Goal: Task Accomplishment & Management: Complete application form

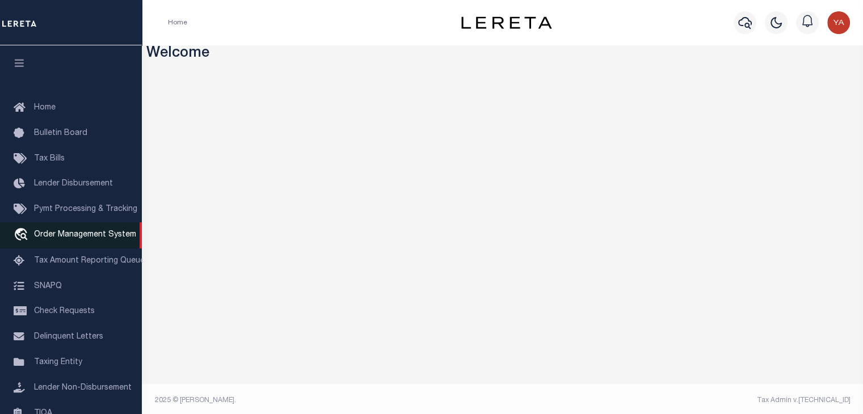
click at [75, 238] on span "Order Management System" at bounding box center [85, 235] width 102 height 8
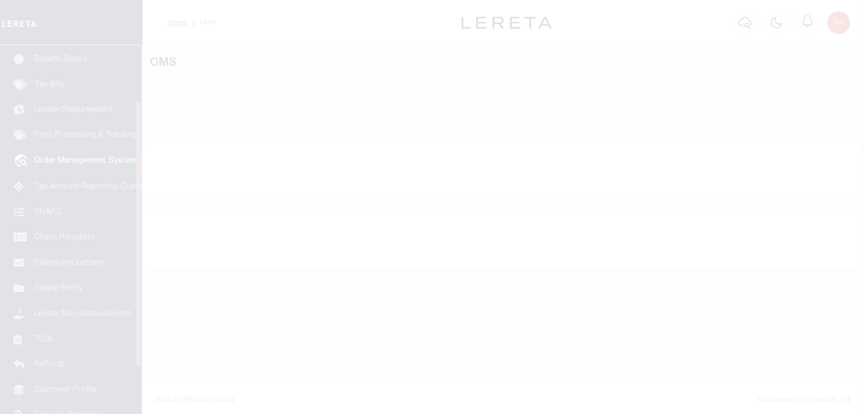
scroll to position [83, 0]
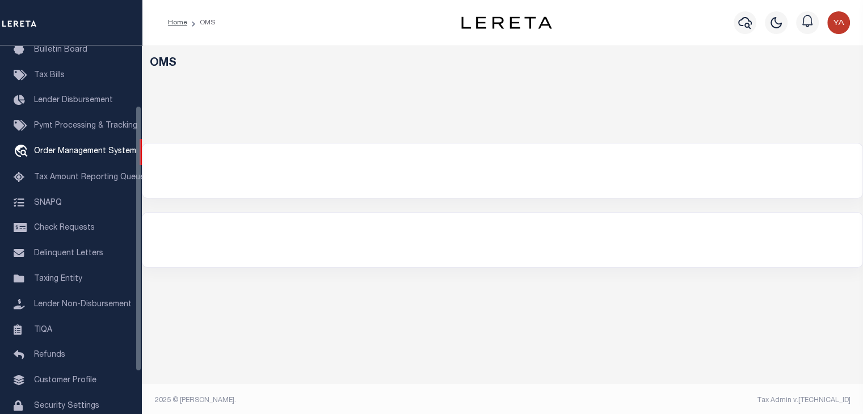
select select "200"
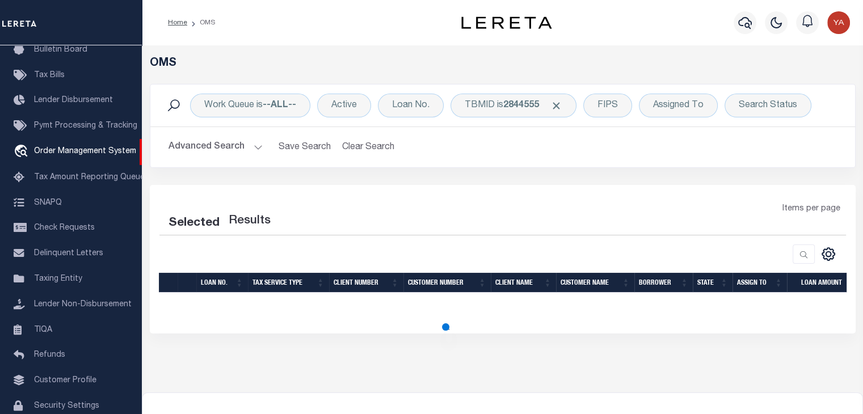
select select "200"
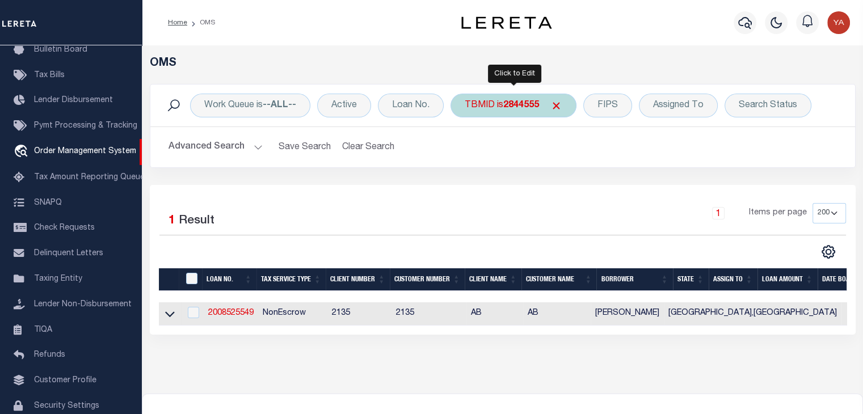
click at [515, 112] on div "TBMID is 2844555" at bounding box center [514, 106] width 126 height 24
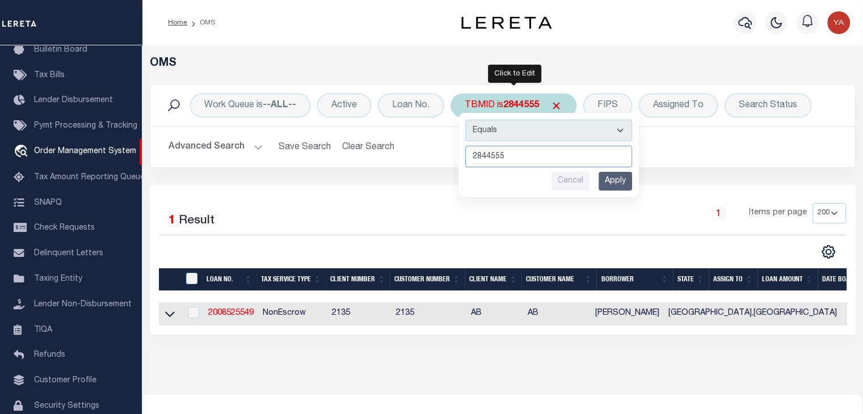
paste input "315133"
type input "3151335"
click at [614, 182] on input "Apply" at bounding box center [615, 181] width 33 height 19
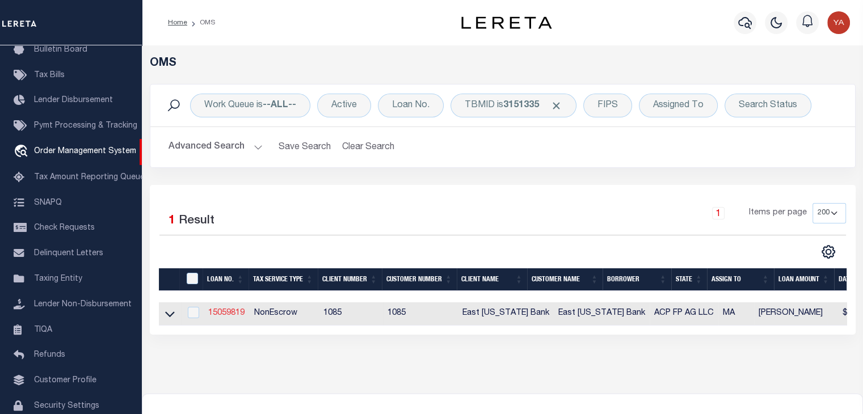
click at [220, 317] on link "15059819" at bounding box center [226, 313] width 36 height 8
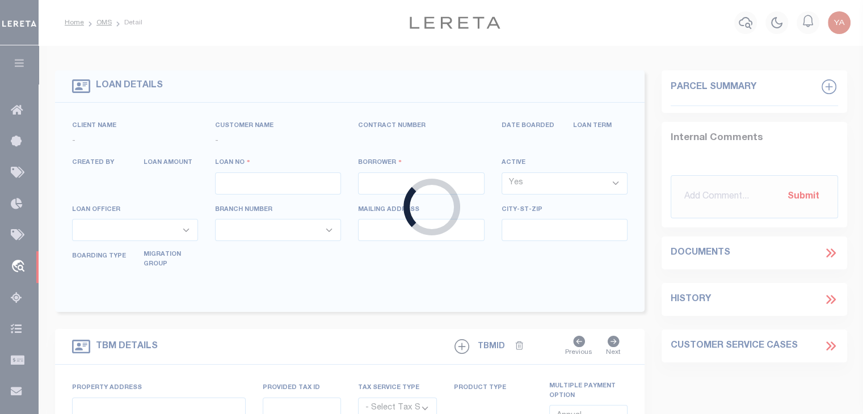
type input "15059819"
type input "ACP FP AG LLC"
select select
type input "2727 LBJ FREEWAY STE 600"
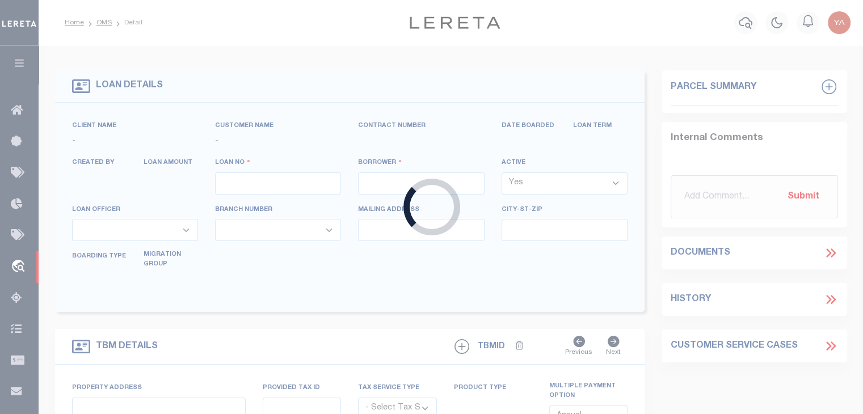
type input "DALLAS TX 75234"
select select
select select "NonEscrow"
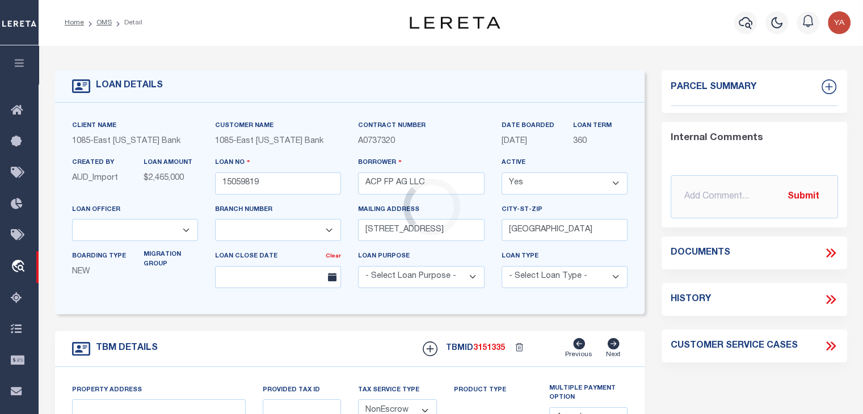
select select "900"
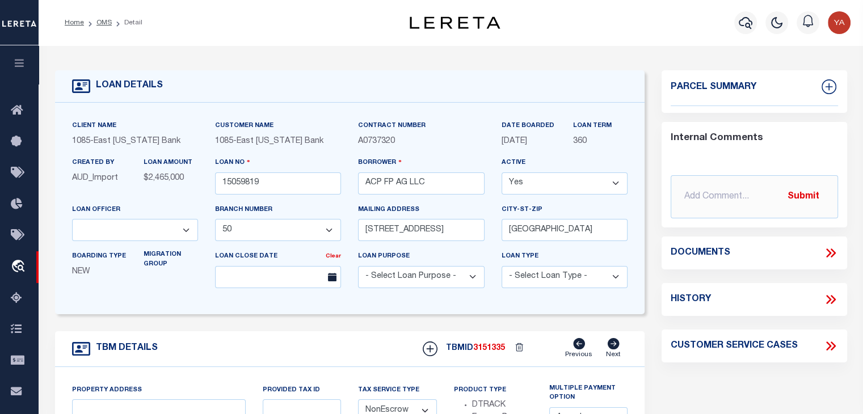
select select "1679"
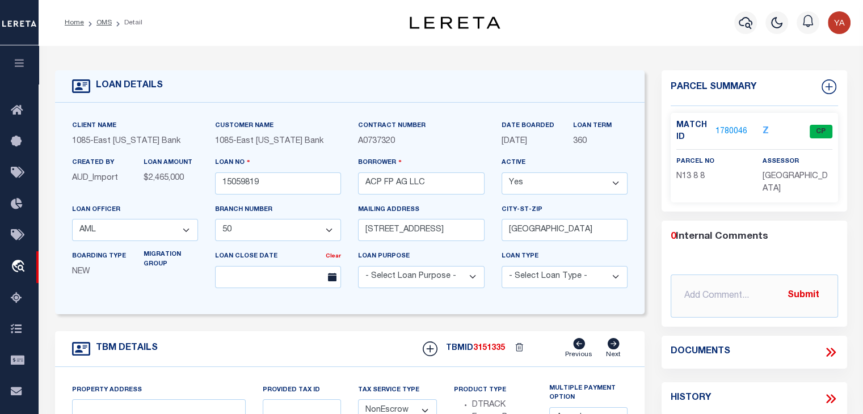
click at [734, 131] on link "1780046" at bounding box center [732, 132] width 32 height 12
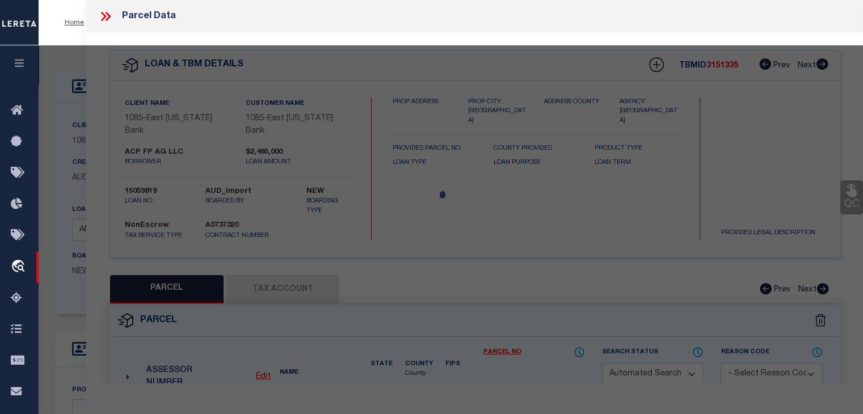
type input "32 CENTURY ST"
select select
type input "AGAWAM , MA 10010000"
type input "MA"
select select
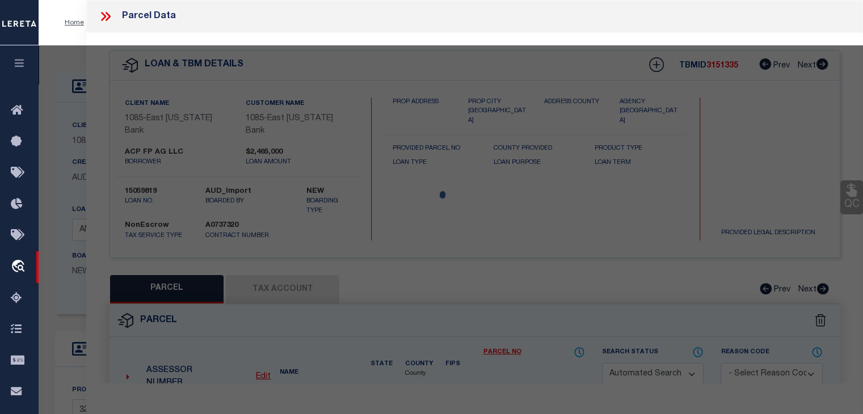
checkbox input "false"
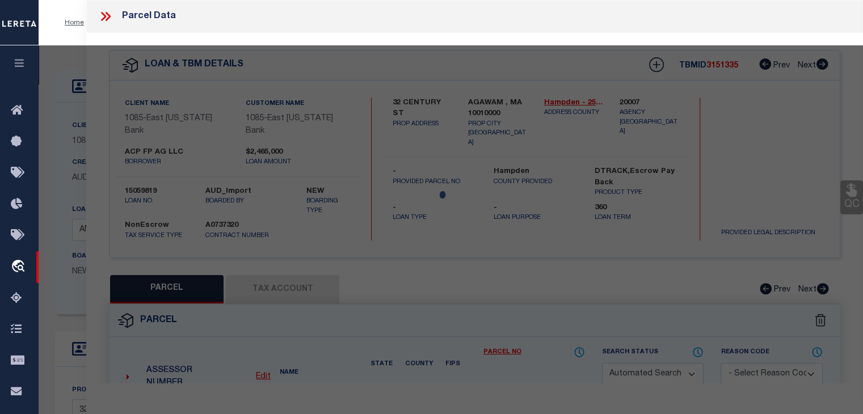
select select "CP"
type input "MILLWORK REALTY ASSOCIATES, LL"
select select
type input "32 CENTURY ST"
checkbox input "false"
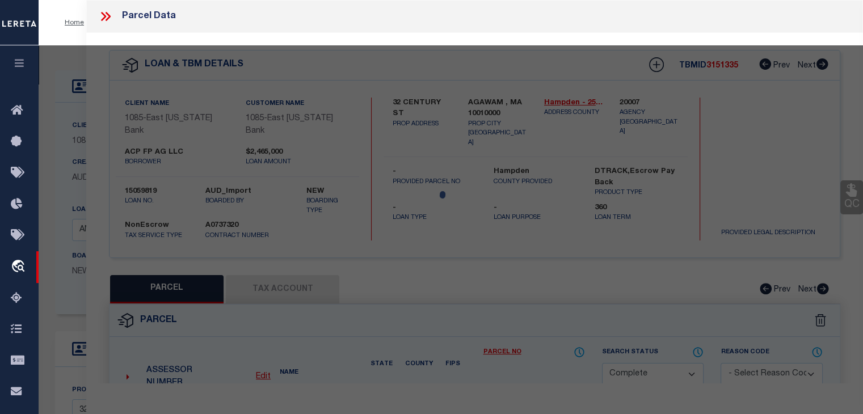
type input "AGAWAM , MA 10010"
type textarea "ACRES: 1.896"
type textarea "Completed based on the given document."
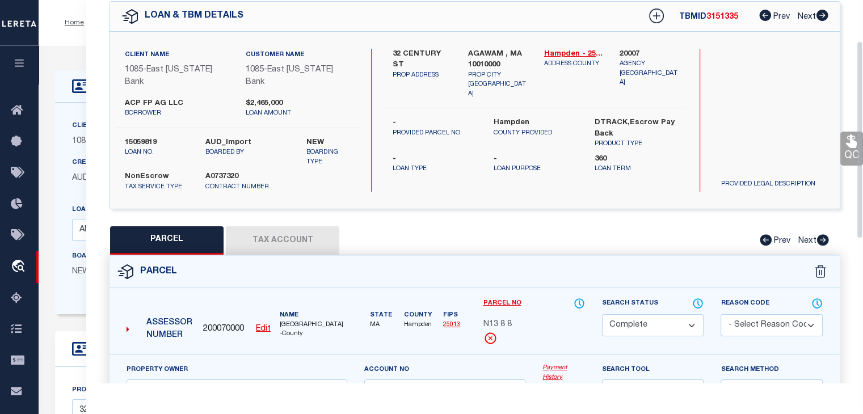
scroll to position [114, 0]
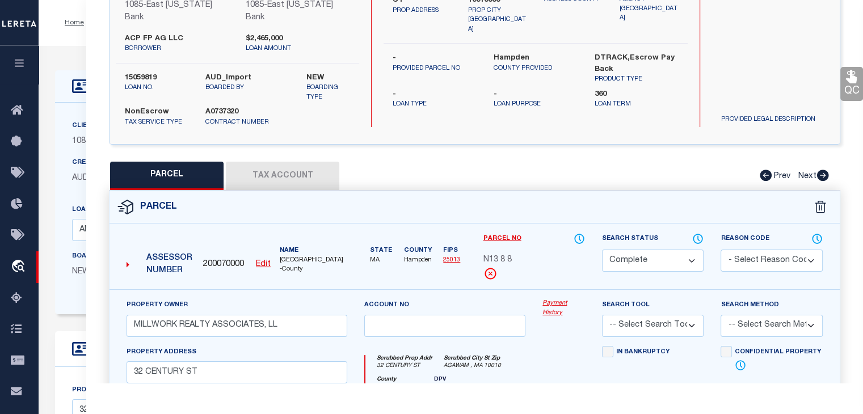
click at [561, 303] on link "Payment History" at bounding box center [564, 308] width 43 height 19
click at [552, 301] on link "Payment History" at bounding box center [564, 308] width 43 height 19
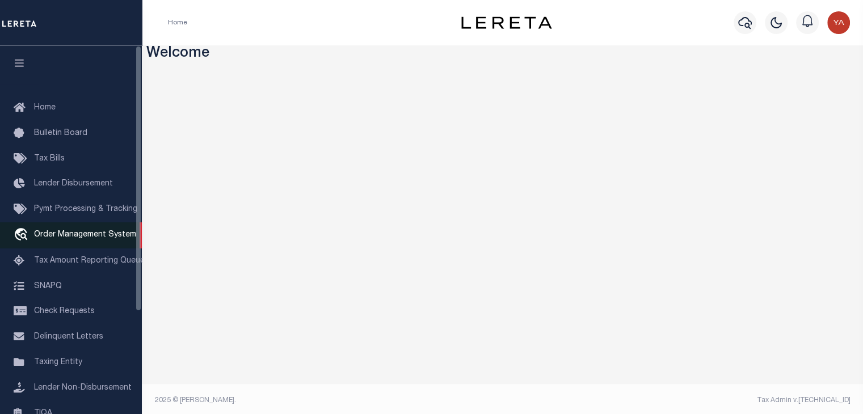
click at [70, 239] on span "Order Management System" at bounding box center [85, 235] width 102 height 8
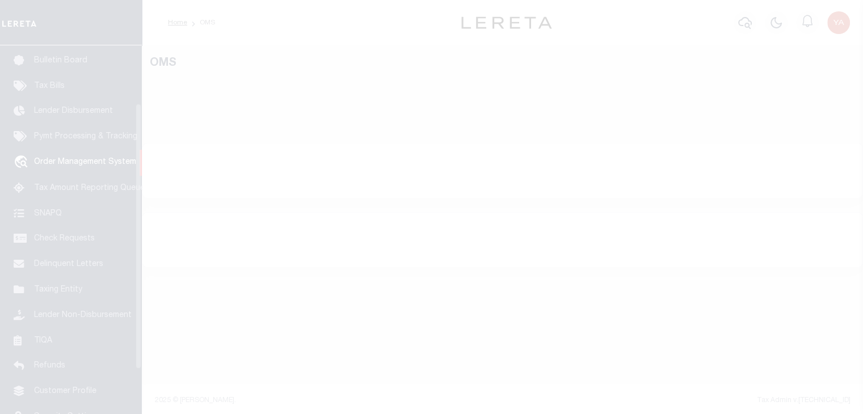
scroll to position [83, 0]
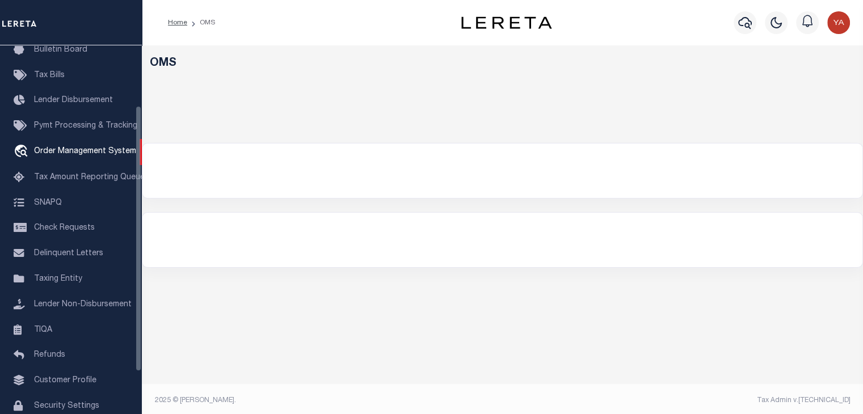
select select "200"
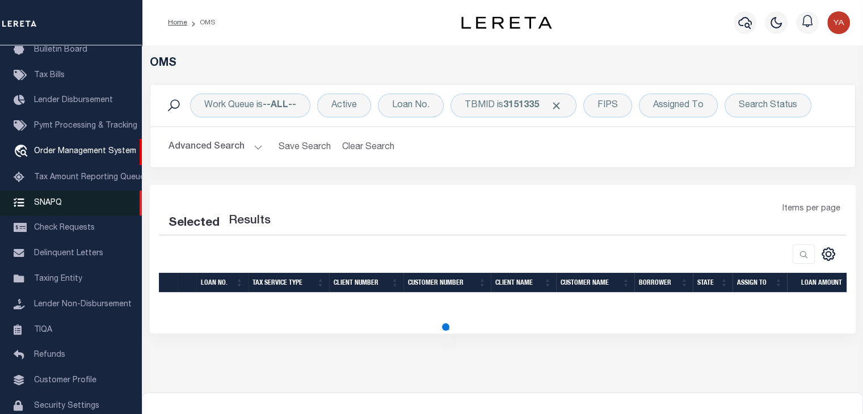
select select "200"
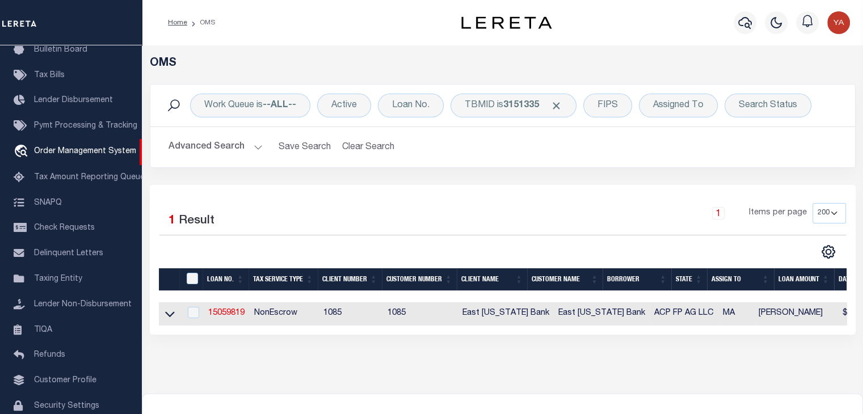
click at [272, 317] on td "NonEscrow" at bounding box center [284, 313] width 69 height 23
checkbox input "true"
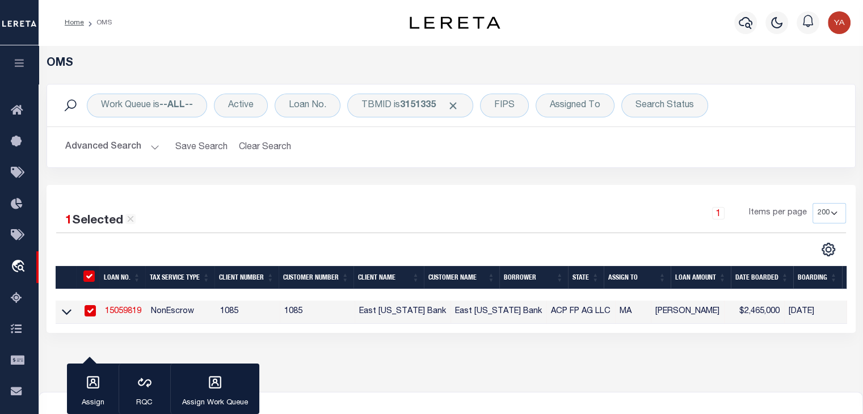
click at [126, 308] on link "15059819" at bounding box center [123, 312] width 36 height 8
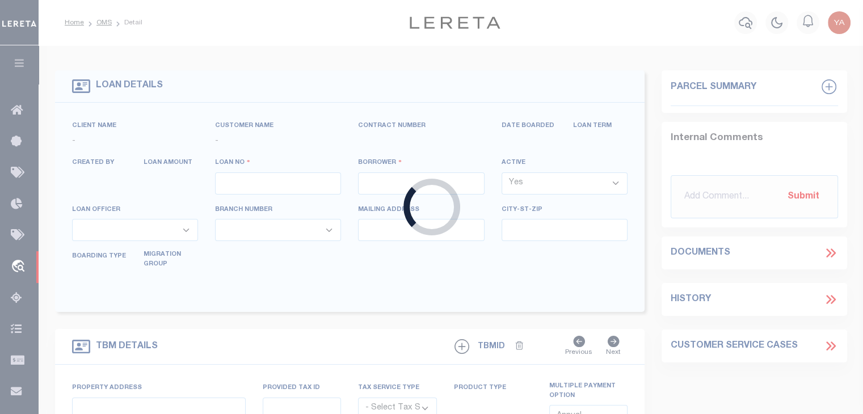
type input "15059819"
type input "ACP FP AG LLC"
select select
type input "2727 LBJ FREEWAY STE 600"
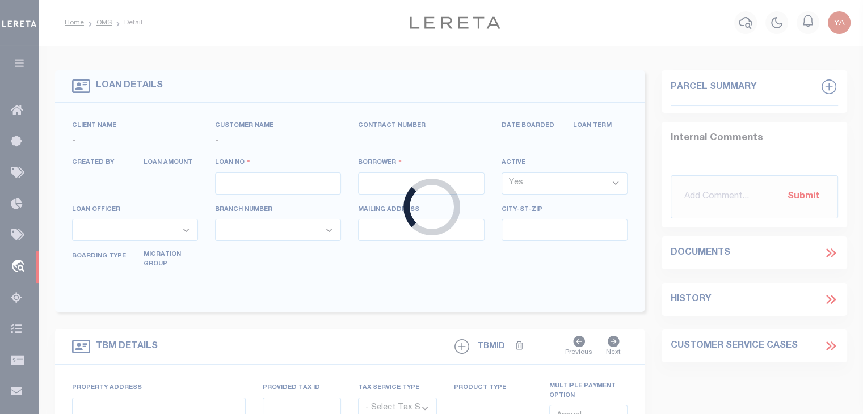
type input "DALLAS TX 75234"
select select
select select "NonEscrow"
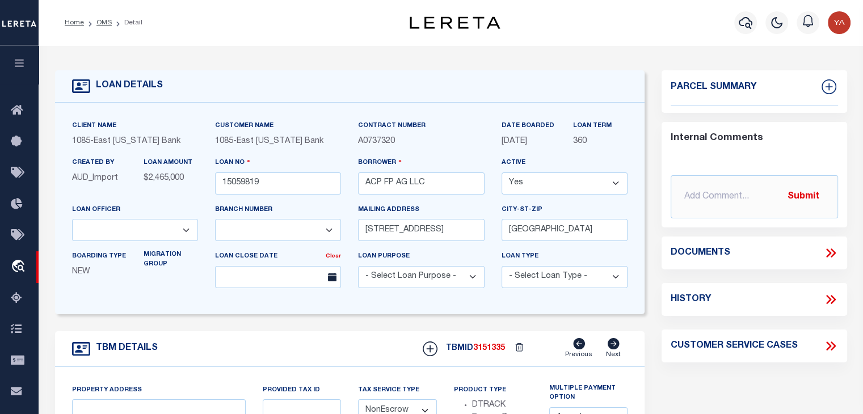
scroll to position [170, 0]
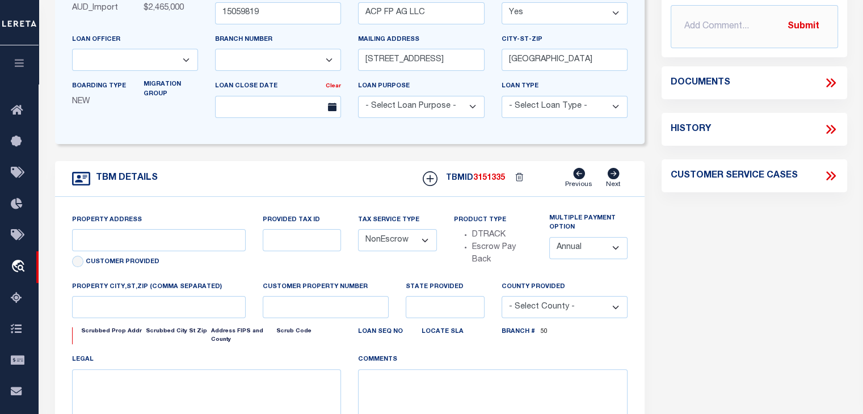
select select "900"
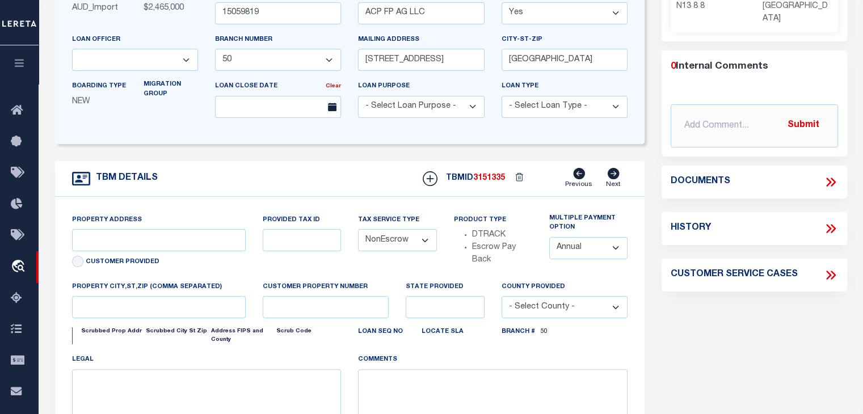
scroll to position [102, 0]
select select "1679"
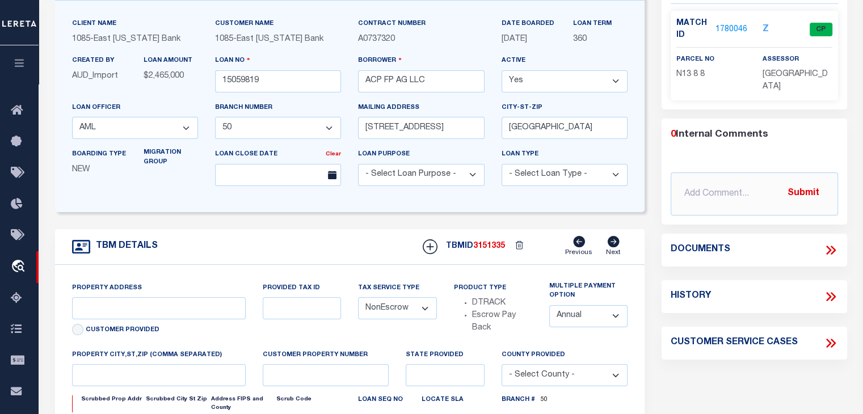
scroll to position [0, 0]
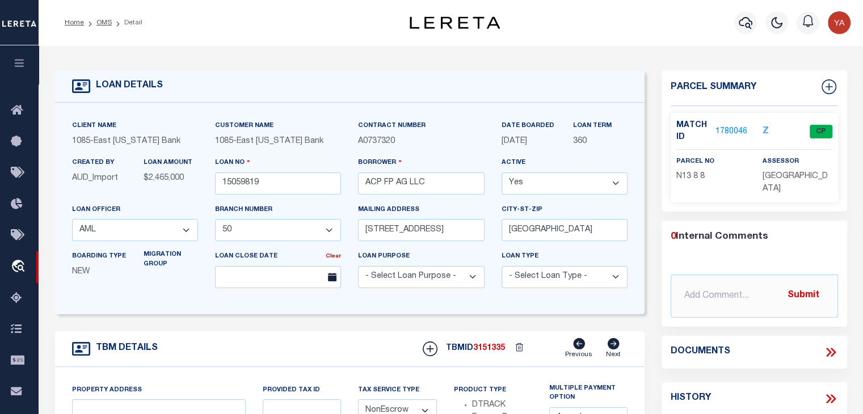
click at [730, 134] on link "1780046" at bounding box center [732, 132] width 32 height 12
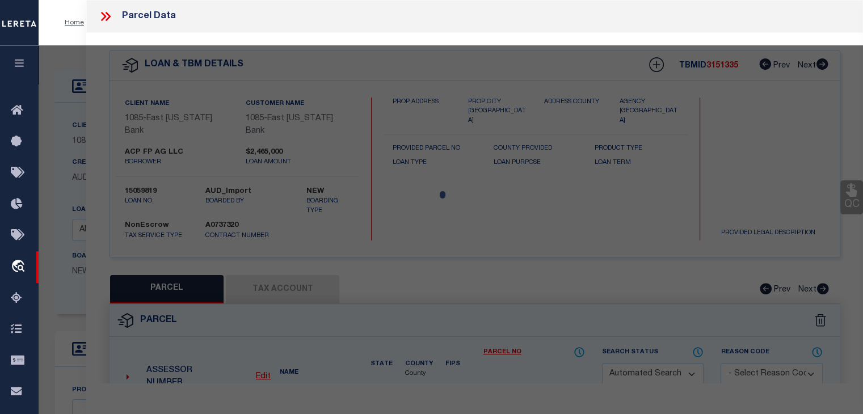
type input "32 CENTURY ST"
select select
type input "AGAWAM , MA 10010000"
type input "MA"
select select
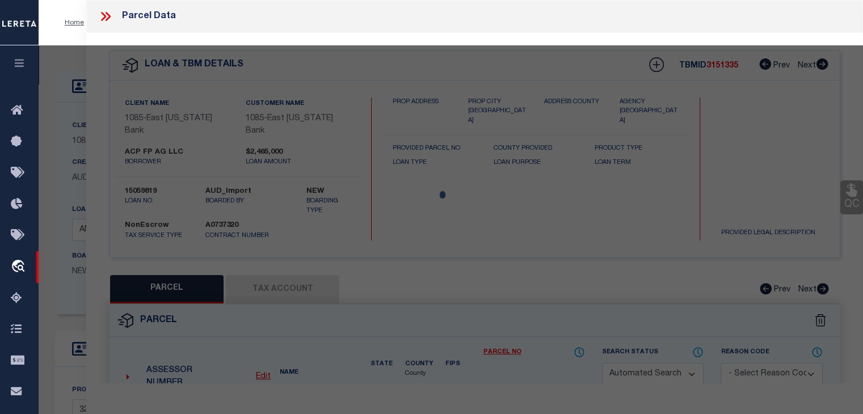
checkbox input "false"
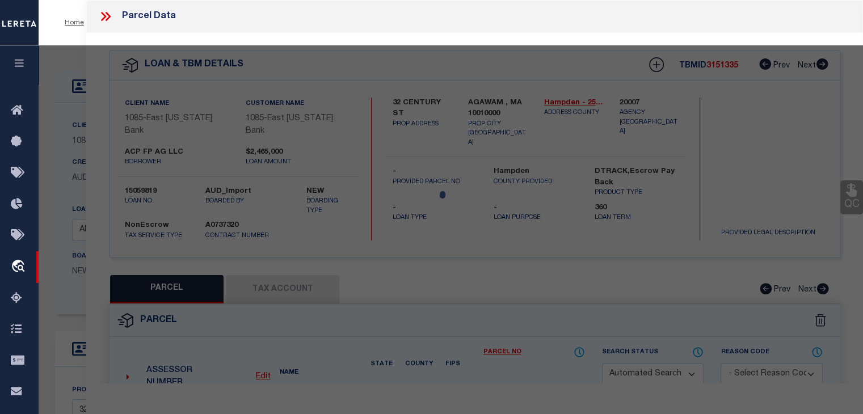
select select "CP"
type input "MILLWORK REALTY ASSOCIATES, LL"
select select
type input "32 CENTURY ST"
checkbox input "false"
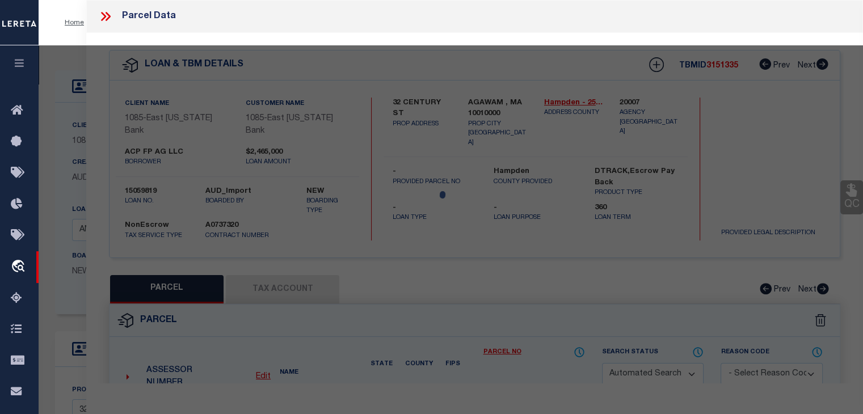
type input "AGAWAM , MA 10010"
type textarea "ACRES: 1.896"
type textarea "Completed based on the given document."
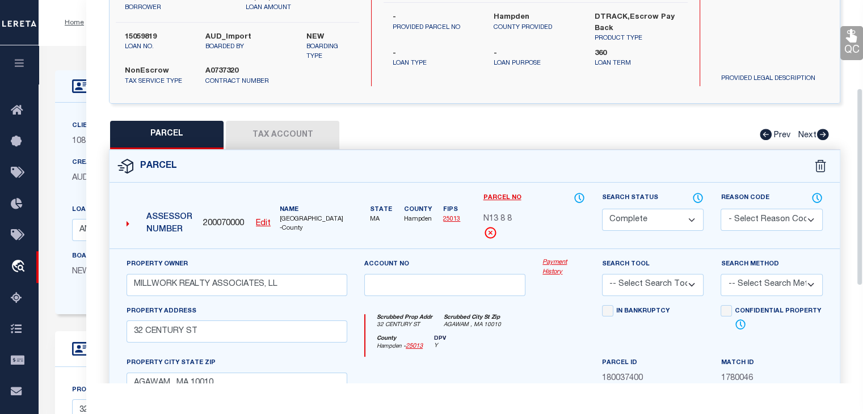
scroll to position [170, 0]
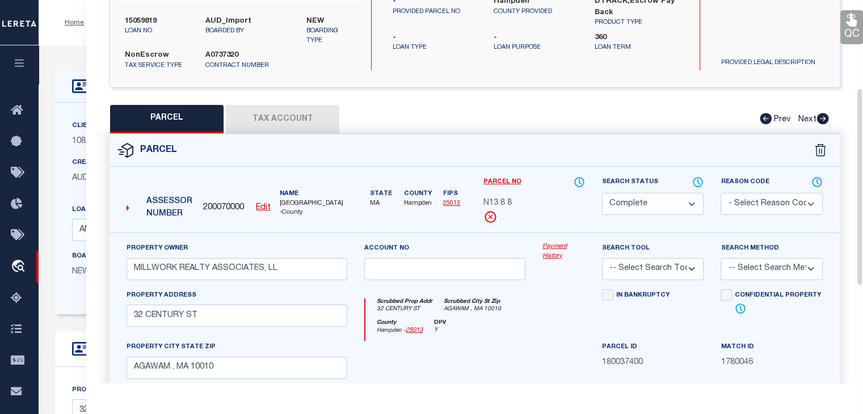
click at [553, 246] on link "Payment History" at bounding box center [564, 251] width 43 height 19
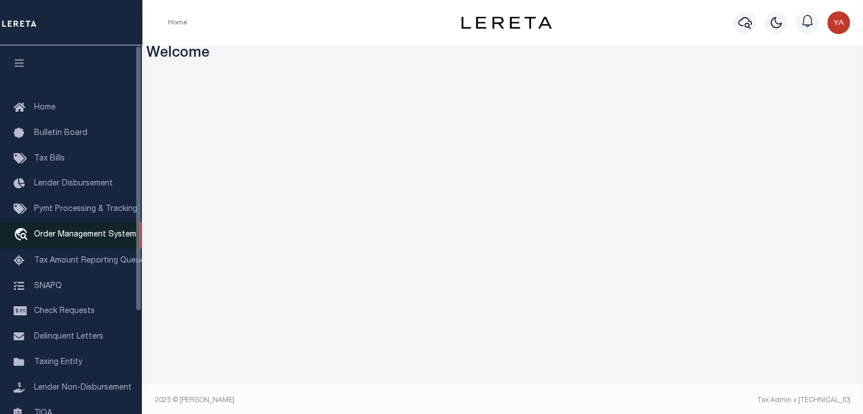
click at [70, 239] on span "Order Management System" at bounding box center [85, 235] width 102 height 8
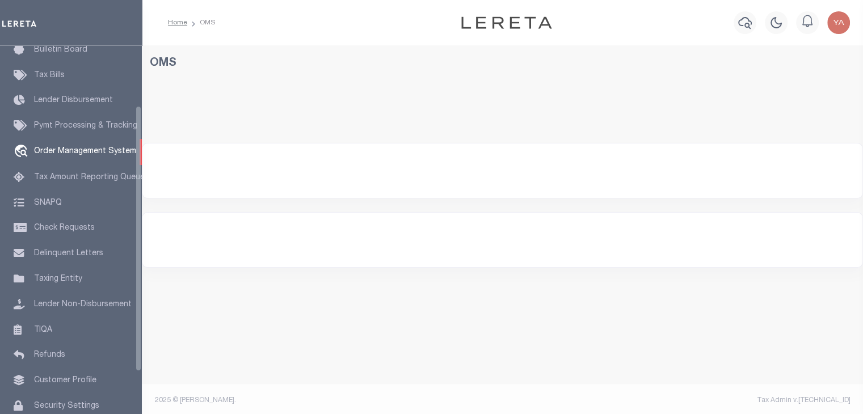
scroll to position [83, 0]
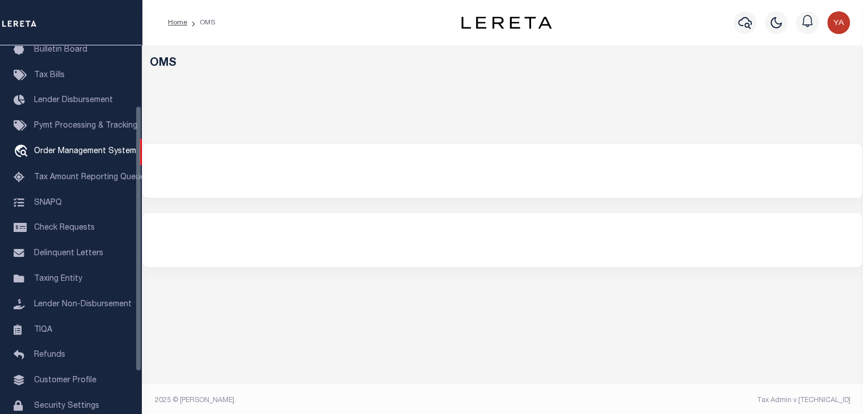
select select "200"
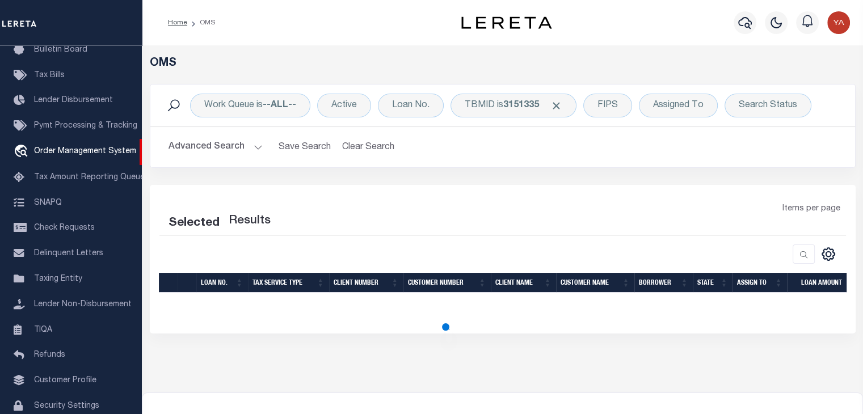
select select "200"
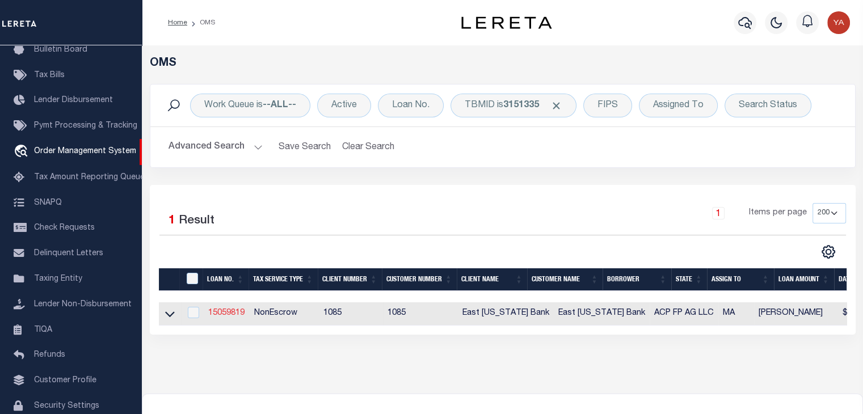
click at [228, 317] on link "15059819" at bounding box center [226, 313] width 36 height 8
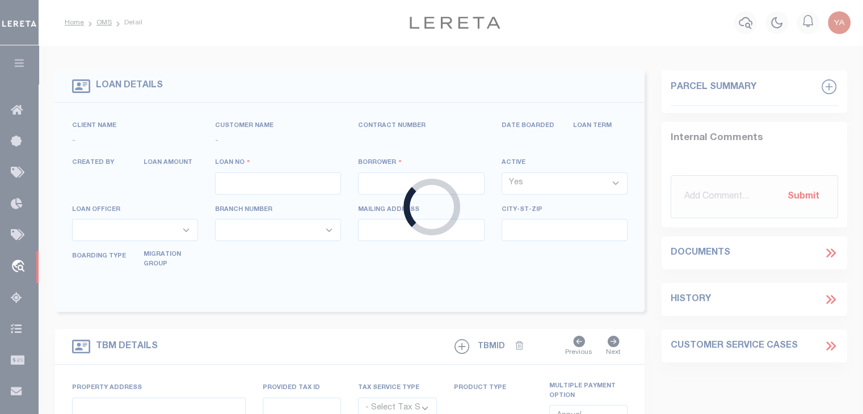
type input "15059819"
type input "ACP FP AG LLC"
select select
type input "2727 LBJ FREEWAY STE 600"
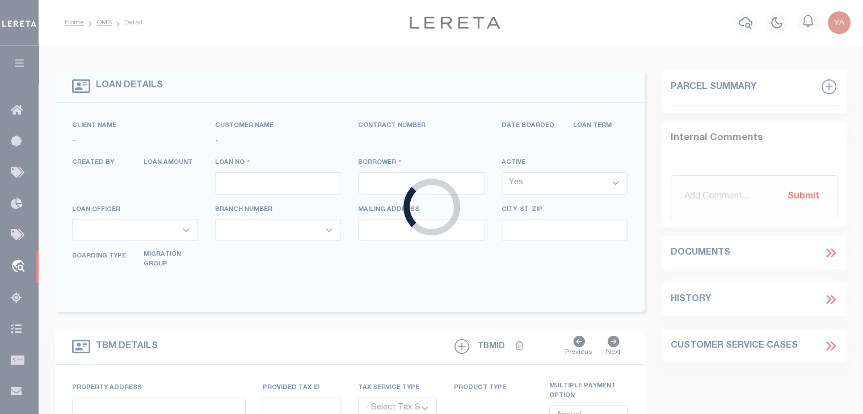
type input "DALLAS TX 75234"
select select
select select "NonEscrow"
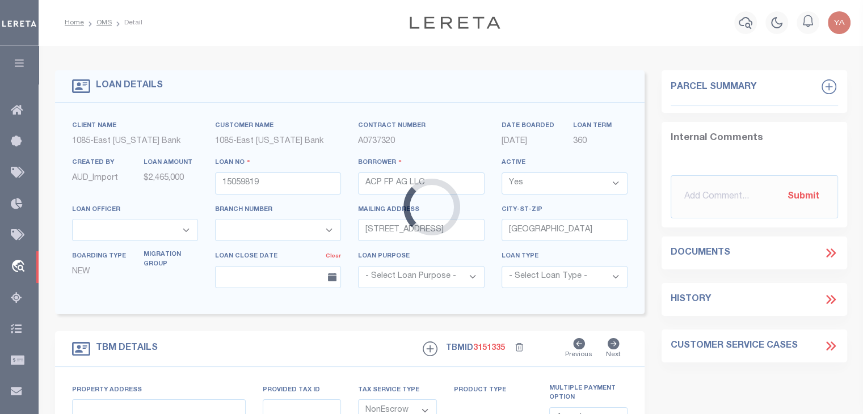
select select "900"
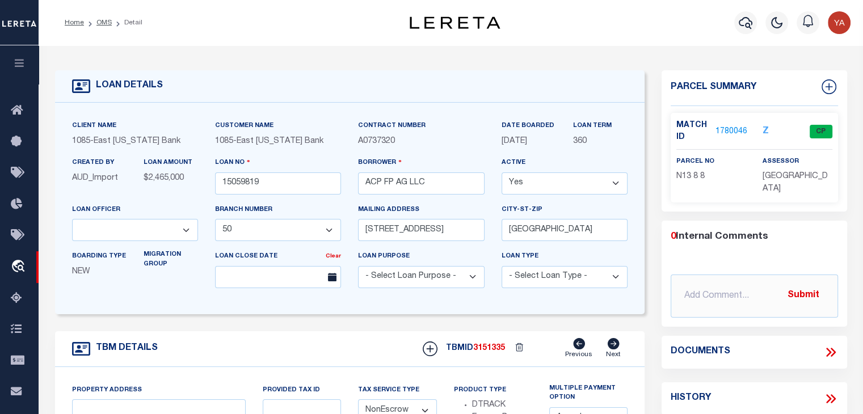
select select "1679"
type input "32 CENTURY ST"
select select
type input "AGAWAM , MA 10010000"
type input "MA"
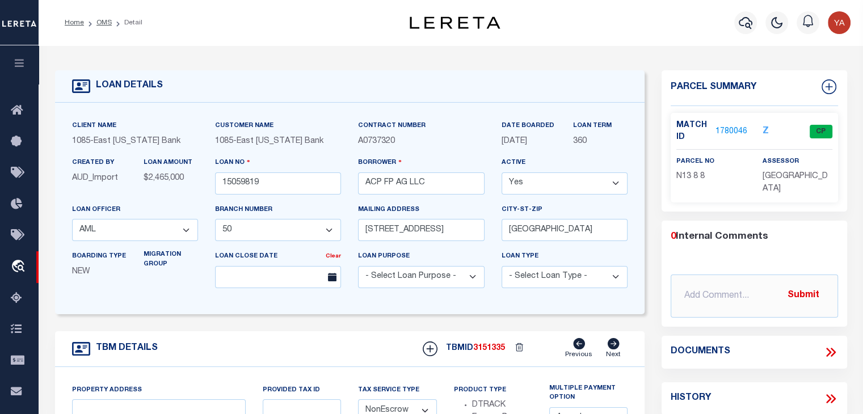
select select
click at [733, 128] on link "1780046" at bounding box center [732, 132] width 32 height 12
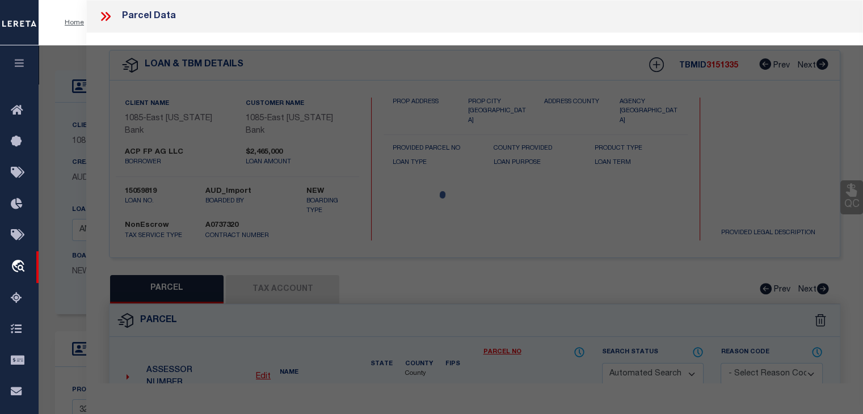
checkbox input "false"
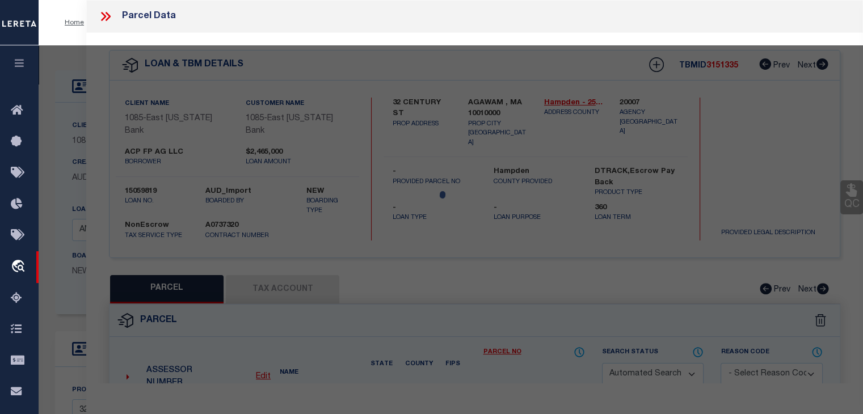
select select "CP"
type input "MILLWORK REALTY ASSOCIATES, LL"
select select
type input "32 CENTURY ST"
checkbox input "false"
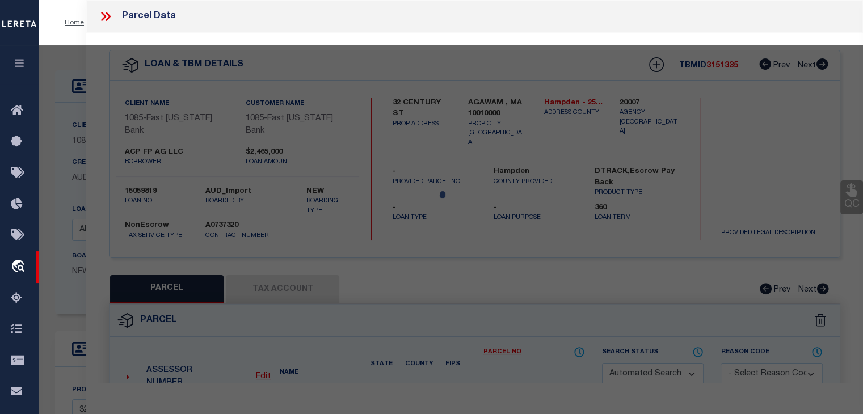
type input "AGAWAM , MA 10010"
type textarea "ACRES: 1.896"
type textarea "Completed based on the given document."
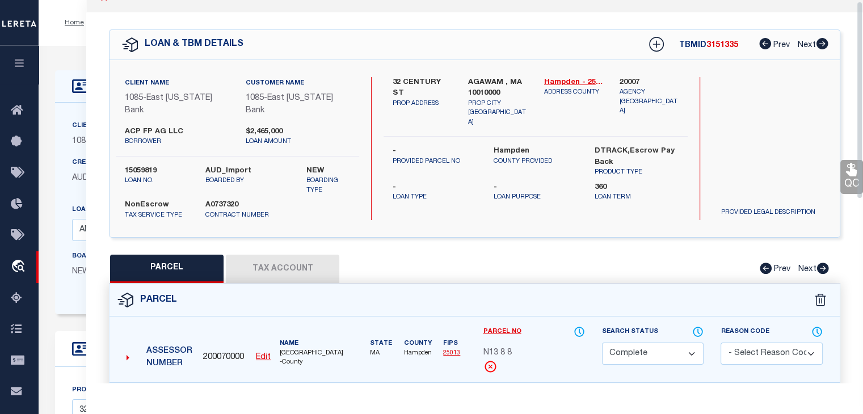
scroll to position [57, 0]
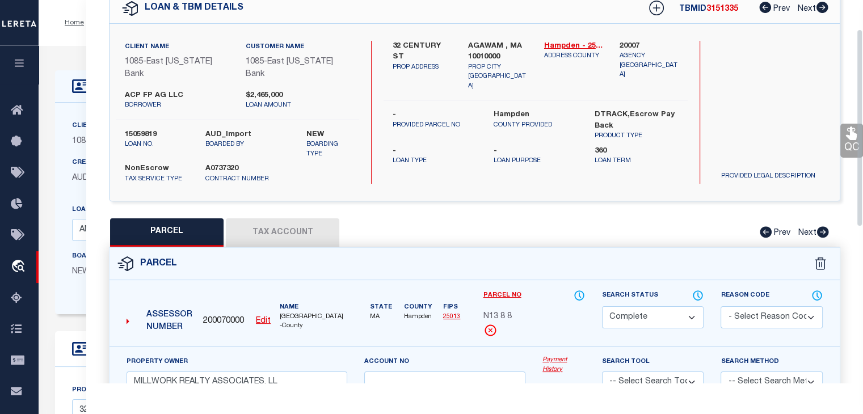
click at [559, 356] on link "Payment History" at bounding box center [564, 365] width 43 height 19
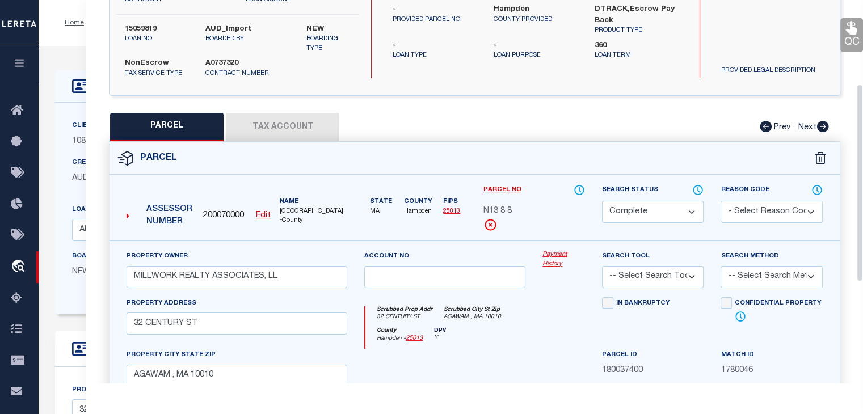
scroll to position [170, 0]
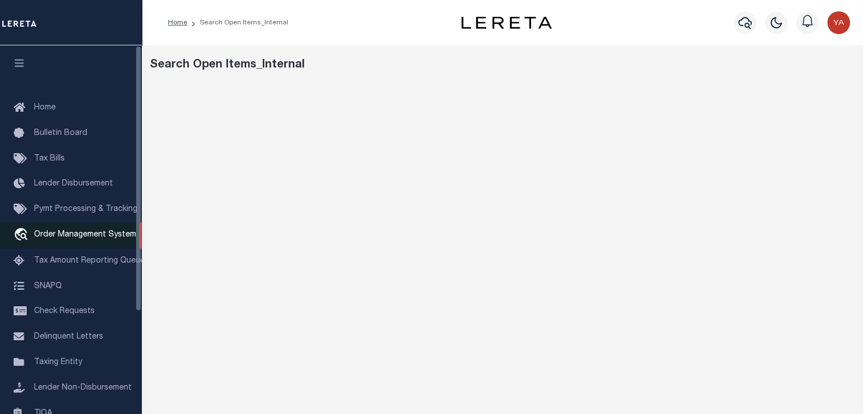
click at [77, 237] on span "Order Management System" at bounding box center [85, 235] width 102 height 8
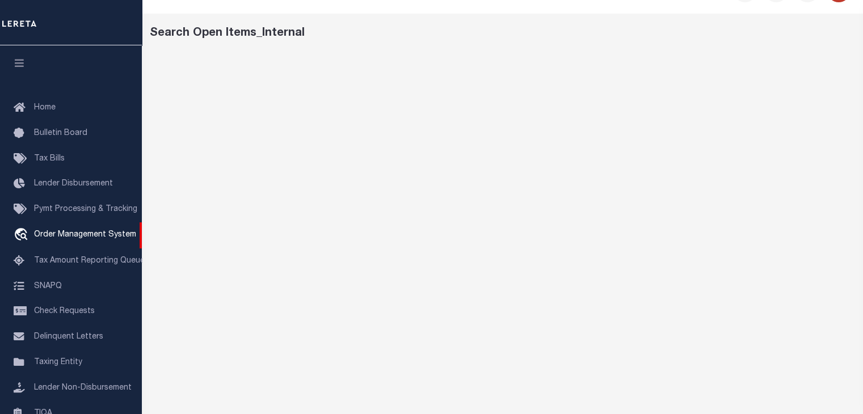
scroll to position [57, 0]
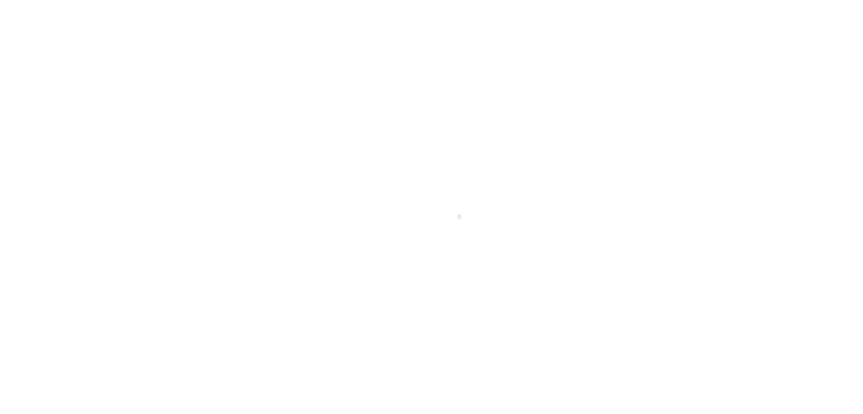
scroll to position [83, 0]
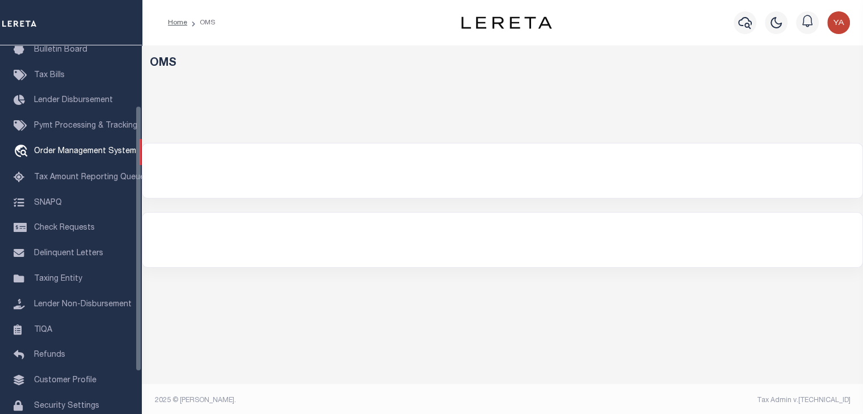
select select "200"
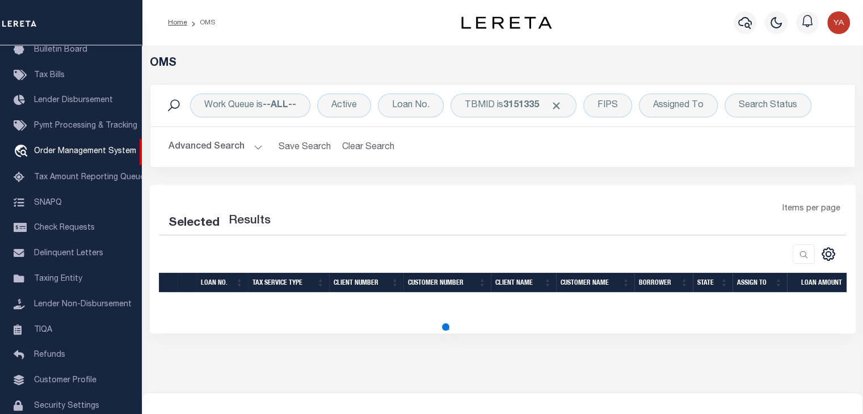
select select "200"
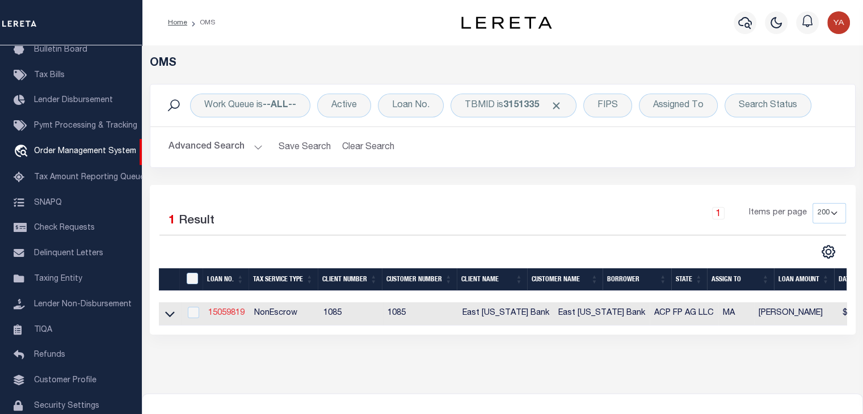
click at [241, 315] on link "15059819" at bounding box center [226, 313] width 36 height 8
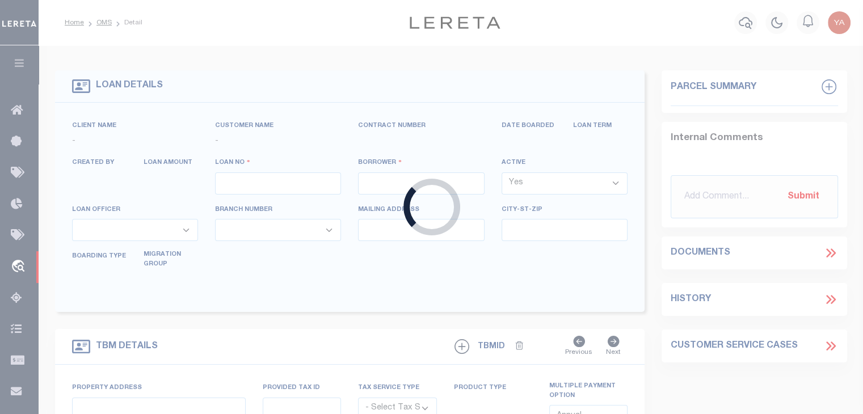
type input "15059819"
type input "ACP FP AG LLC"
select select
type input "2727 LBJ FREEWAY STE 600"
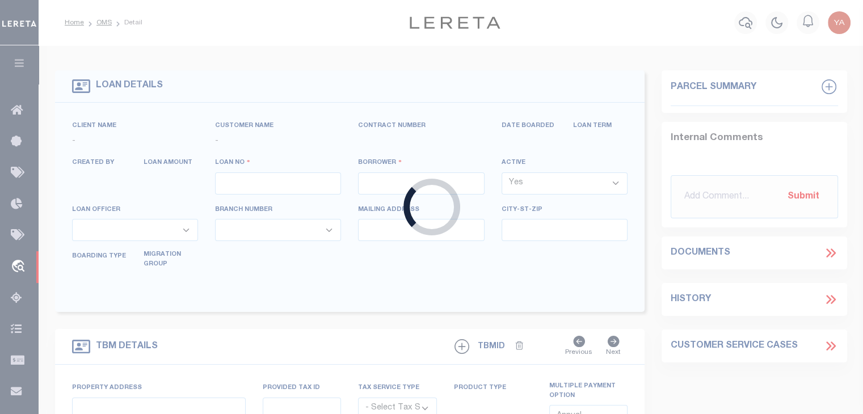
type input "DALLAS TX 75234"
select select
select select "NonEscrow"
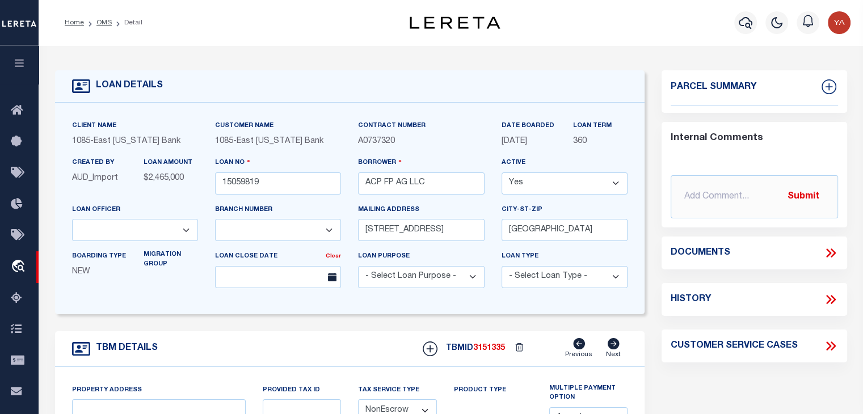
select select "1679"
select select "900"
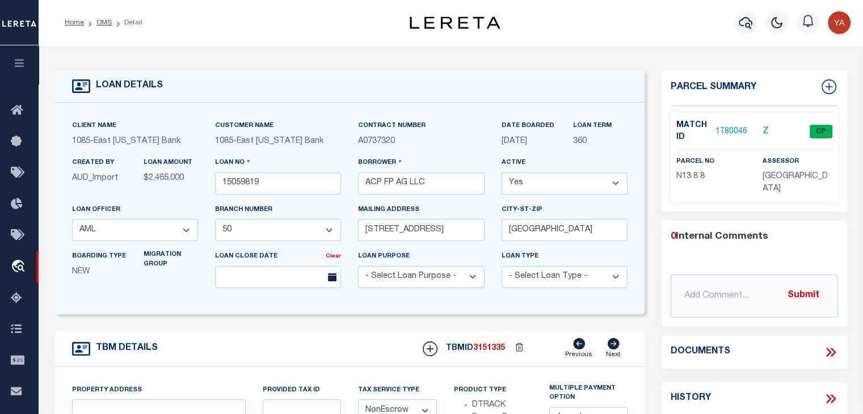
type input "32 CENTURY ST"
select select
type input "AGAWAM , MA 10010000"
type input "MA"
select select
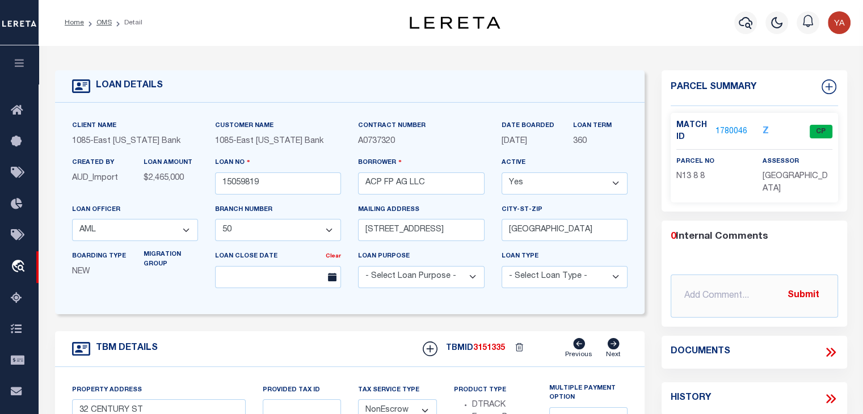
click at [735, 128] on link "1780046" at bounding box center [732, 132] width 32 height 12
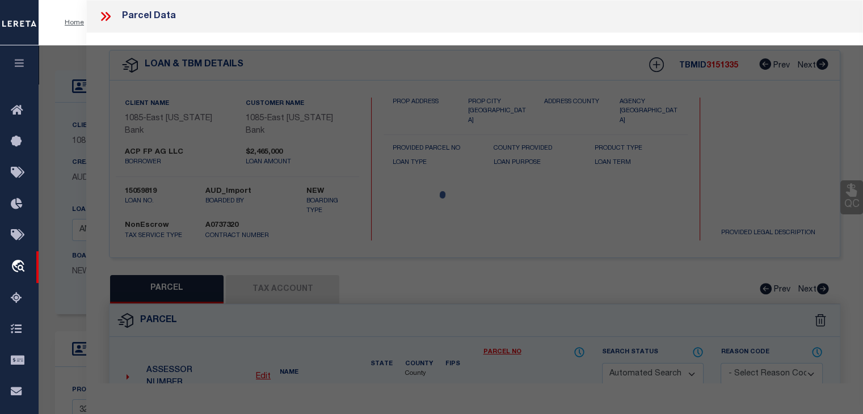
checkbox input "false"
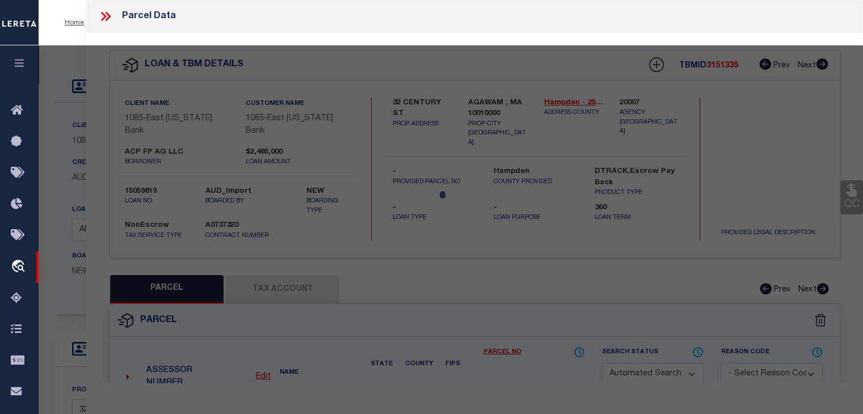
select select "CP"
type input "MILLWORK REALTY ASSOCIATES, LL"
select select
type input "32 CENTURY ST"
checkbox input "false"
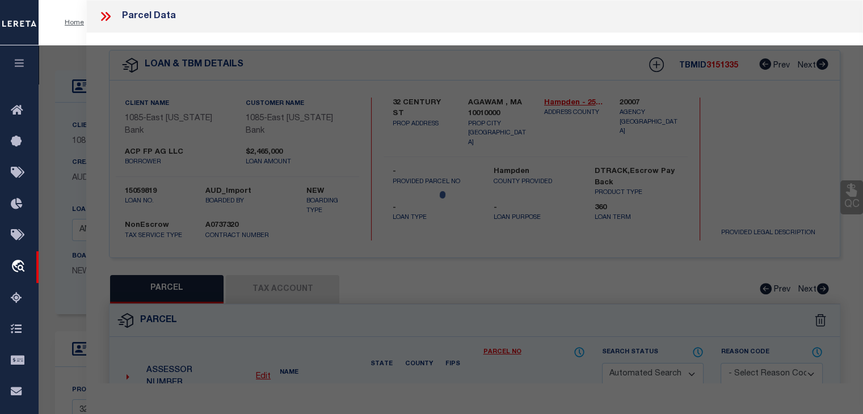
type input "AGAWAM , MA 10010"
type textarea "ACRES: 1.896"
type textarea "Completed based on the given document."
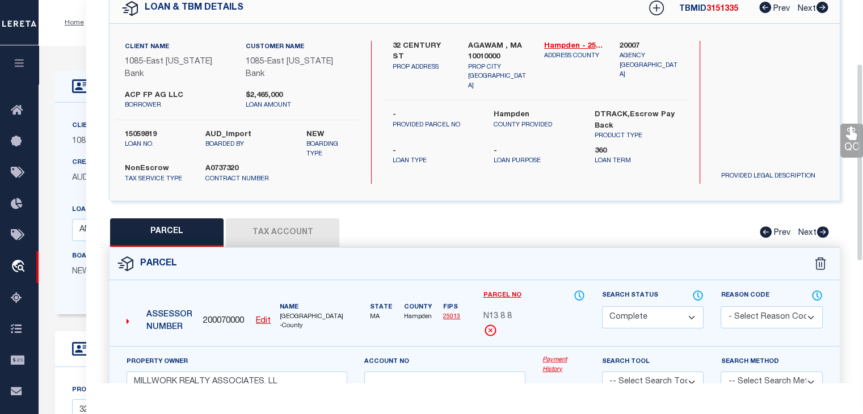
scroll to position [170, 0]
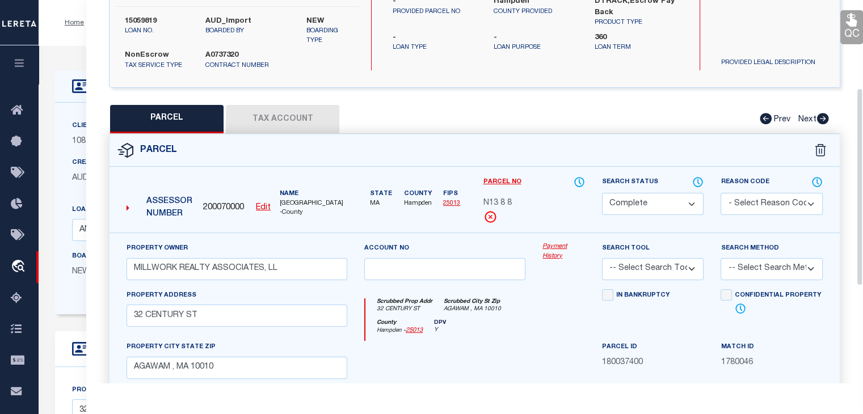
click at [558, 242] on link "Payment History" at bounding box center [564, 251] width 43 height 19
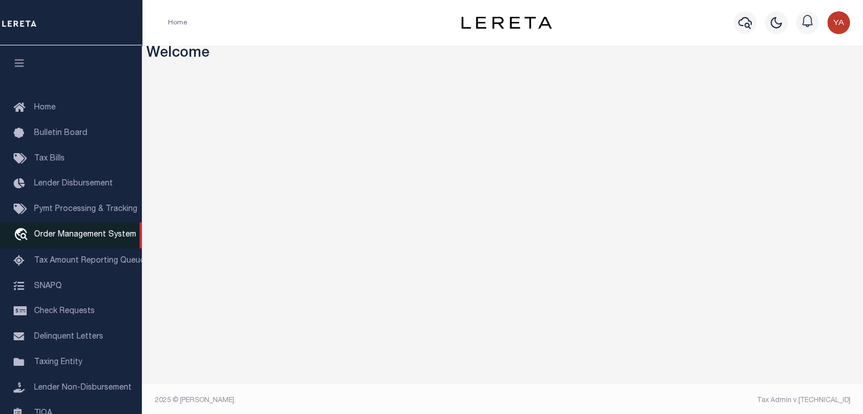
click at [74, 239] on span "Order Management System" at bounding box center [85, 235] width 102 height 8
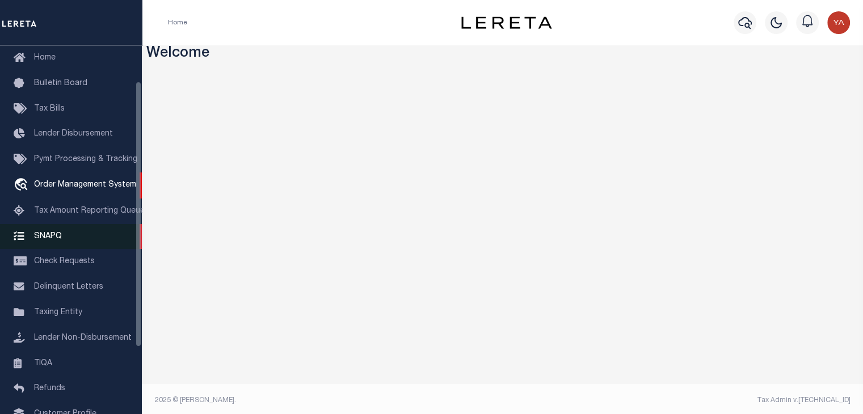
scroll to position [57, 0]
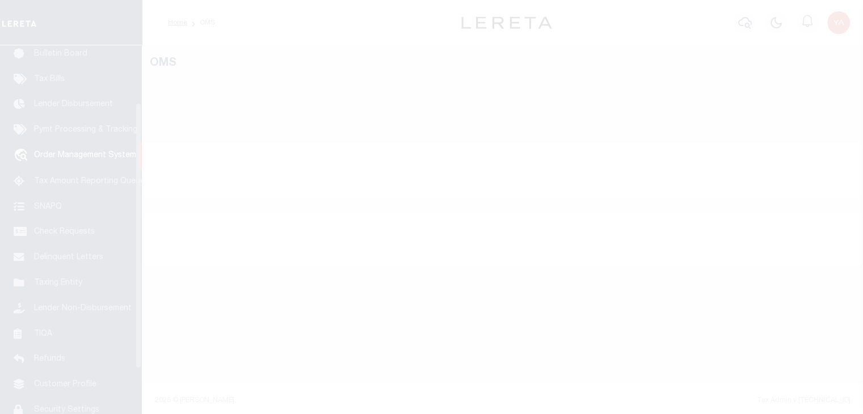
scroll to position [83, 0]
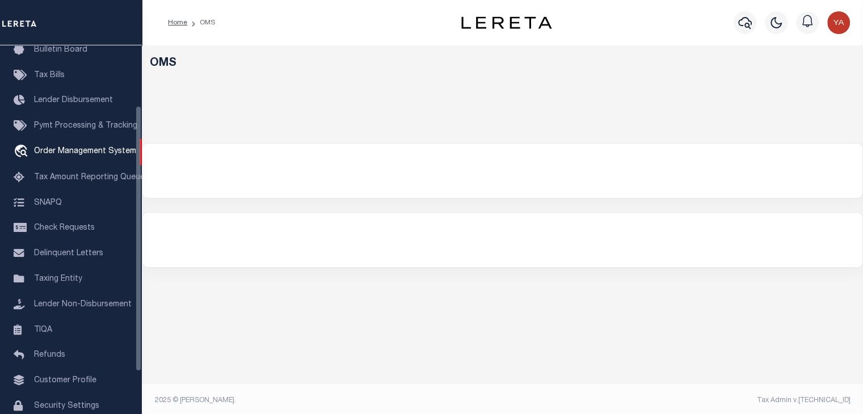
select select "200"
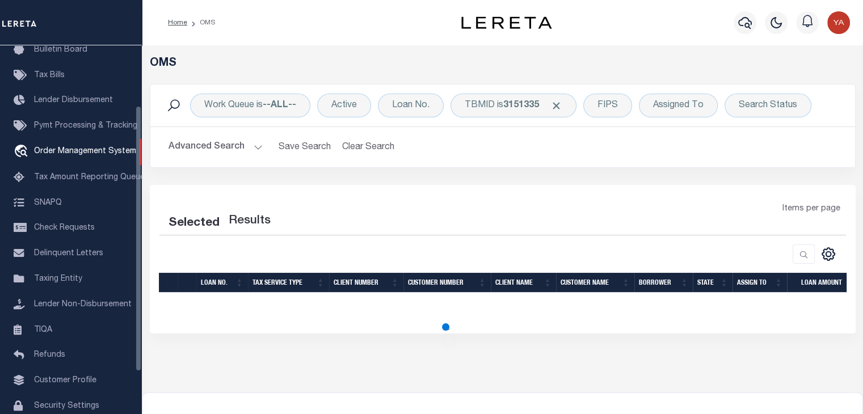
select select "200"
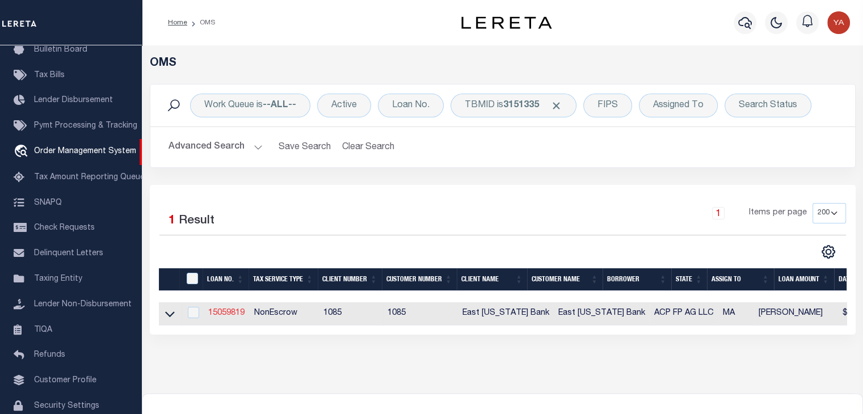
click at [235, 316] on link "15059819" at bounding box center [226, 313] width 36 height 8
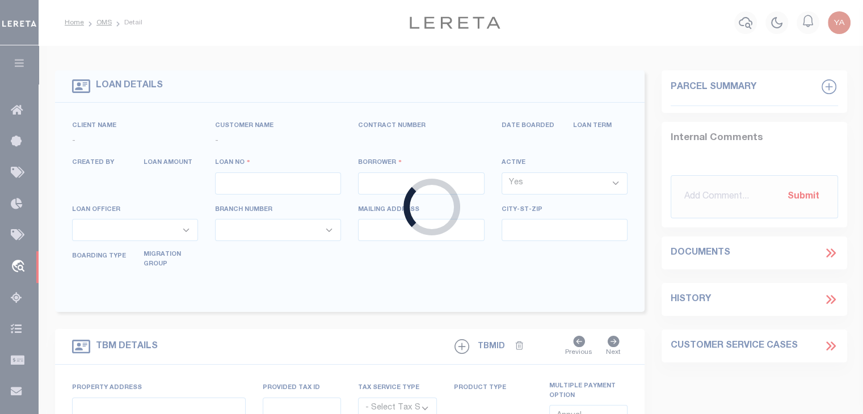
type input "15059819"
type input "ACP FP AG LLC"
select select
type input "[STREET_ADDRESS]"
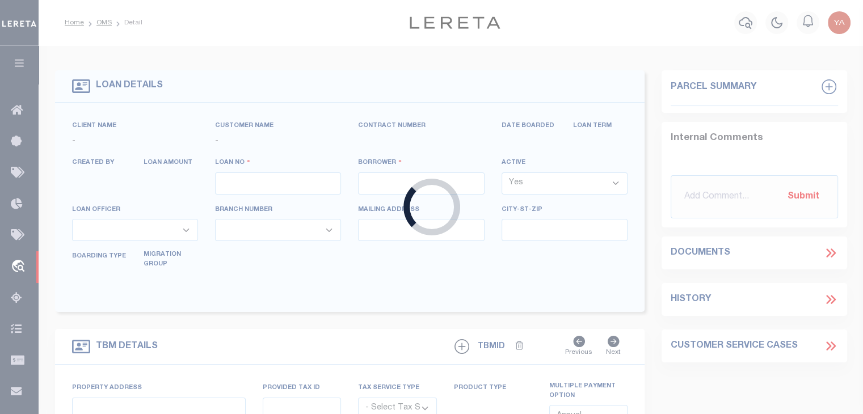
type input "[GEOGRAPHIC_DATA]"
select select
select select "NonEscrow"
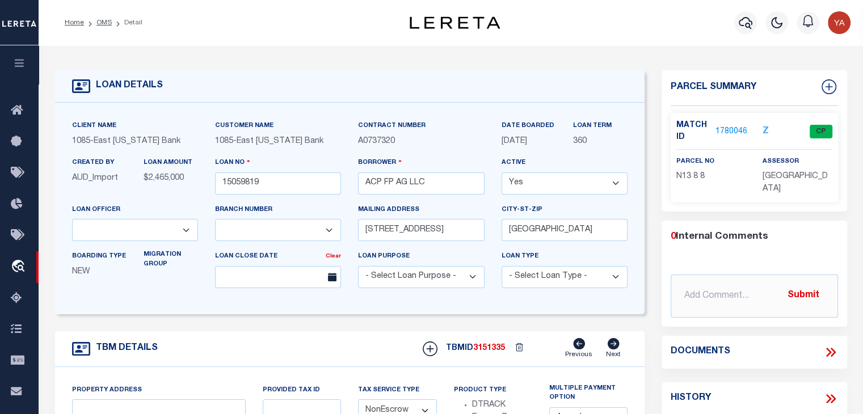
select select "1679"
select select "900"
type input "32 CENTURY ST"
select select
type input "AGAWAM , MA 10010000"
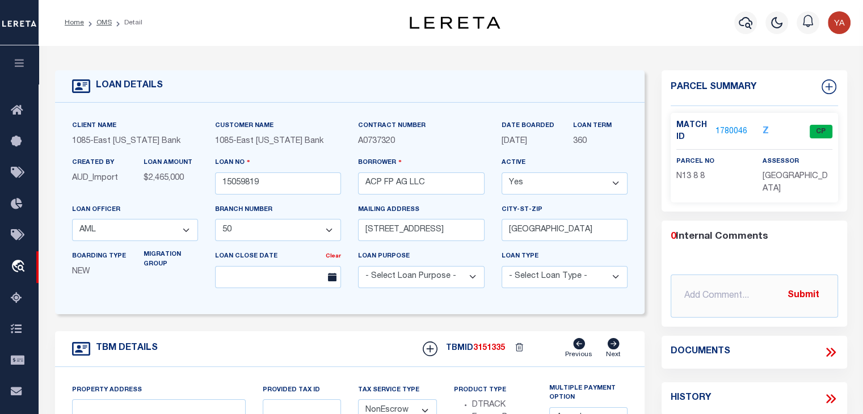
type input "MA"
select select
click at [720, 128] on link "1780046" at bounding box center [732, 132] width 32 height 12
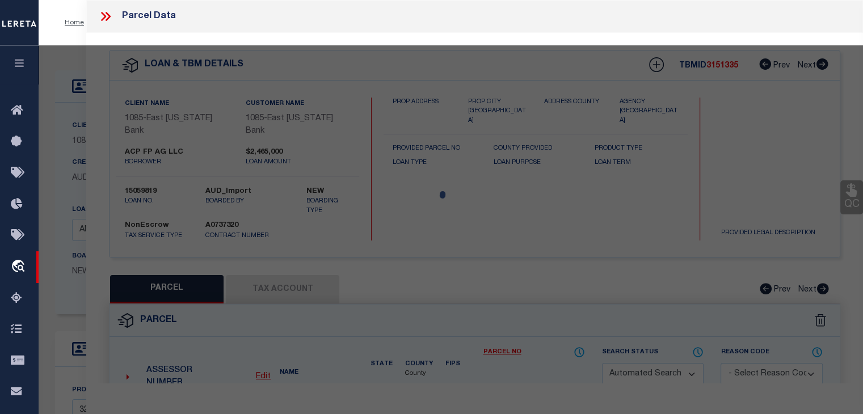
checkbox input "false"
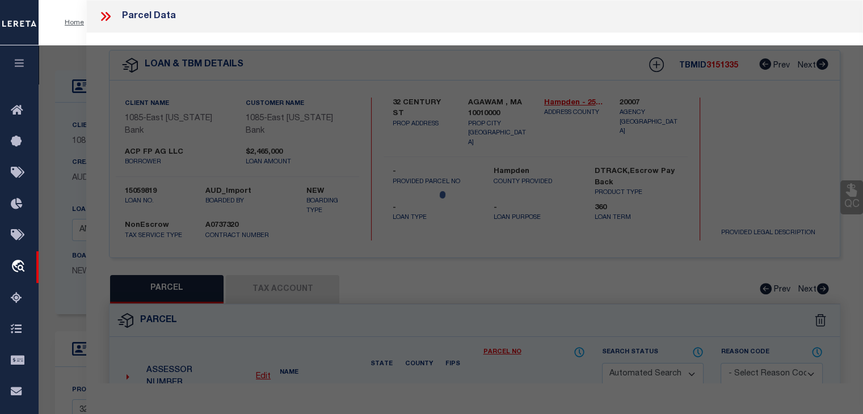
select select "CP"
type input "MILLWORK REALTY ASSOCIATES, LL"
select select
type input "32 CENTURY ST"
checkbox input "false"
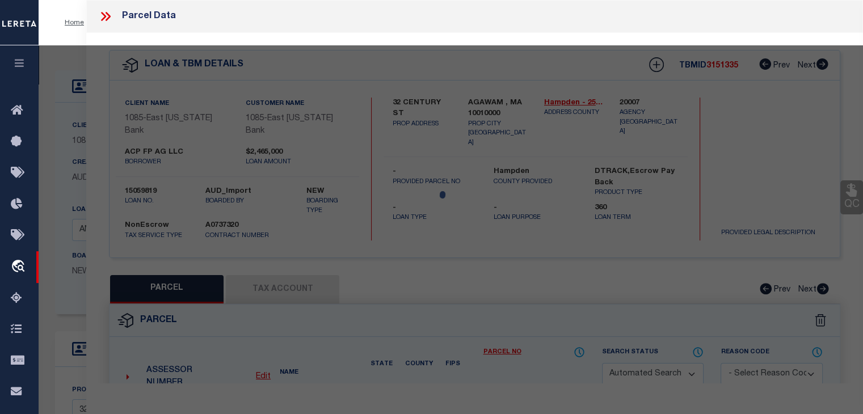
type input "AGAWAM , MA 10010"
type textarea "ACRES: 1.896"
type textarea "Completed based on the given document."
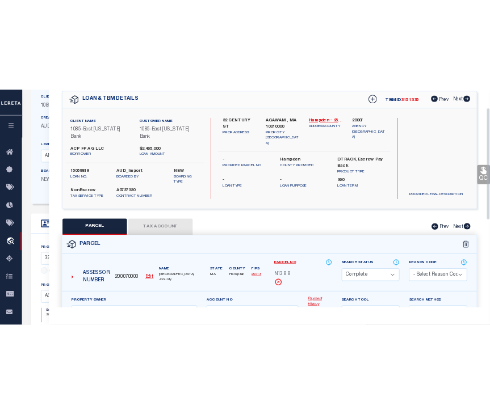
scroll to position [114, 0]
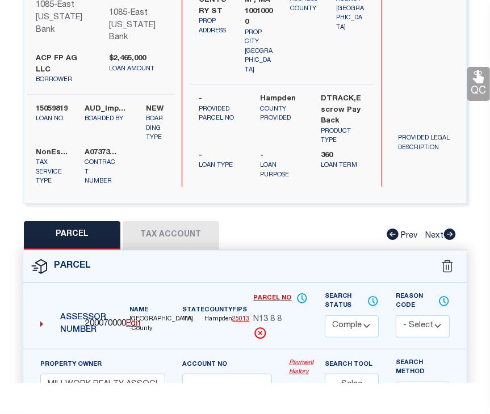
click at [301, 359] on link "Payment History" at bounding box center [298, 368] width 19 height 19
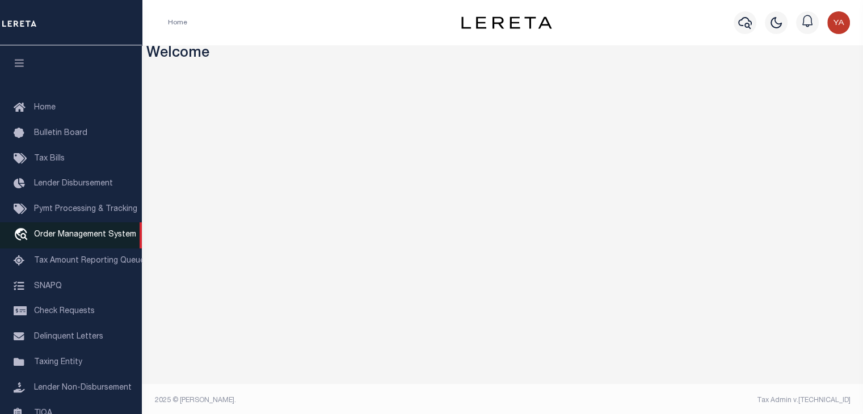
click at [73, 237] on span "Order Management System" at bounding box center [85, 235] width 102 height 8
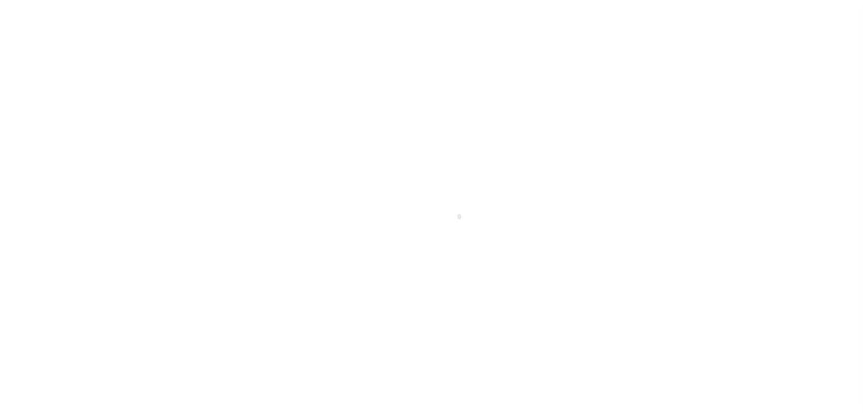
scroll to position [83, 0]
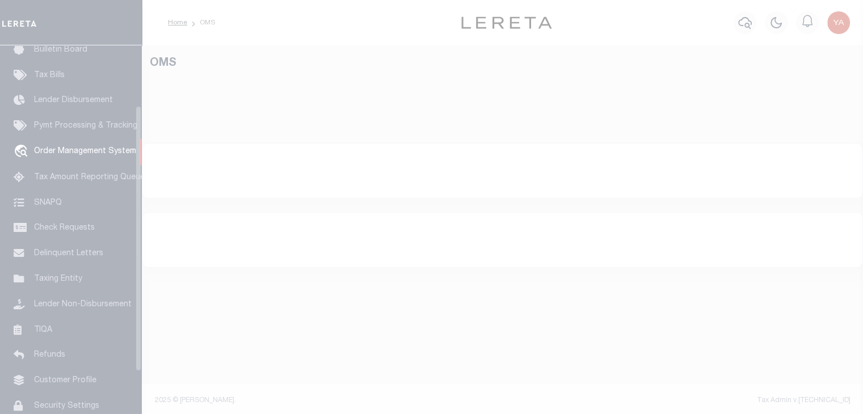
select select "200"
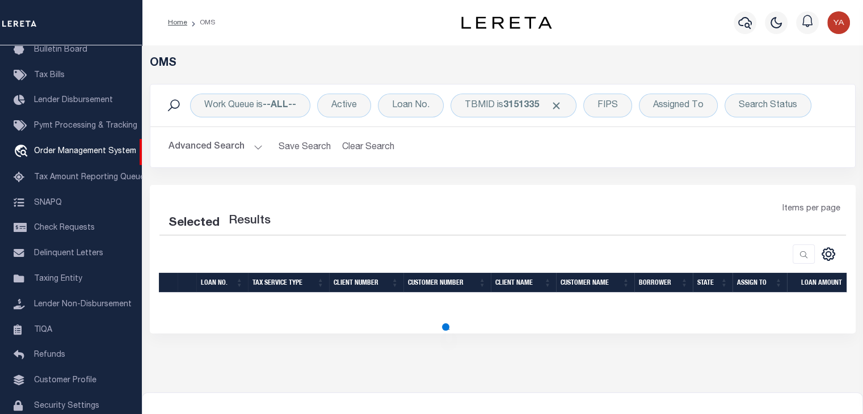
select select "200"
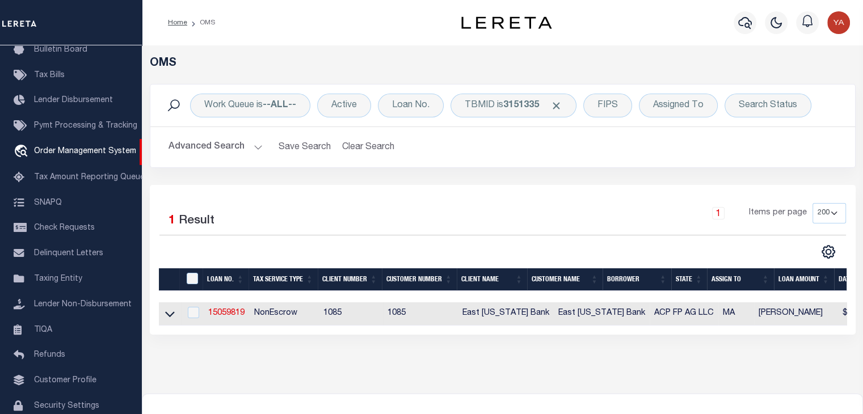
click at [291, 313] on td "NonEscrow" at bounding box center [284, 313] width 69 height 23
checkbox input "true"
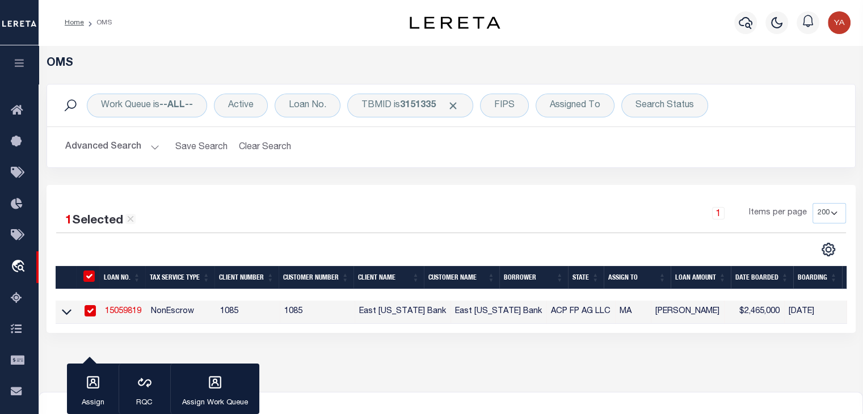
click at [132, 312] on link "15059819" at bounding box center [123, 312] width 36 height 8
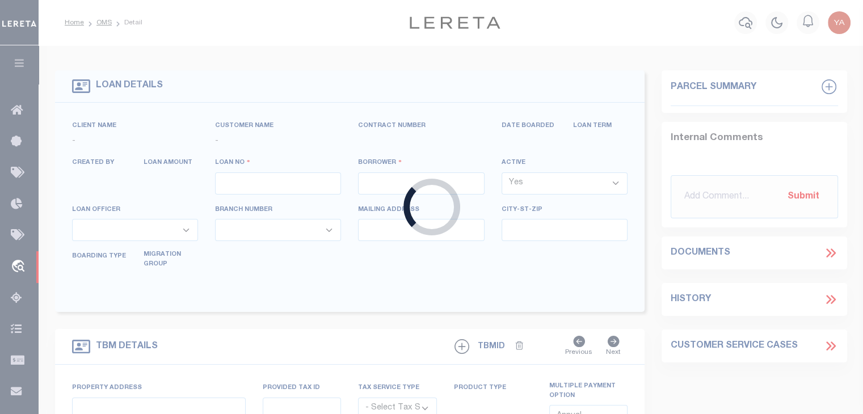
type input "15059819"
type input "ACP FP AG LLC"
select select
type input "[STREET_ADDRESS]"
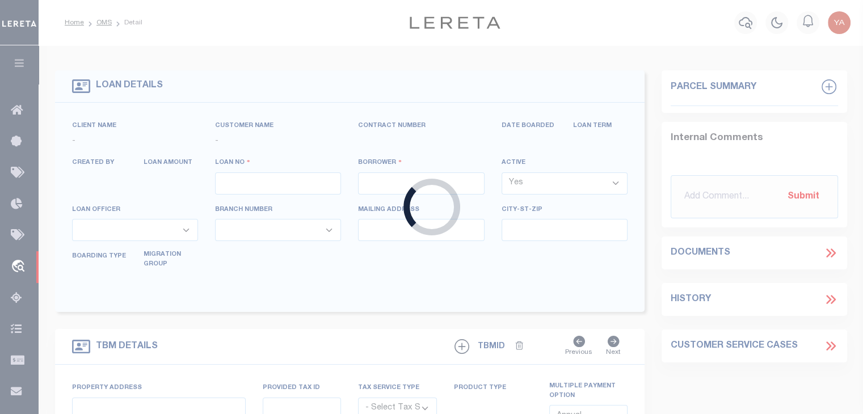
type input "[GEOGRAPHIC_DATA]"
select select
select select "NonEscrow"
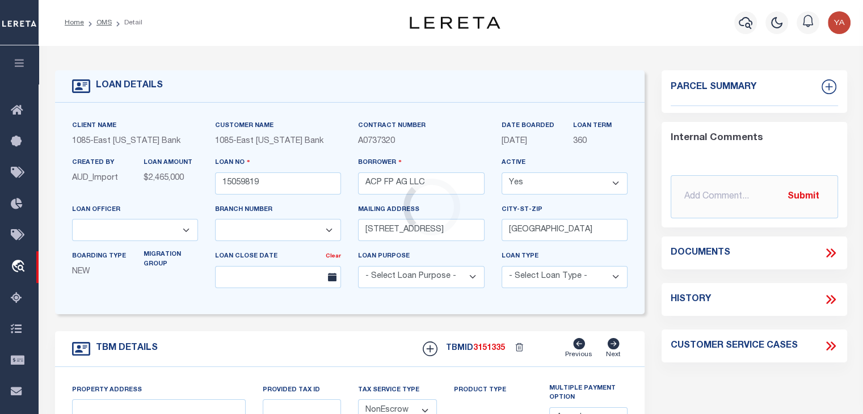
select select "900"
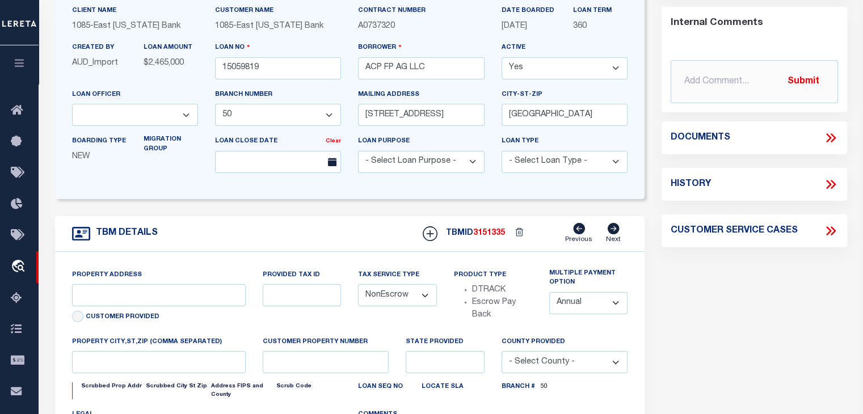
select select "1679"
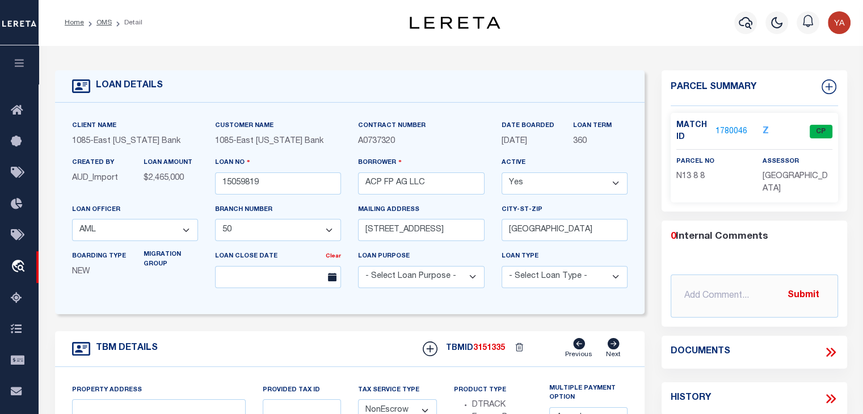
click at [734, 127] on link "1780046" at bounding box center [732, 132] width 32 height 12
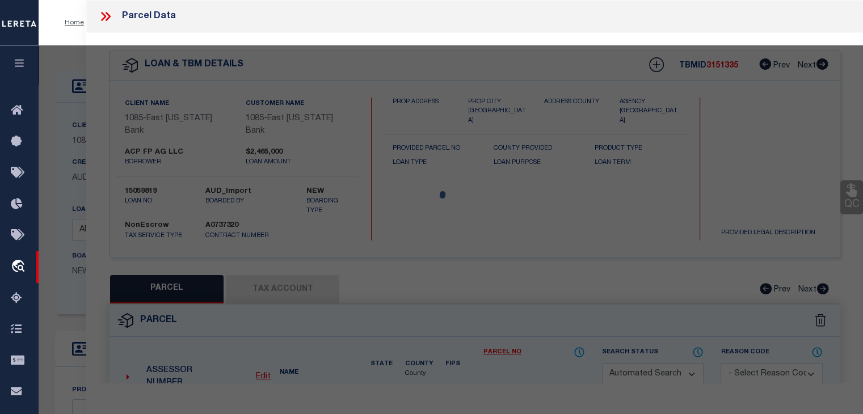
type input "32 CENTURY ST"
select select
type input "AGAWAM , MA 10010000"
type input "MA"
select select
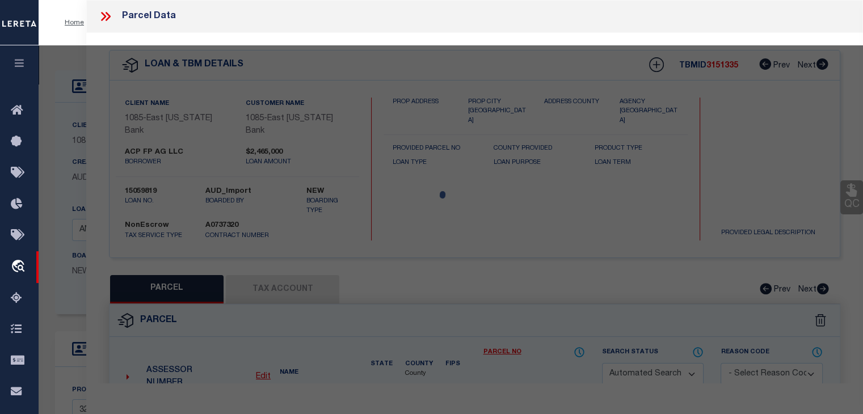
checkbox input "false"
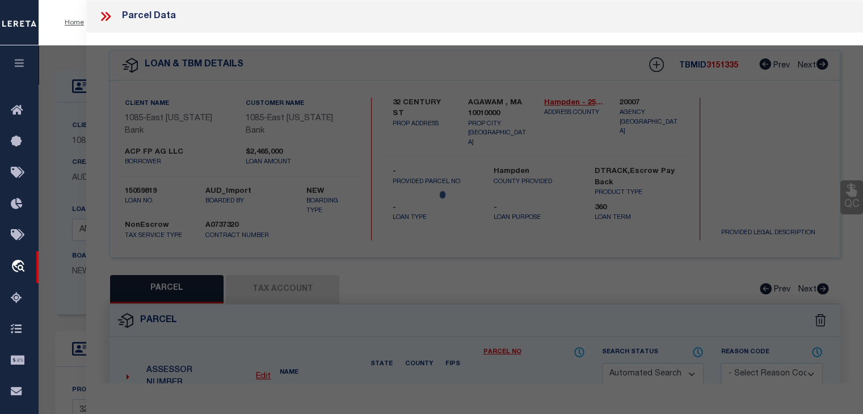
select select "CP"
type input "MILLWORK REALTY ASSOCIATES, LL"
select select
type input "32 CENTURY ST"
checkbox input "false"
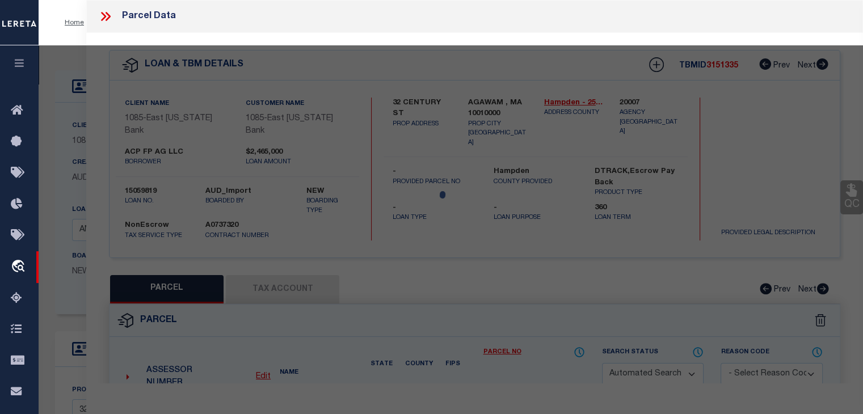
type input "AGAWAM , MA 10010"
type textarea "ACRES: 1.896"
type textarea "Completed based on the given document."
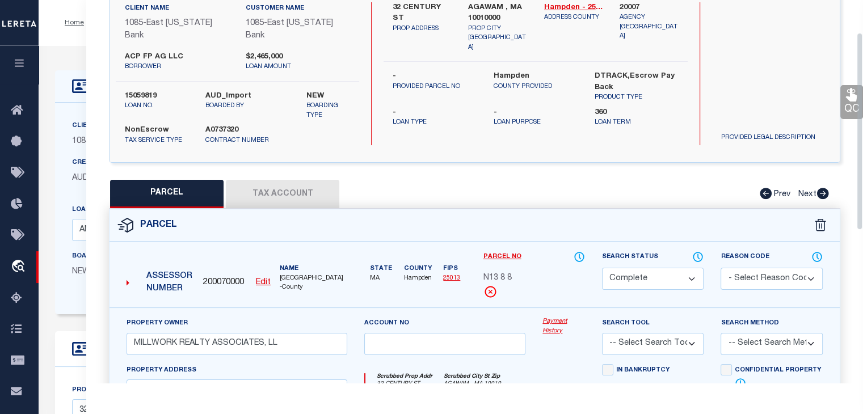
scroll to position [114, 0]
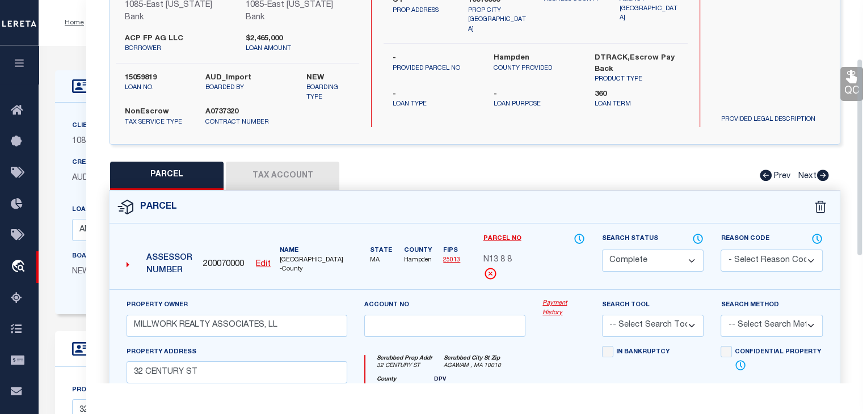
click at [563, 302] on link "Payment History" at bounding box center [564, 308] width 43 height 19
click at [560, 300] on link "Payment History" at bounding box center [564, 308] width 43 height 19
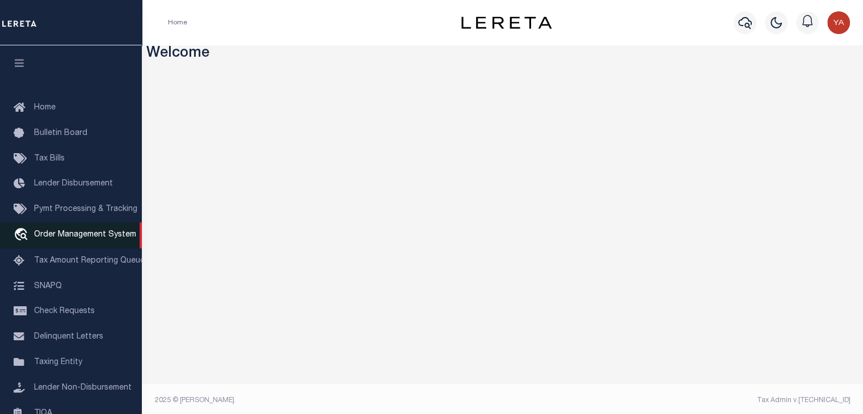
click at [75, 239] on span "Order Management System" at bounding box center [85, 235] width 102 height 8
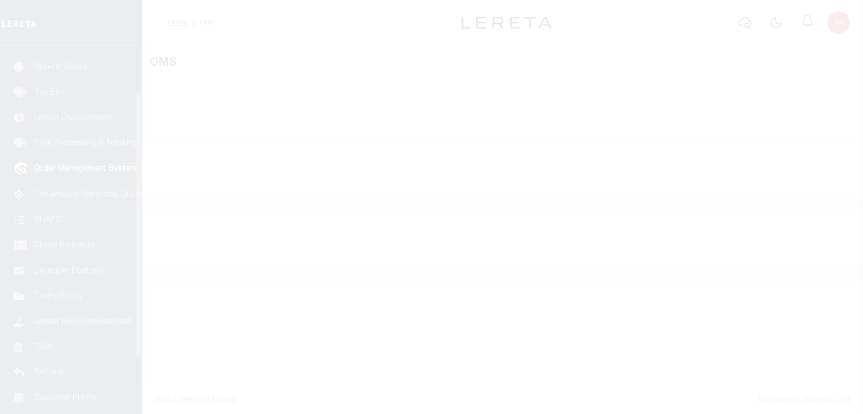
scroll to position [83, 0]
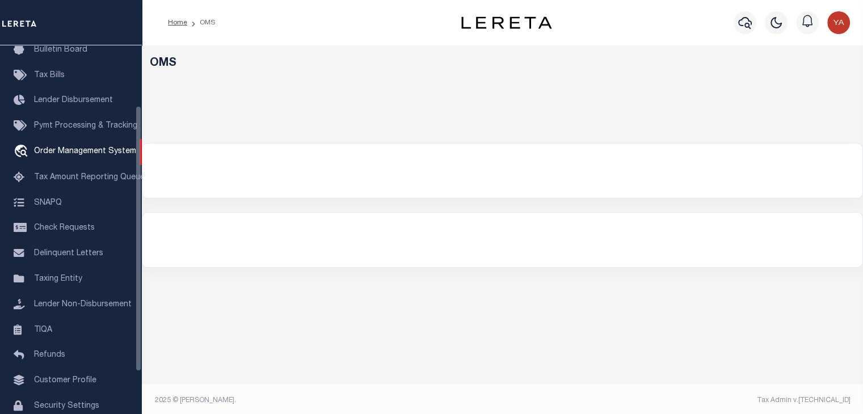
select select "200"
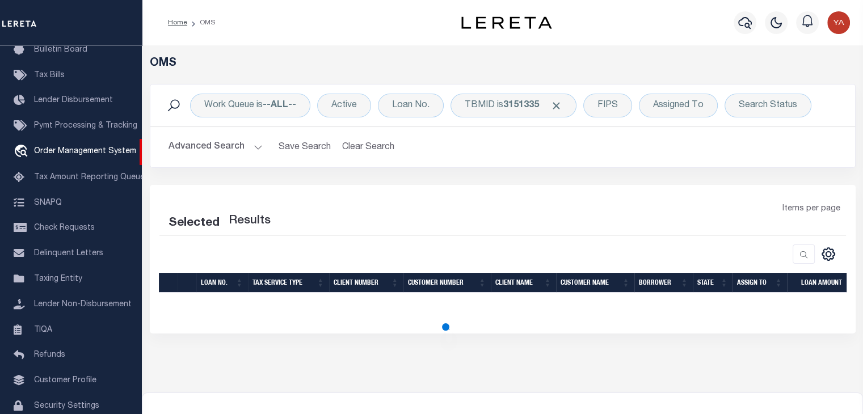
select select "200"
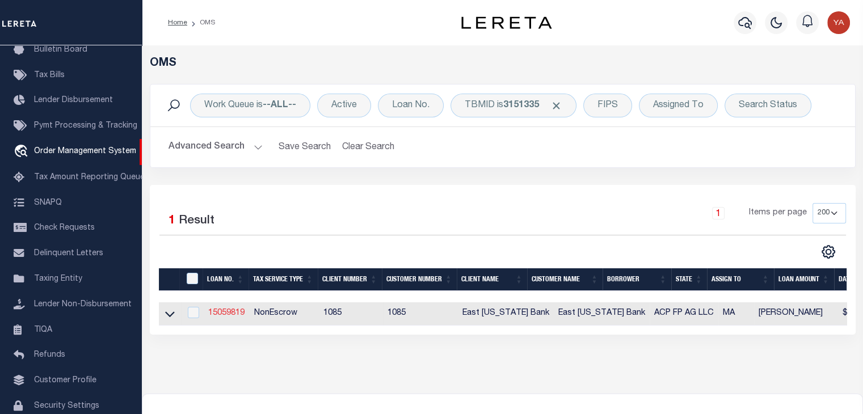
click at [234, 317] on link "15059819" at bounding box center [226, 313] width 36 height 8
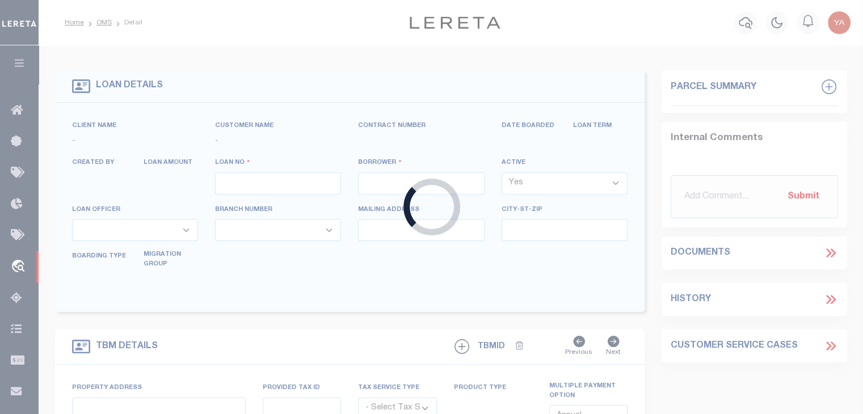
type input "15059819"
type input "ACP FP AG LLC"
select select
type input "[STREET_ADDRESS]"
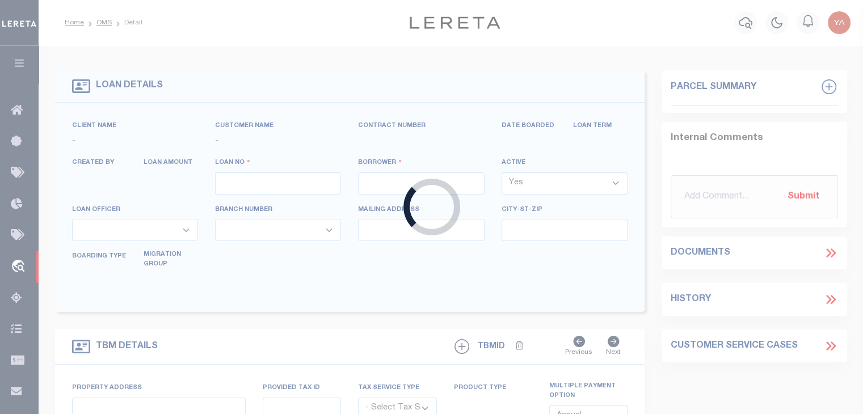
type input "[GEOGRAPHIC_DATA]"
select select
select select "NonEscrow"
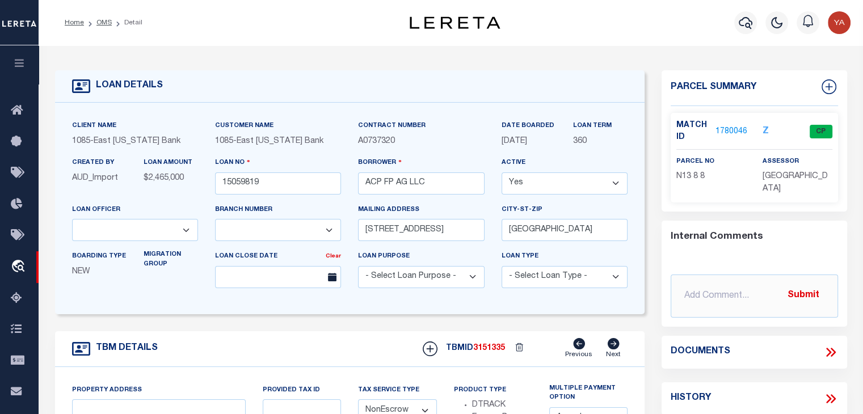
click at [725, 127] on link "1780046" at bounding box center [732, 132] width 32 height 12
select select "900"
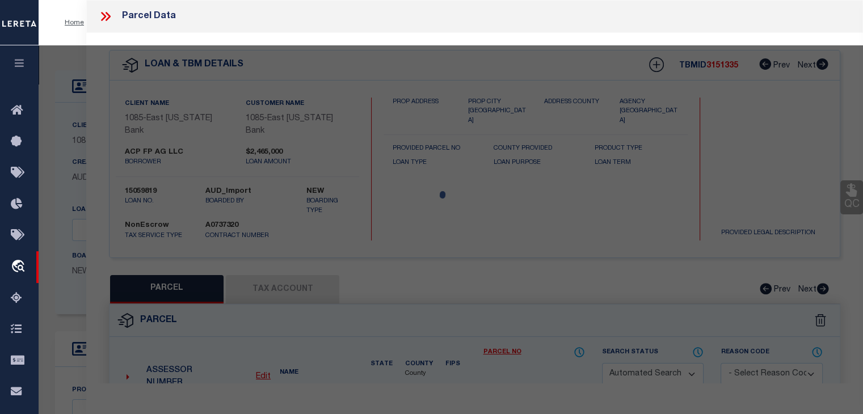
select select "1679"
checkbox input "false"
type input "32 CENTURY ST"
select select
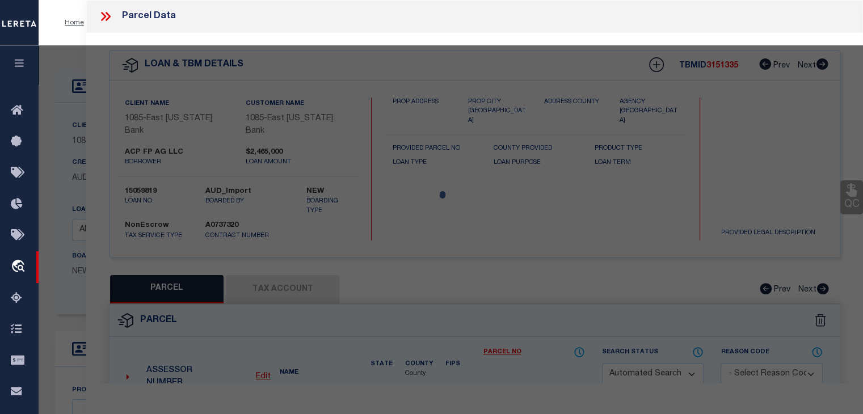
type input "AGAWAM , MA 10010000"
type input "MA"
select select
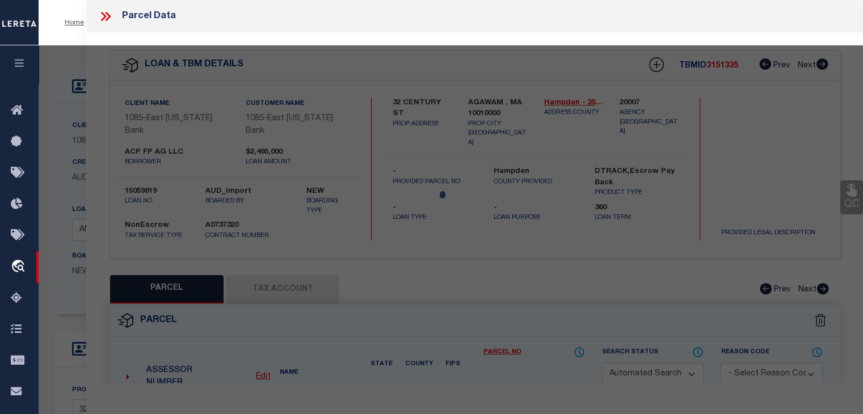
select select "CP"
type input "MILLWORK REALTY ASSOCIATES, LL"
select select
type input "32 CENTURY ST"
checkbox input "false"
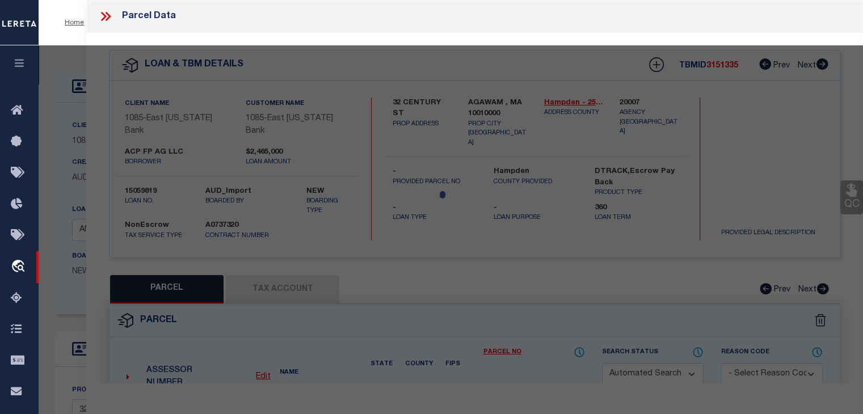
type input "AGAWAM , MA 10010"
type textarea "ACRES: 1.896"
type textarea "Completed based on the given document."
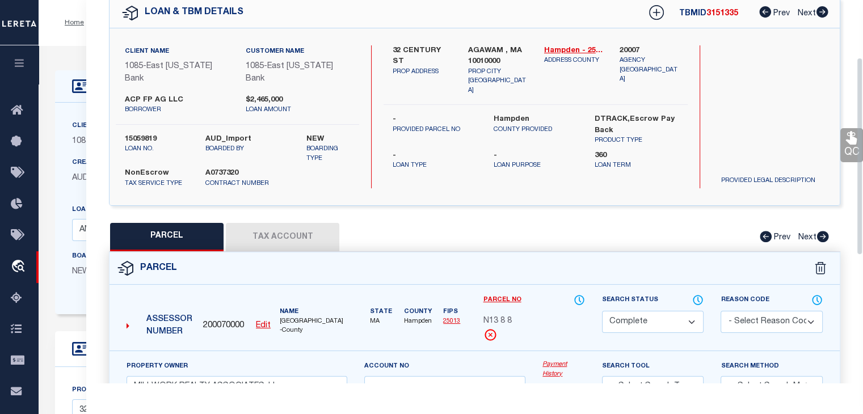
scroll to position [114, 0]
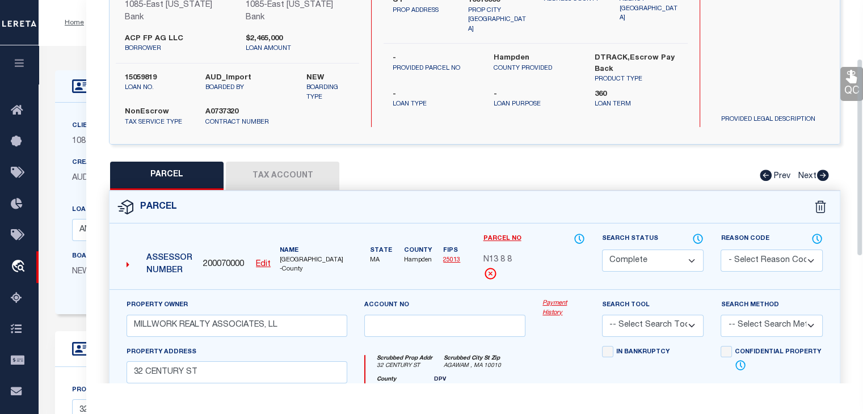
click at [565, 301] on link "Payment History" at bounding box center [564, 308] width 43 height 19
click at [554, 302] on link "Payment History" at bounding box center [564, 308] width 43 height 19
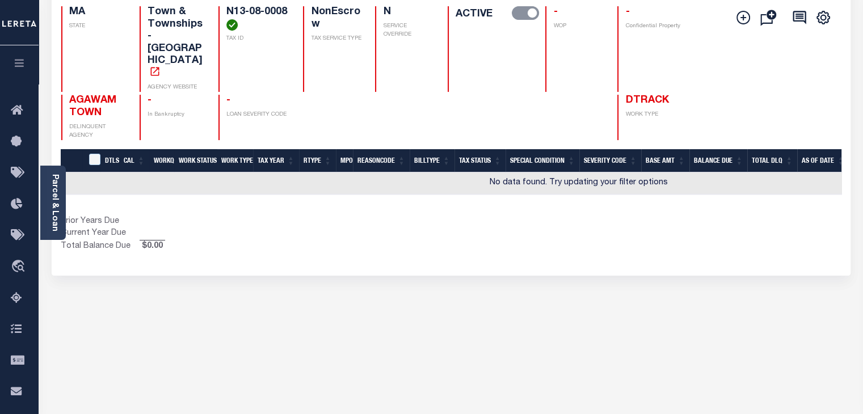
scroll to position [57, 0]
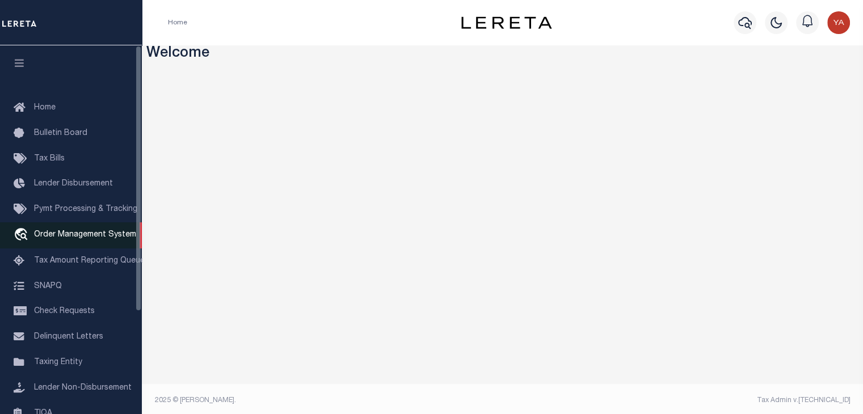
click at [93, 239] on span "Order Management System" at bounding box center [85, 235] width 102 height 8
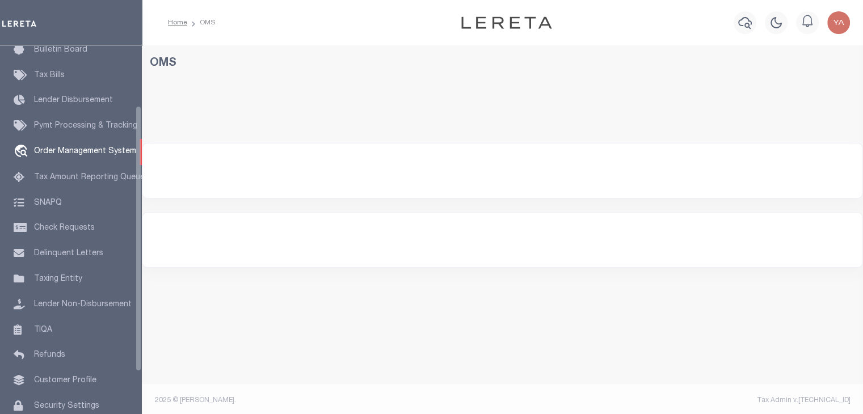
scroll to position [83, 0]
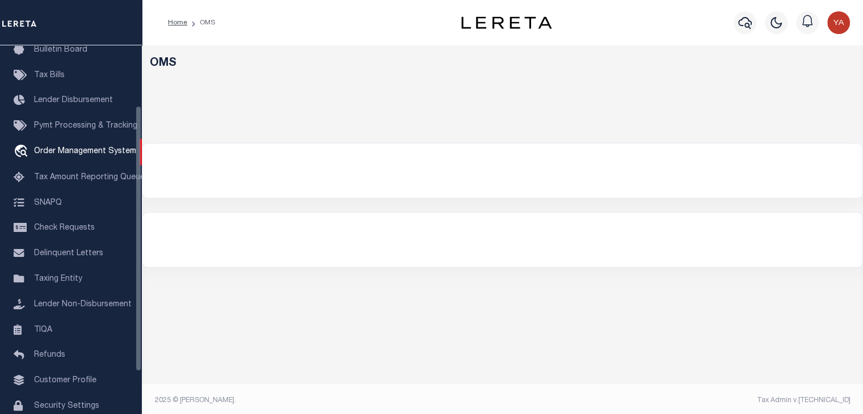
select select "200"
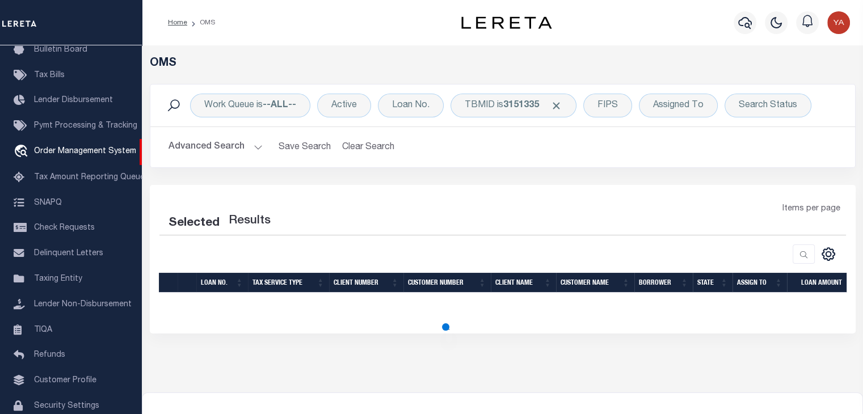
select select "200"
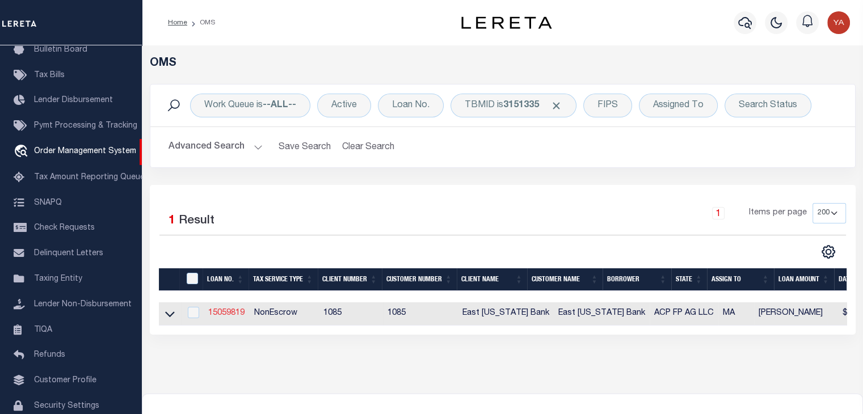
click at [235, 317] on link "15059819" at bounding box center [226, 313] width 36 height 8
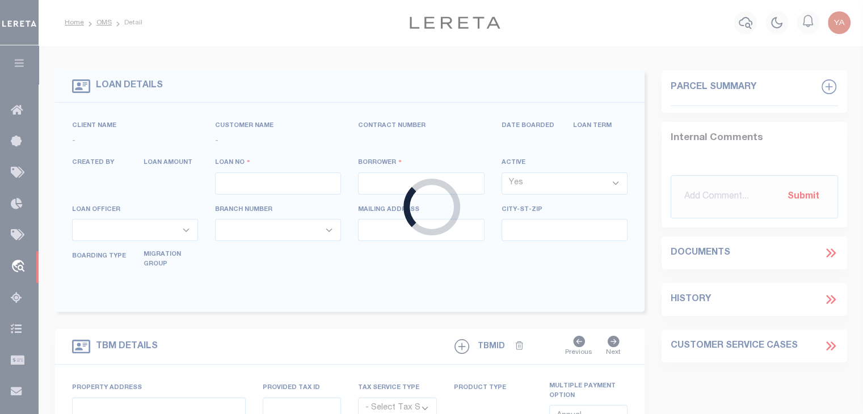
type input "15059819"
type input "ACP FP AG LLC"
select select
type input "2727 LBJ FREEWAY STE 600"
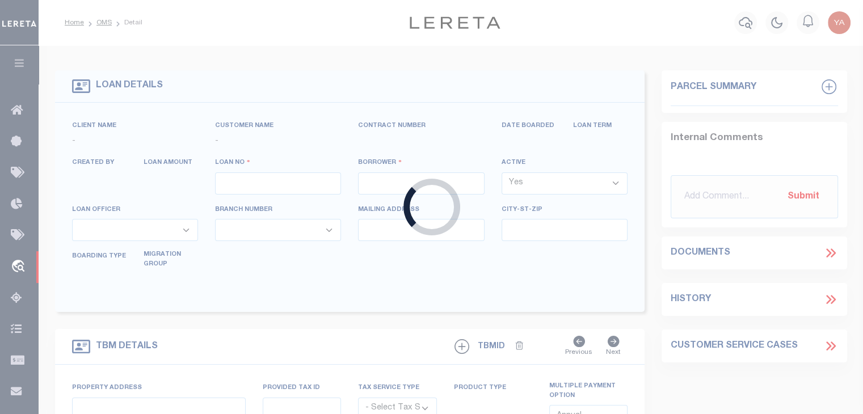
type input "DALLAS TX 75234"
select select
select select "NonEscrow"
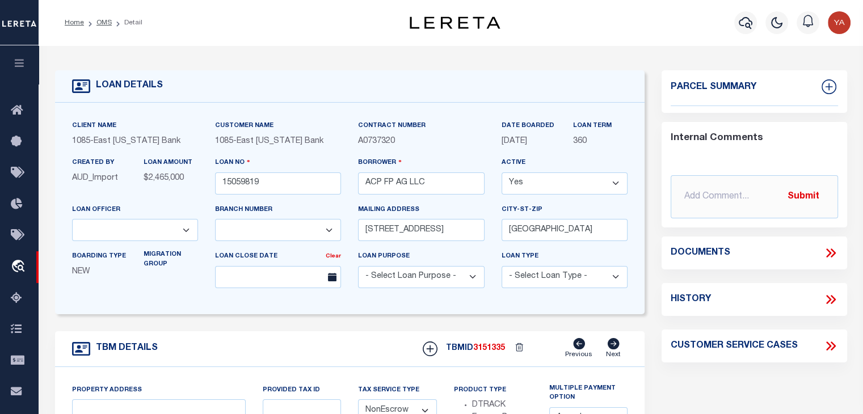
select select "900"
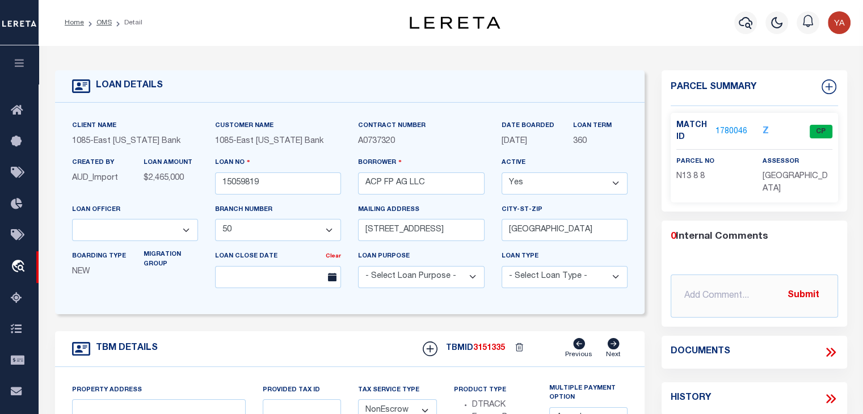
select select "1679"
type input "32 CENTURY ST"
select select
type input "AGAWAM , MA 10010000"
type input "MA"
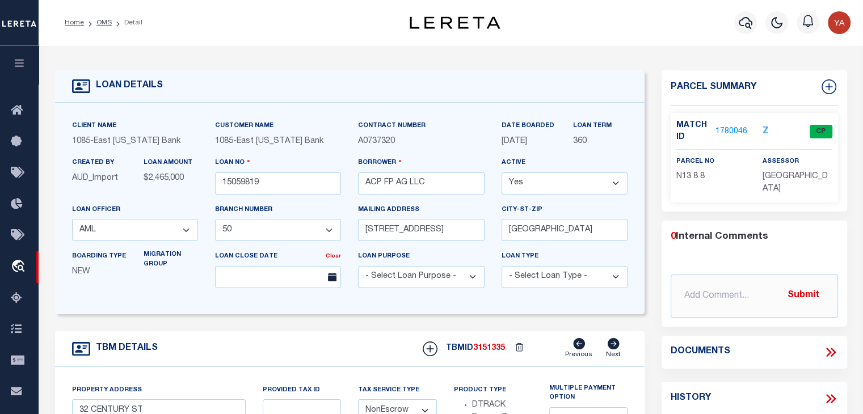
select select
click at [722, 131] on link "1780046" at bounding box center [732, 132] width 32 height 12
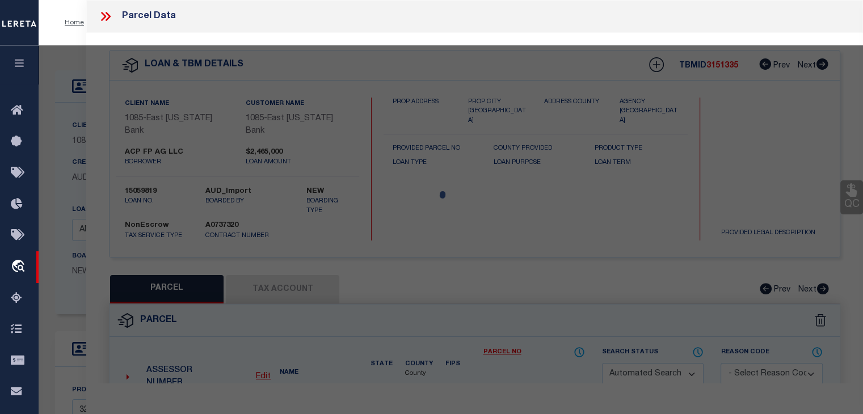
checkbox input "false"
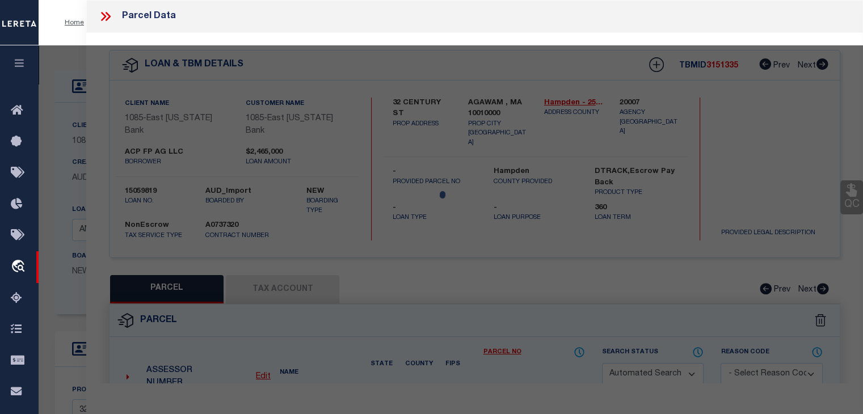
select select "CP"
type input "MILLWORK REALTY ASSOCIATES, LL"
select select
type input "32 CENTURY ST"
checkbox input "false"
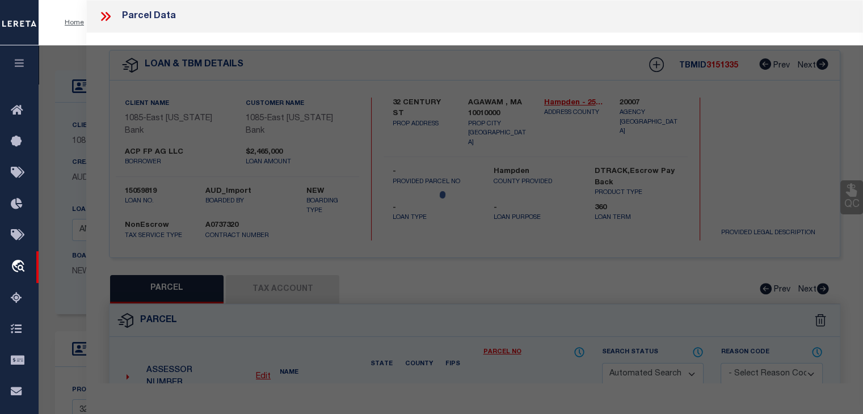
type input "AGAWAM , MA 10010"
type textarea "ACRES: 1.896"
type textarea "Completed based on the given document."
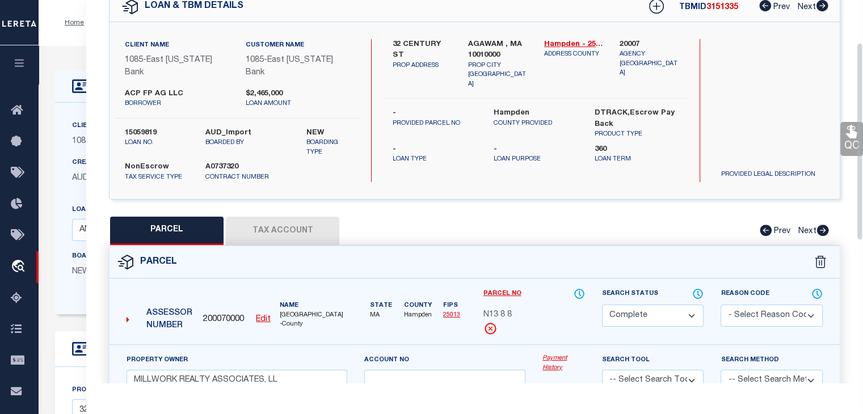
scroll to position [170, 0]
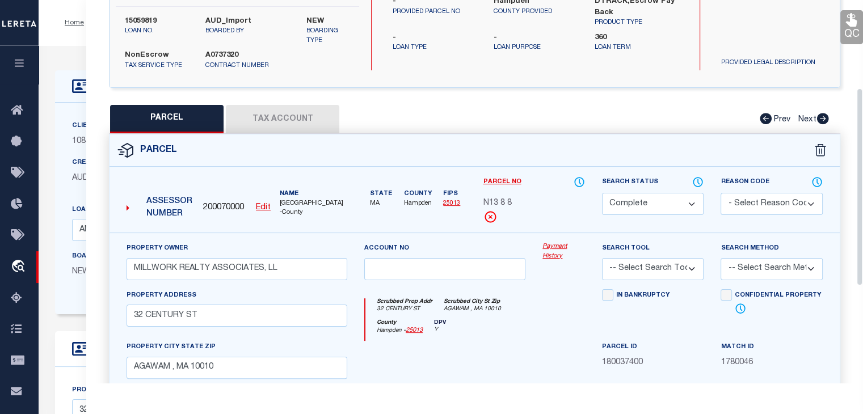
click at [553, 244] on link "Payment History" at bounding box center [564, 251] width 43 height 19
click at [554, 244] on link "Payment History" at bounding box center [564, 251] width 43 height 19
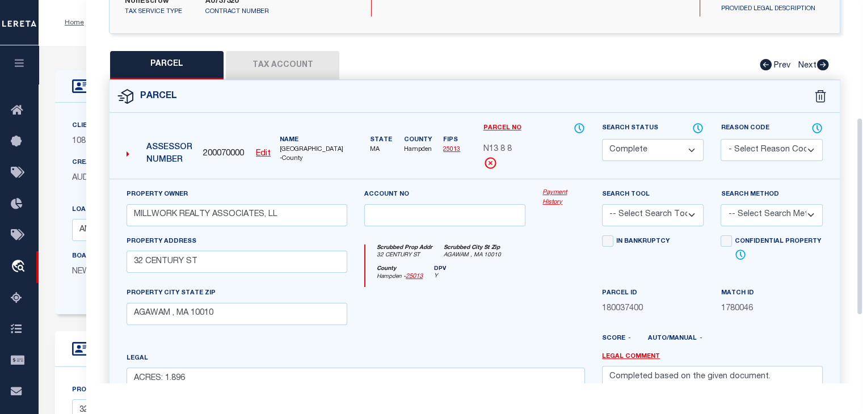
scroll to position [227, 0]
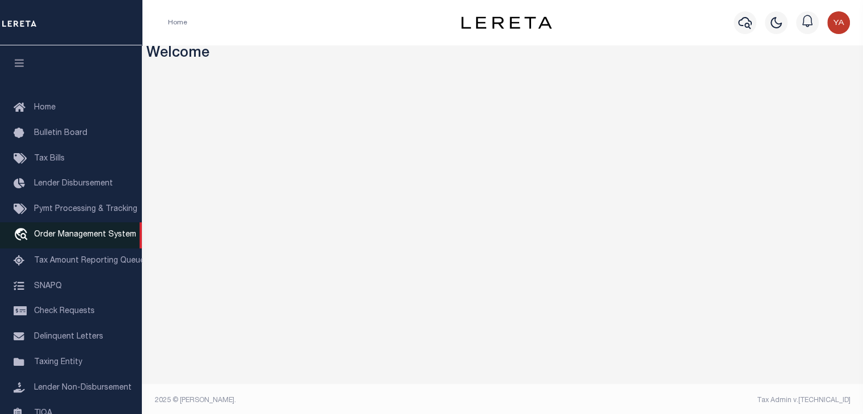
click at [88, 239] on span "Order Management System" at bounding box center [85, 235] width 102 height 8
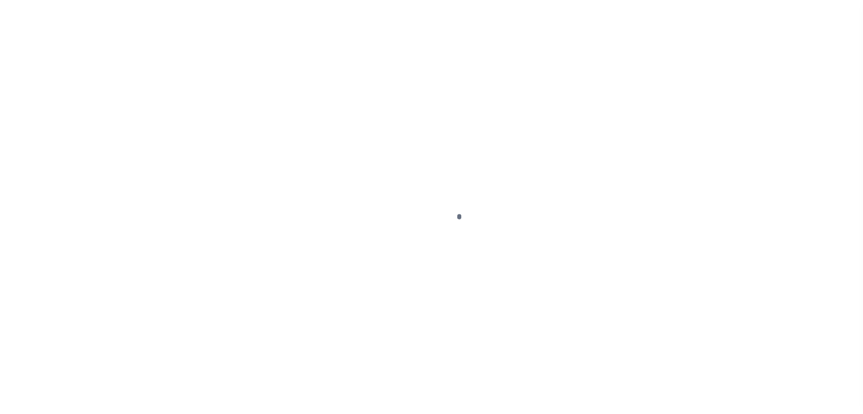
scroll to position [83, 0]
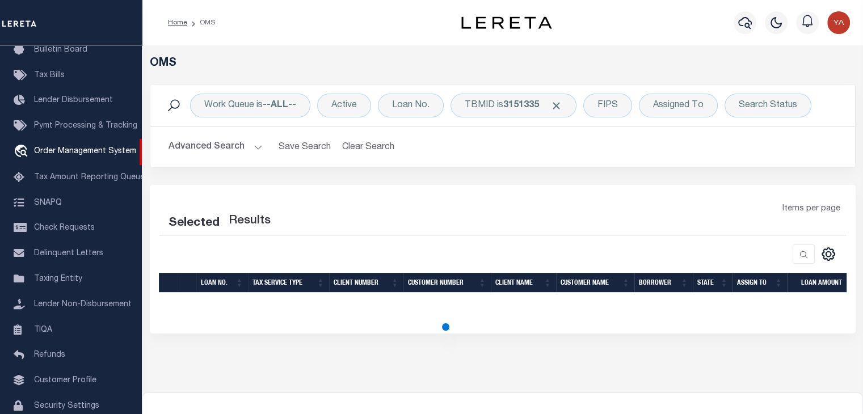
select select "200"
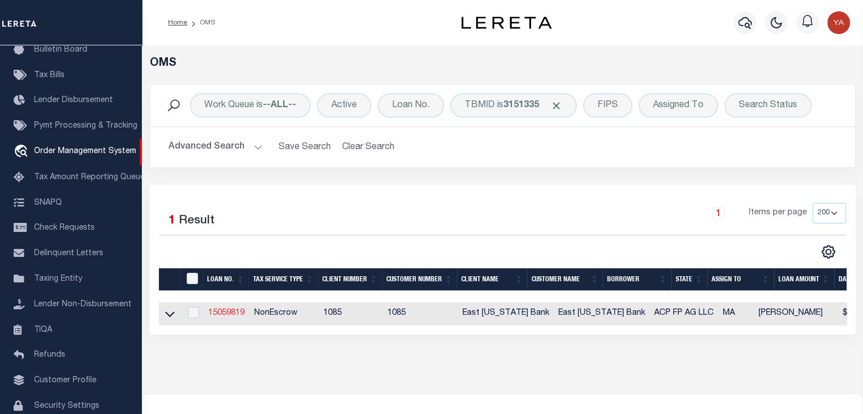
click at [225, 312] on link "15059819" at bounding box center [226, 313] width 36 height 8
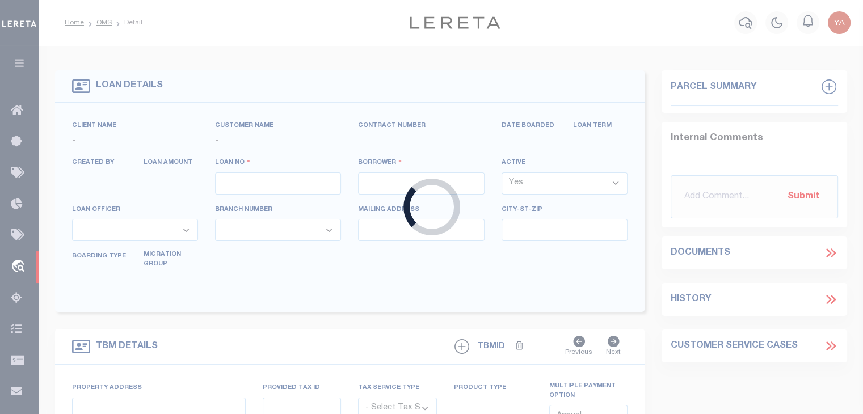
type input "15059819"
type input "ACP FP AG LLC"
select select
type input "[STREET_ADDRESS]"
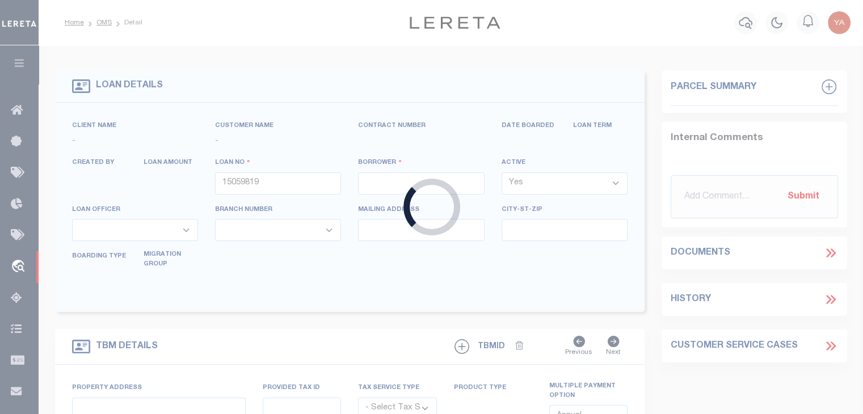
type input "[GEOGRAPHIC_DATA]"
select select
select select "NonEscrow"
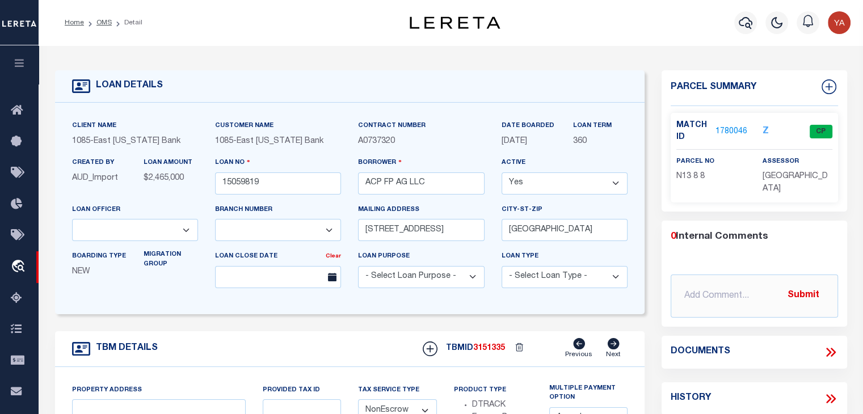
select select "900"
select select "1679"
click at [718, 127] on link "1780046" at bounding box center [732, 132] width 32 height 12
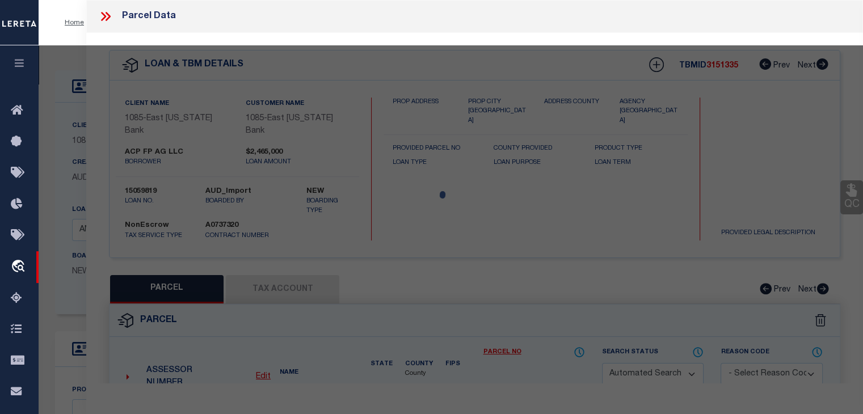
type input "32 CENTURY ST"
select select
type input "AGAWAM , MA 10010000"
type input "MA"
select select
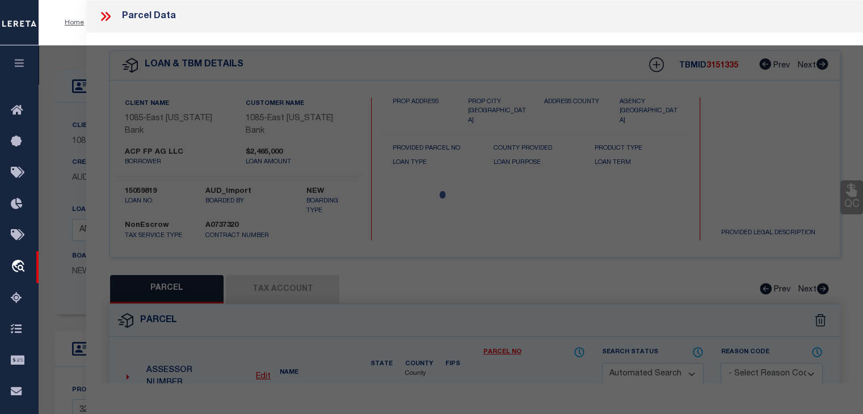
checkbox input "false"
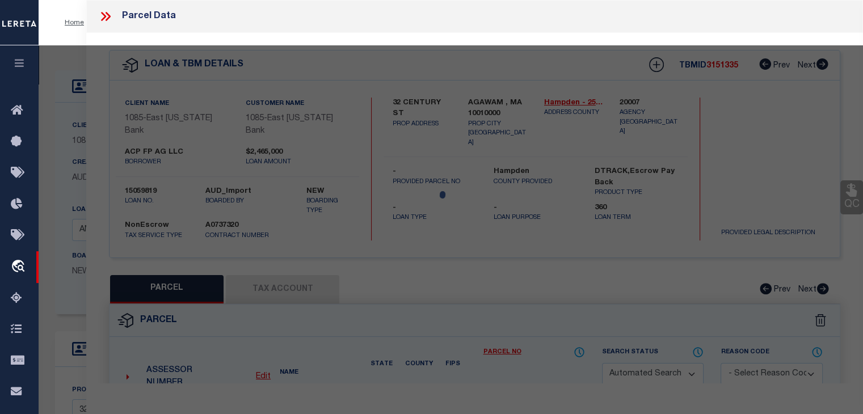
select select "CP"
type input "MILLWORK REALTY ASSOCIATES, LL"
select select
type input "32 CENTURY ST"
checkbox input "false"
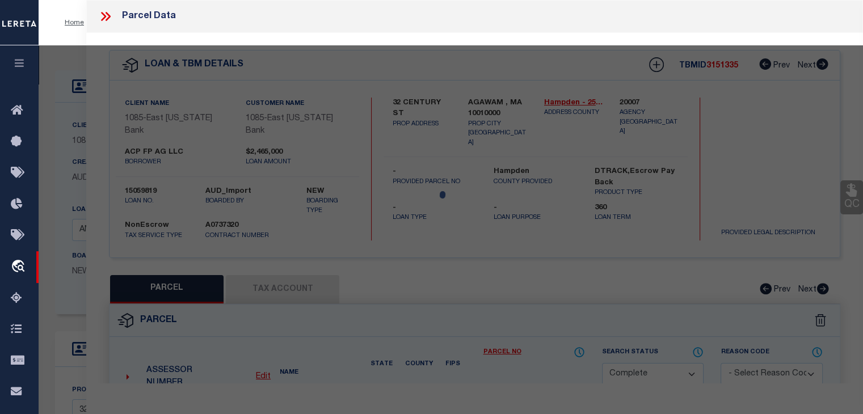
type input "AGAWAM , MA 10010"
type textarea "ACRES: 1.896"
type textarea "Completed based on the given document."
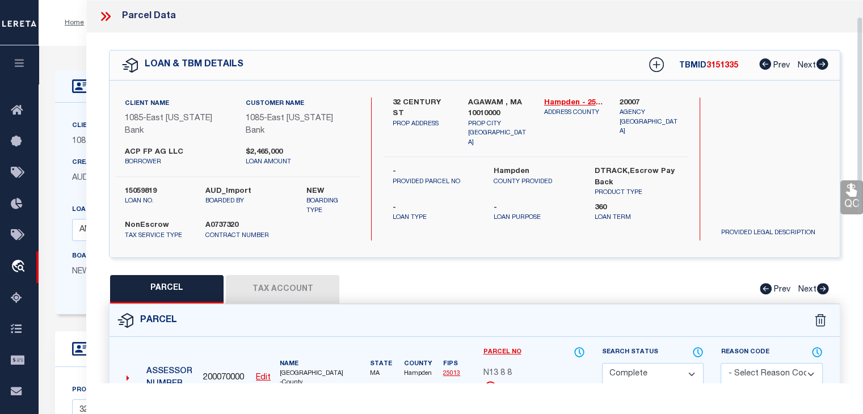
scroll to position [57, 0]
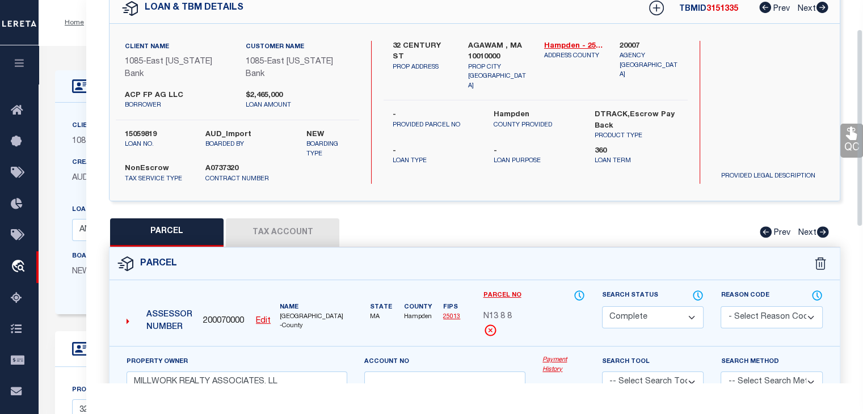
click at [556, 358] on link "Payment History" at bounding box center [564, 365] width 43 height 19
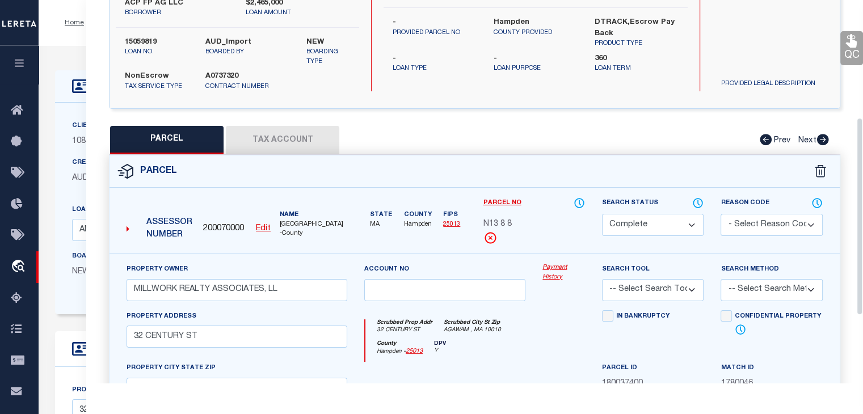
scroll to position [227, 0]
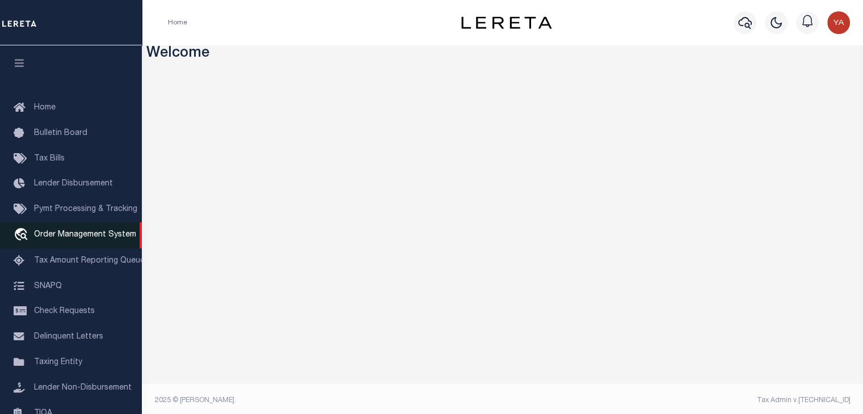
click at [59, 234] on span "Order Management System" at bounding box center [85, 235] width 102 height 8
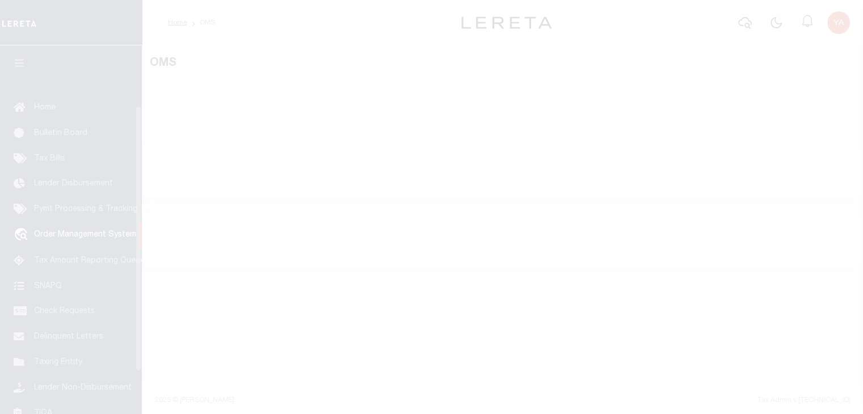
scroll to position [83, 0]
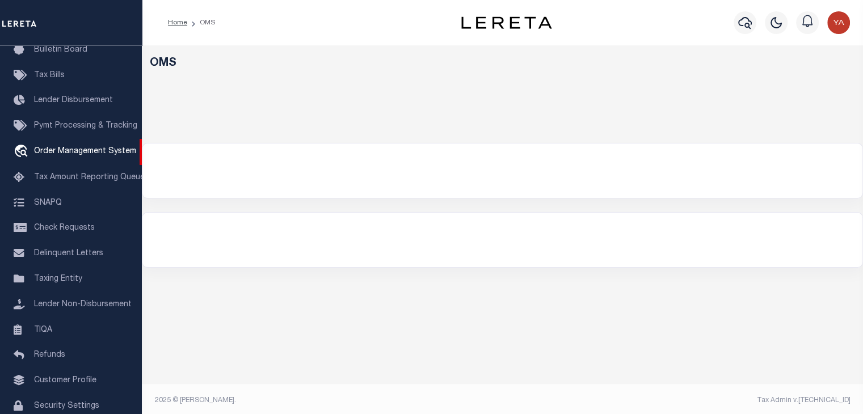
select select "200"
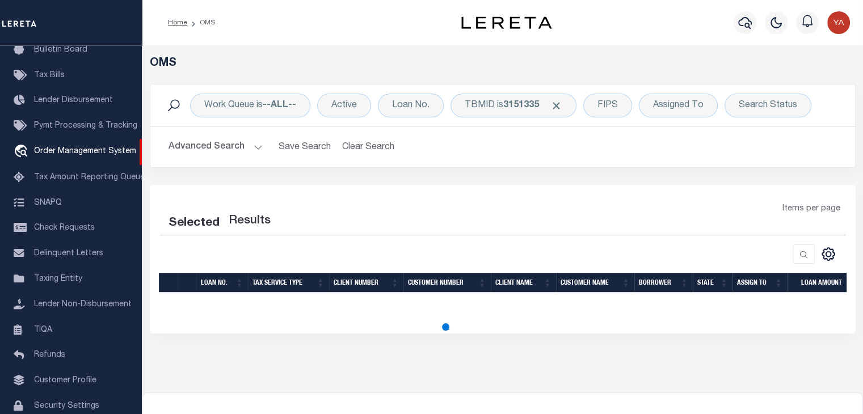
select select "200"
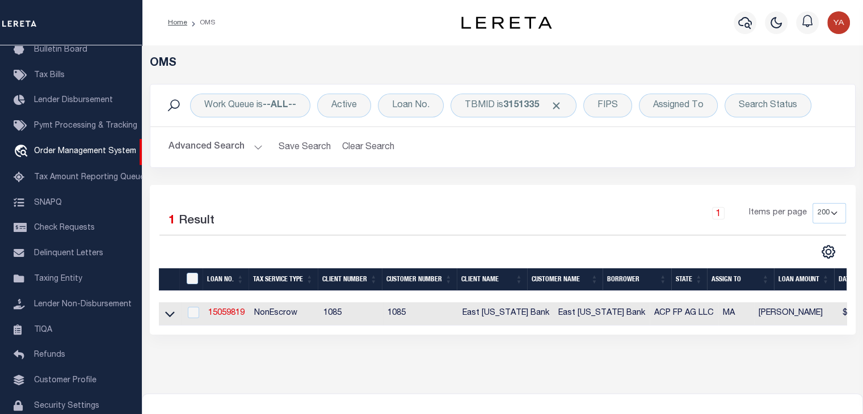
click at [222, 320] on td "15059819" at bounding box center [227, 313] width 46 height 23
checkbox input "true"
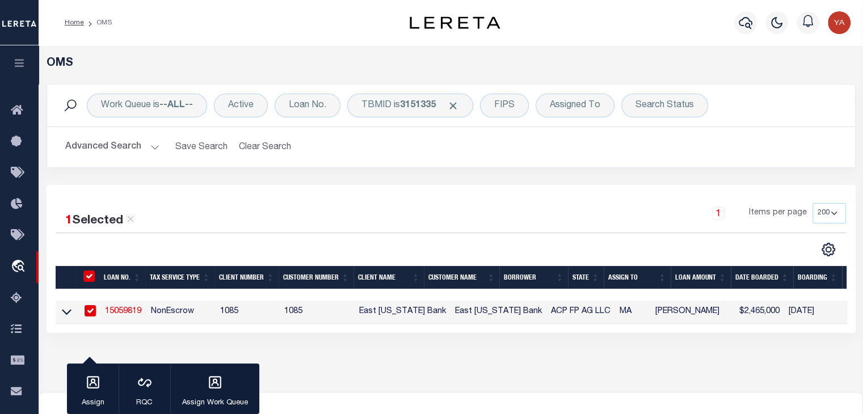
click at [133, 306] on td "15059819" at bounding box center [123, 312] width 46 height 23
checkbox input "false"
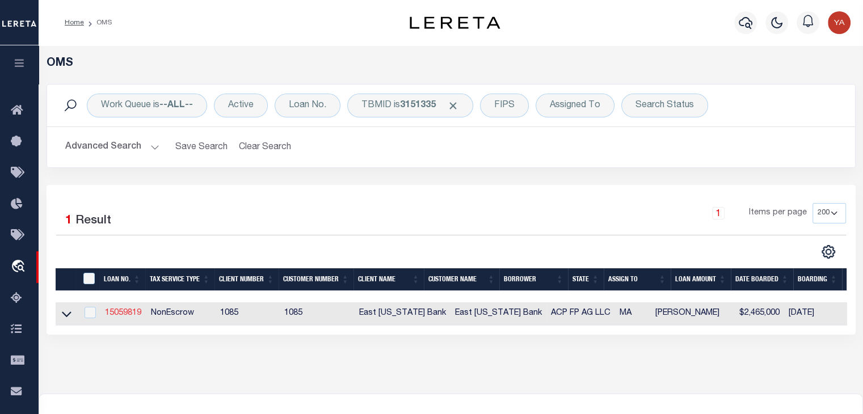
click at [121, 309] on link "15059819" at bounding box center [123, 313] width 36 height 8
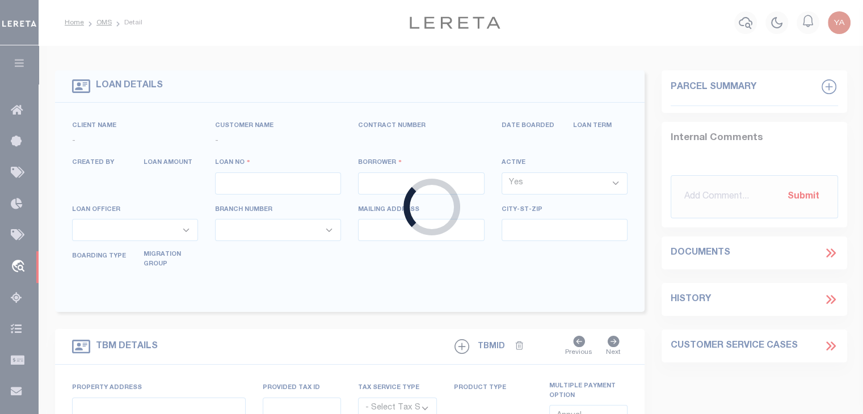
type input "15059819"
type input "ACP FP AG LLC"
select select
type input "[STREET_ADDRESS]"
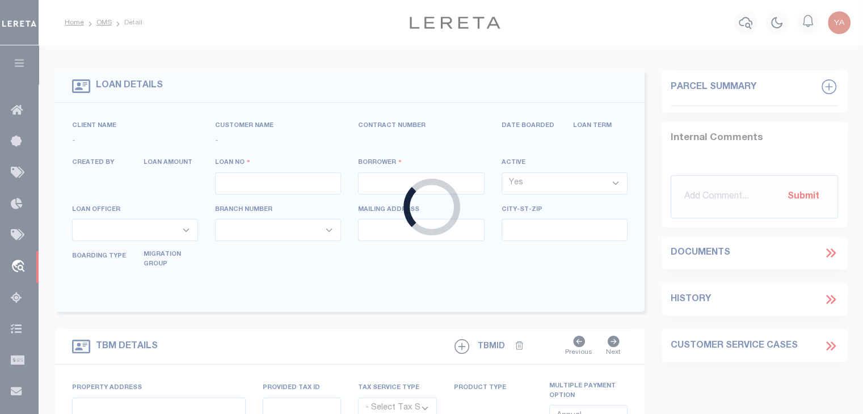
type input "[GEOGRAPHIC_DATA]"
select select
select select "NonEscrow"
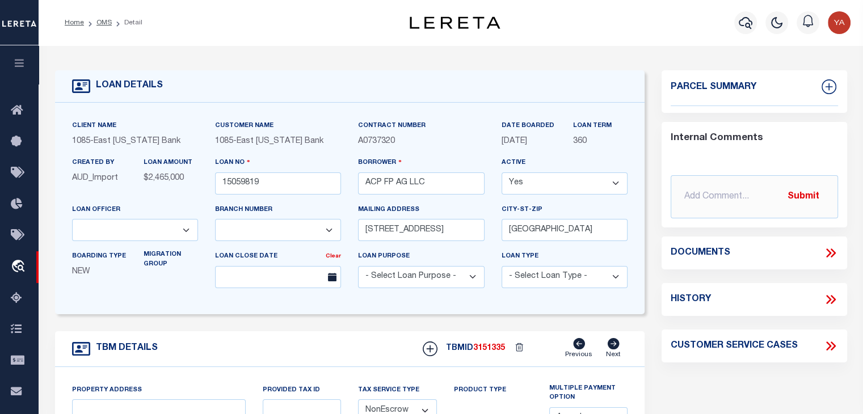
select select "1679"
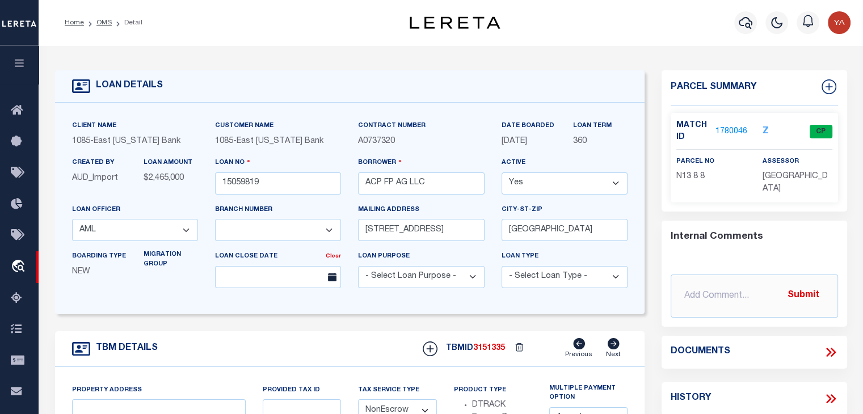
select select "900"
click at [729, 132] on link "1780046" at bounding box center [732, 132] width 32 height 12
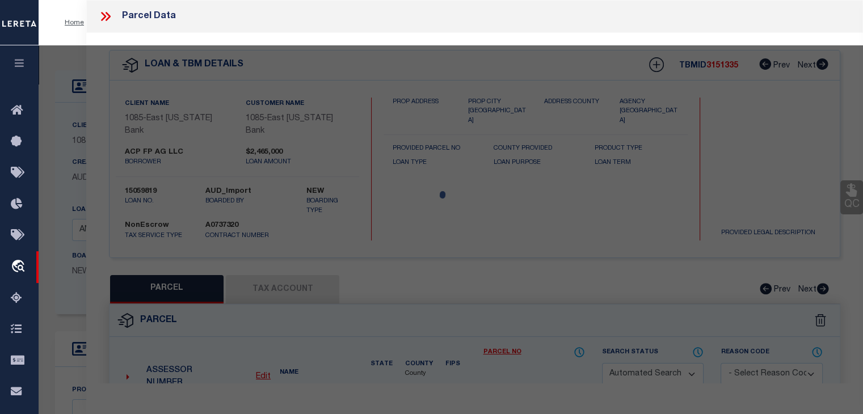
checkbox input "false"
type input "32 CENTURY ST"
select select
type input "AGAWAM , MA 10010000"
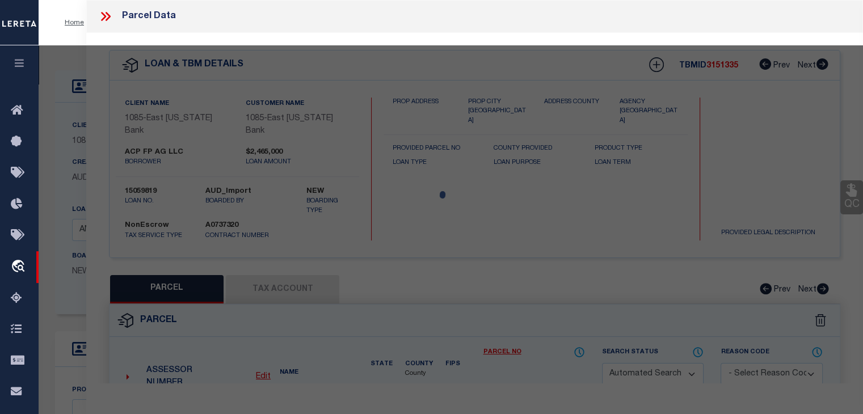
type input "MA"
select select
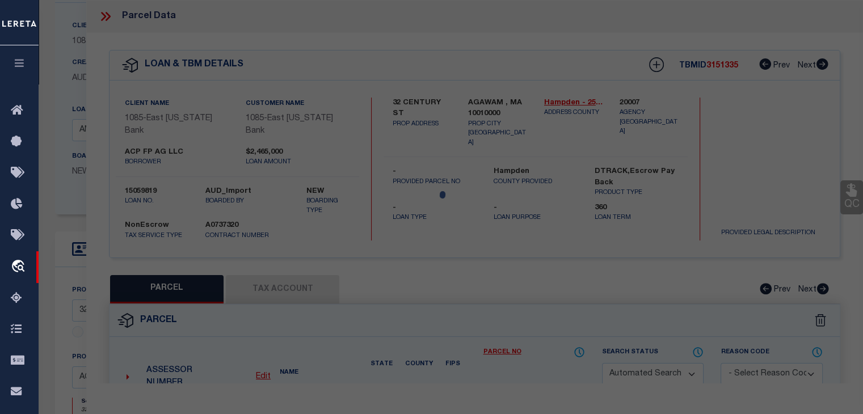
scroll to position [114, 0]
select select "CP"
type input "MILLWORK REALTY ASSOCIATES, LL"
select select
type input "32 CENTURY ST"
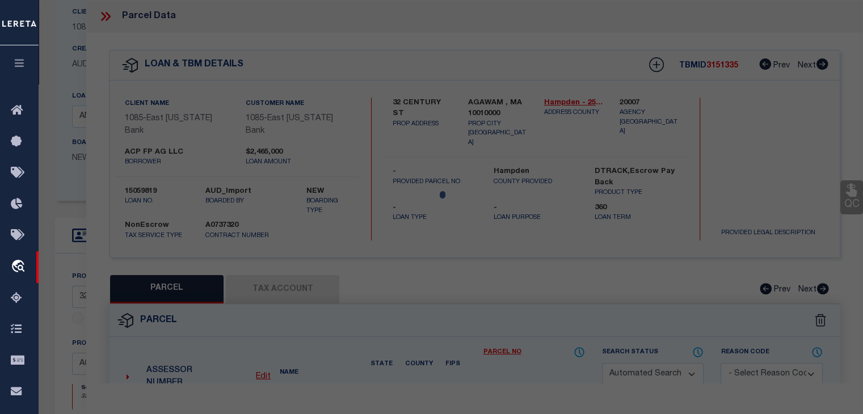
checkbox input "false"
type input "AGAWAM , MA 10010"
type textarea "ACRES: 1.896"
type textarea "Completed based on the given document."
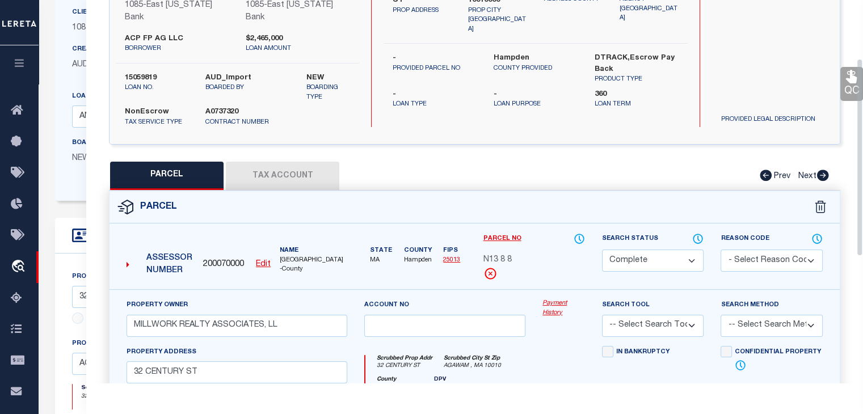
click at [560, 302] on link "Payment History" at bounding box center [564, 308] width 43 height 19
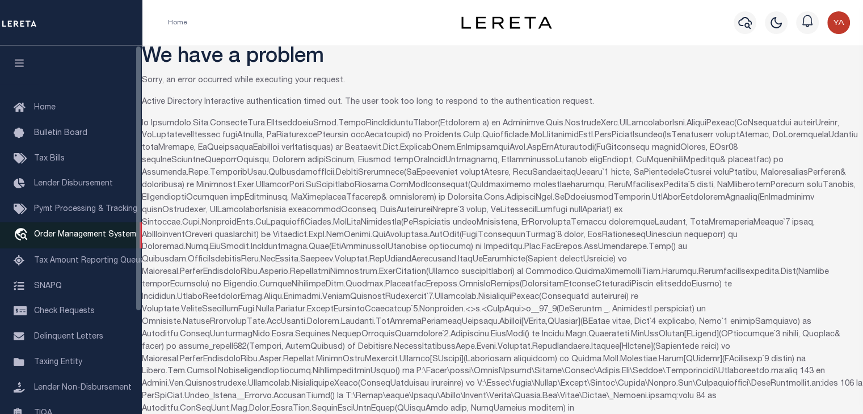
click at [58, 239] on span "Order Management System" at bounding box center [85, 235] width 102 height 8
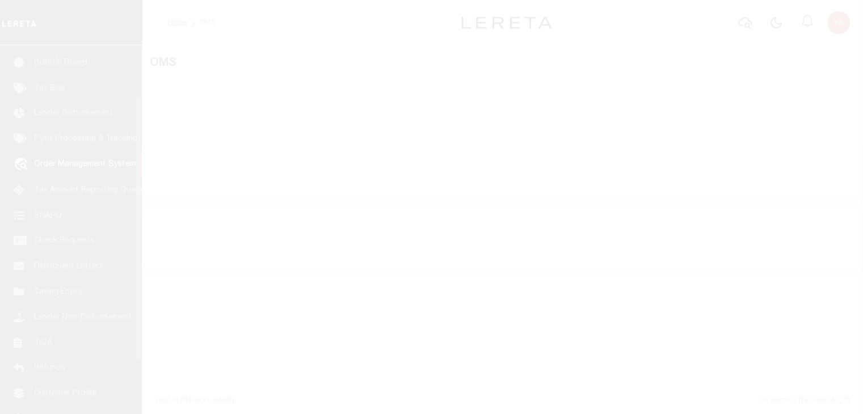
scroll to position [83, 0]
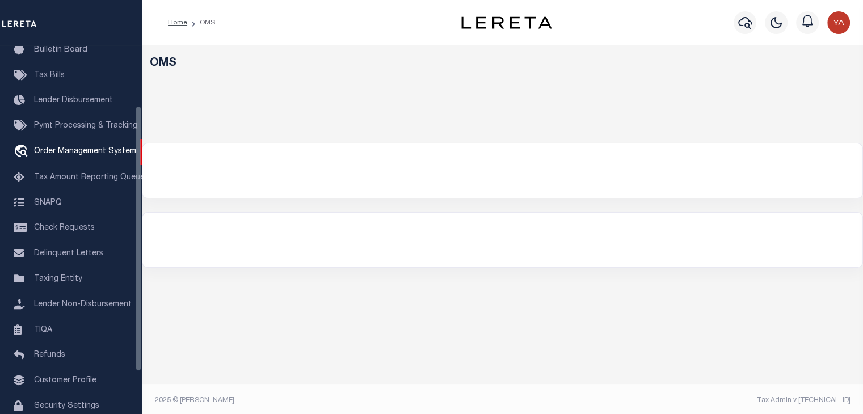
select select "200"
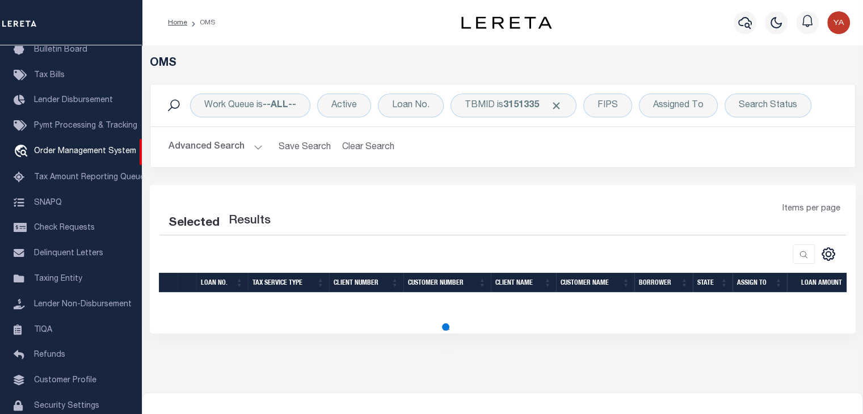
select select "200"
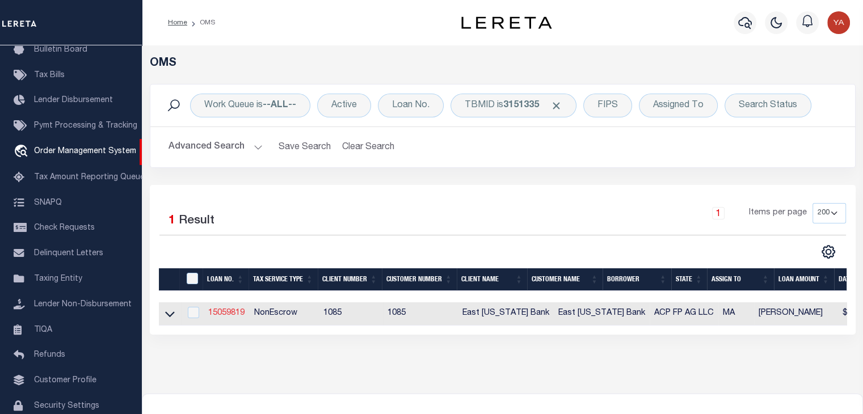
click at [238, 316] on link "15059819" at bounding box center [226, 313] width 36 height 8
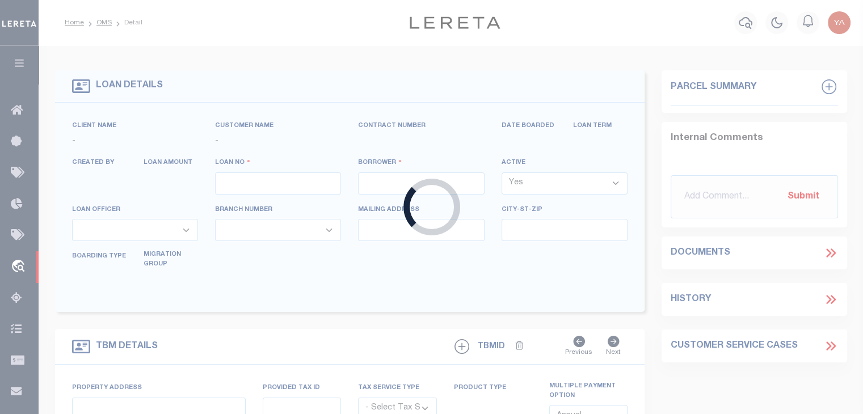
type input "15059819"
type input "ACP FP AG LLC"
select select
type input "[STREET_ADDRESS]"
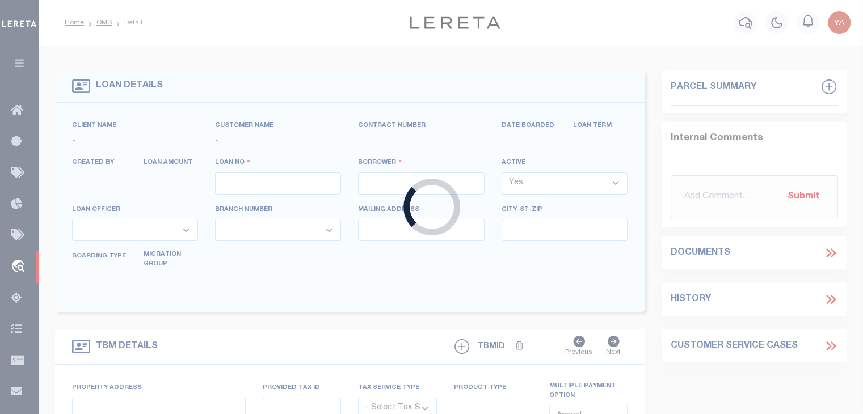
type input "[GEOGRAPHIC_DATA]"
select select
select select "NonEscrow"
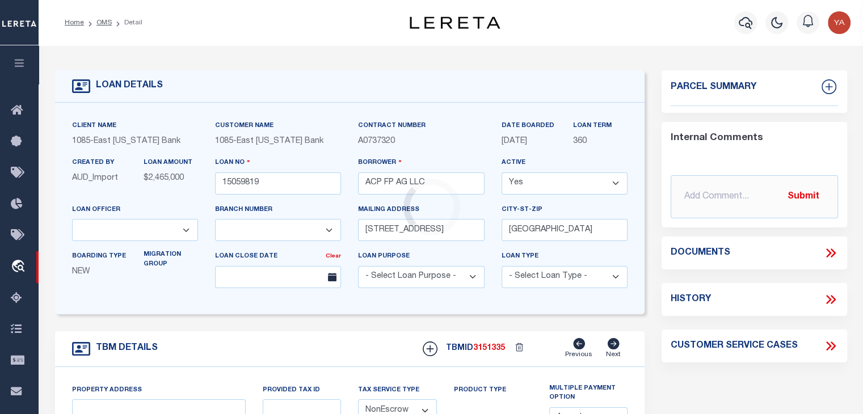
select select "900"
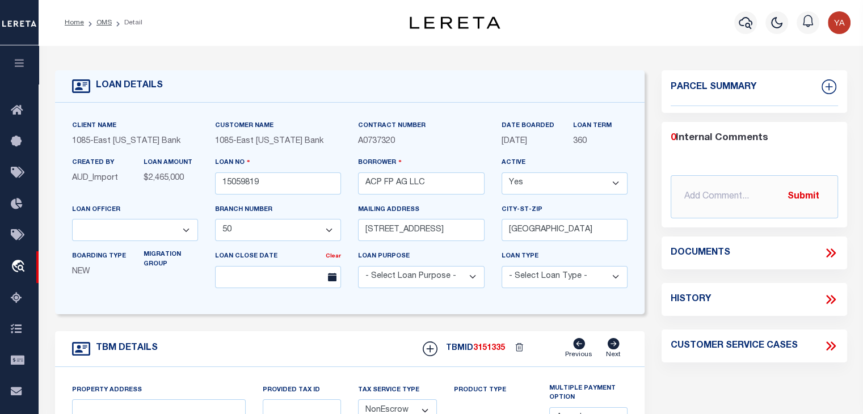
select select "1679"
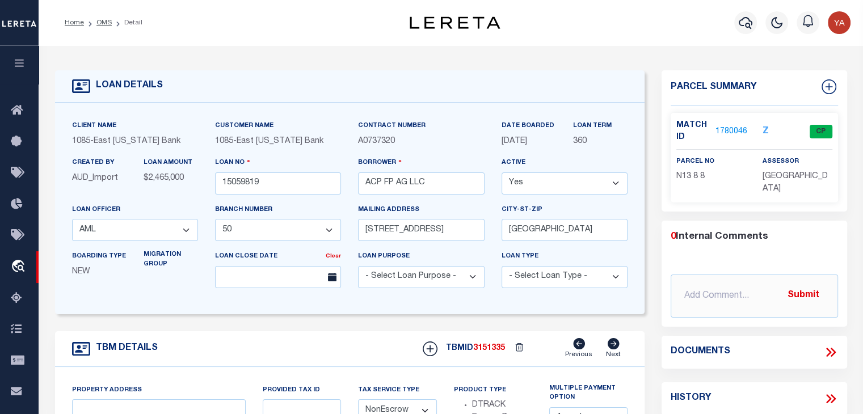
click at [739, 133] on link "1780046" at bounding box center [732, 132] width 32 height 12
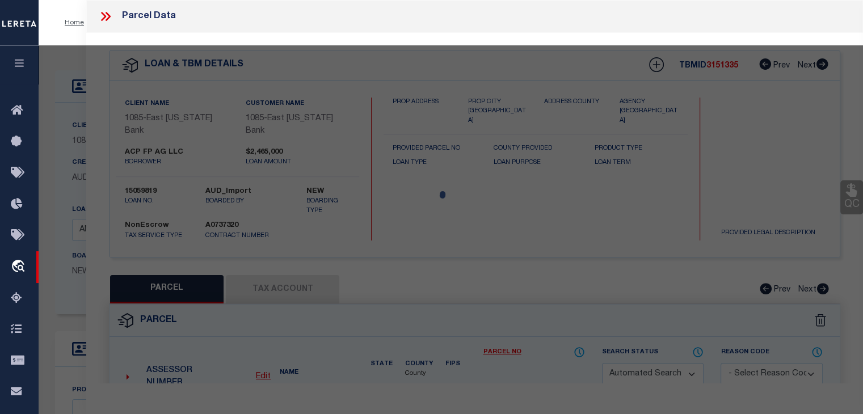
type input "32 CENTURY ST"
select select
type input "AGAWAM , MA 10010000"
type input "MA"
select select
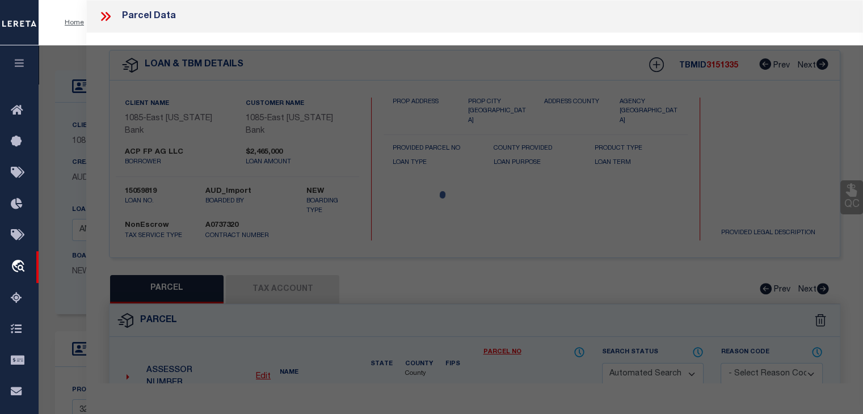
checkbox input "false"
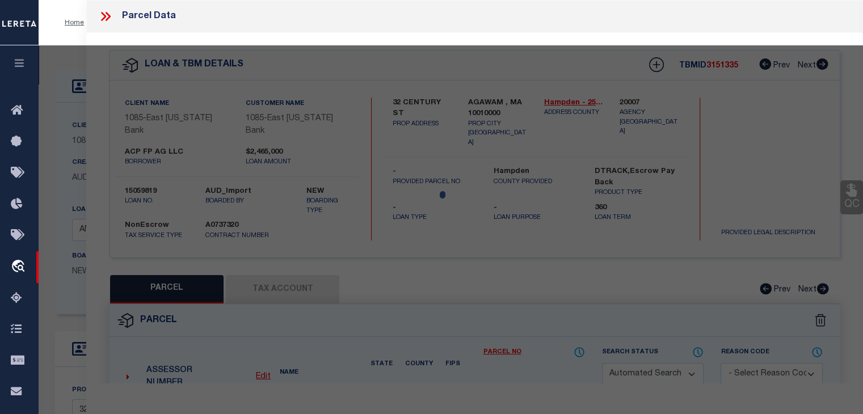
select select "CP"
type input "MILLWORK REALTY ASSOCIATES, LL"
select select
type input "32 CENTURY ST"
checkbox input "false"
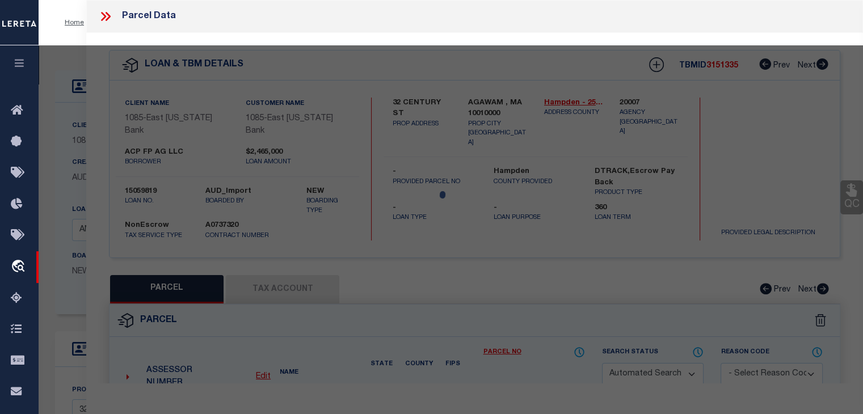
type input "AGAWAM , MA 10010"
type textarea "ACRES: 1.896"
type textarea "Completed based on the given document."
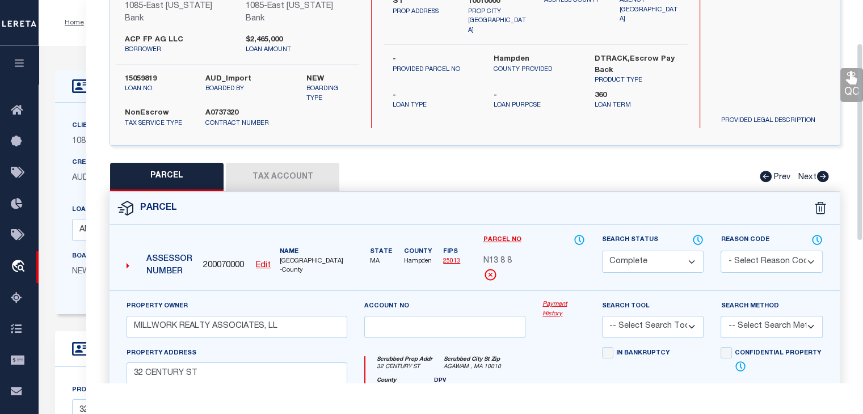
scroll to position [114, 0]
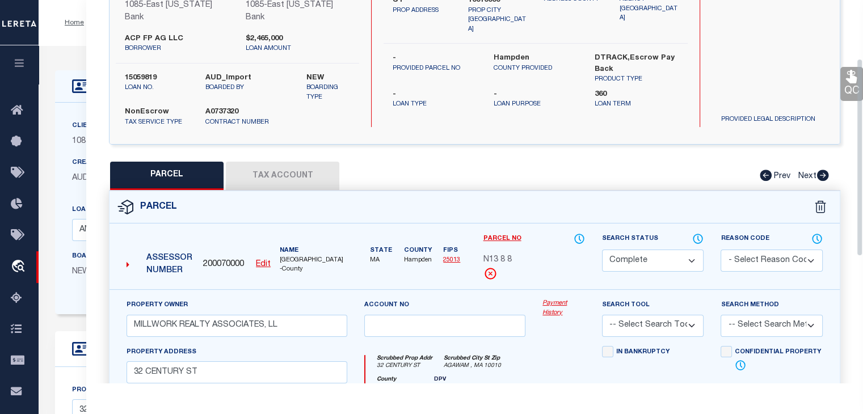
click at [548, 304] on link "Payment History" at bounding box center [564, 308] width 43 height 19
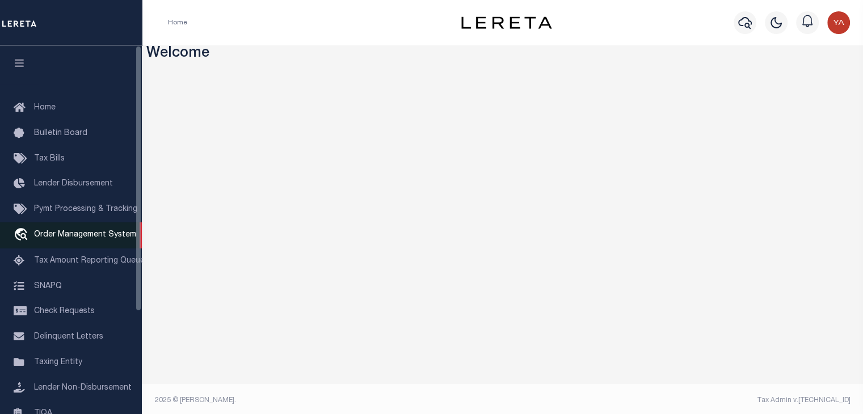
click at [95, 238] on span "Order Management System" at bounding box center [85, 235] width 102 height 8
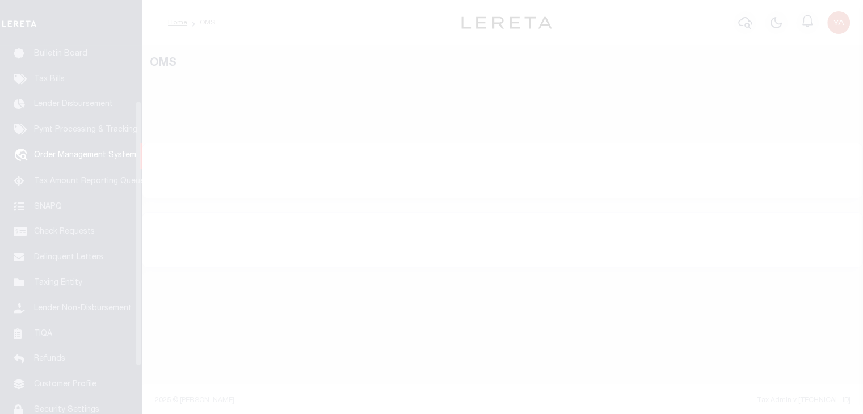
scroll to position [83, 0]
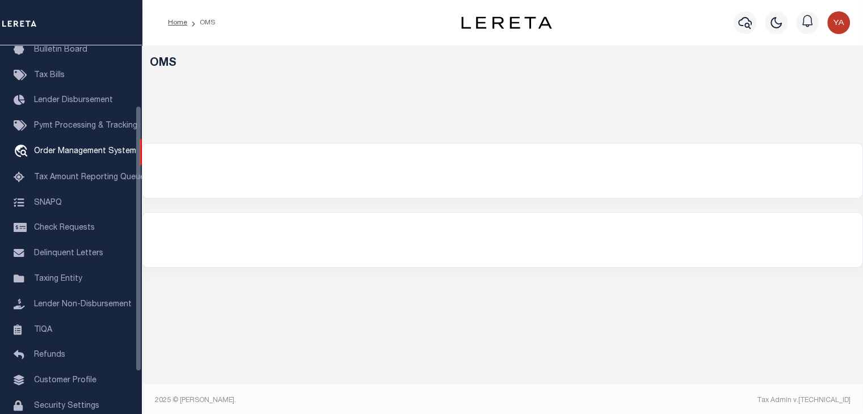
select select "200"
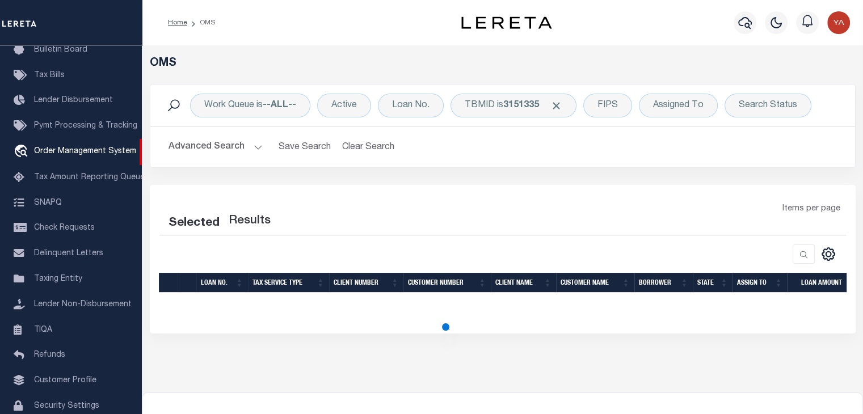
select select "200"
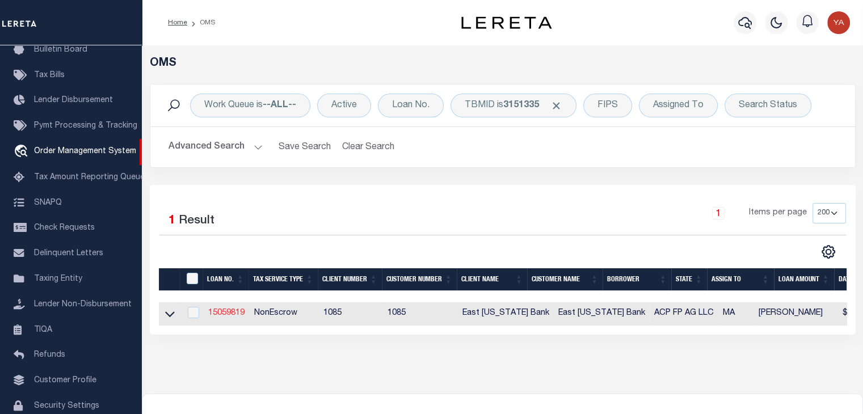
click at [230, 313] on link "15059819" at bounding box center [226, 313] width 36 height 8
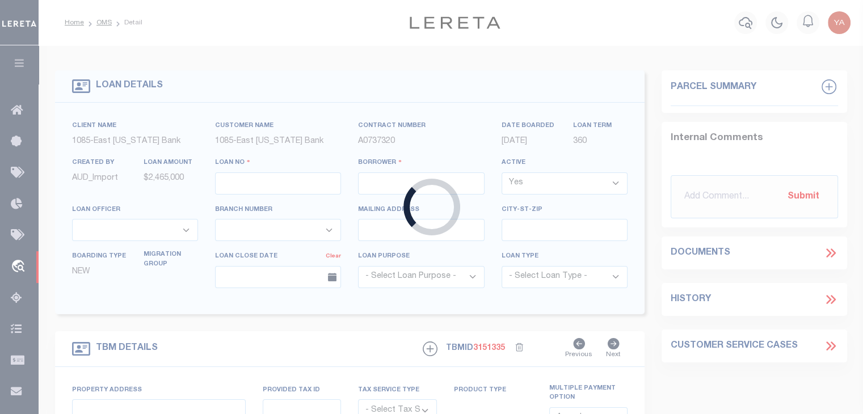
type input "15059819"
type input "ACP FP AG LLC"
select select
type input "[STREET_ADDRESS]"
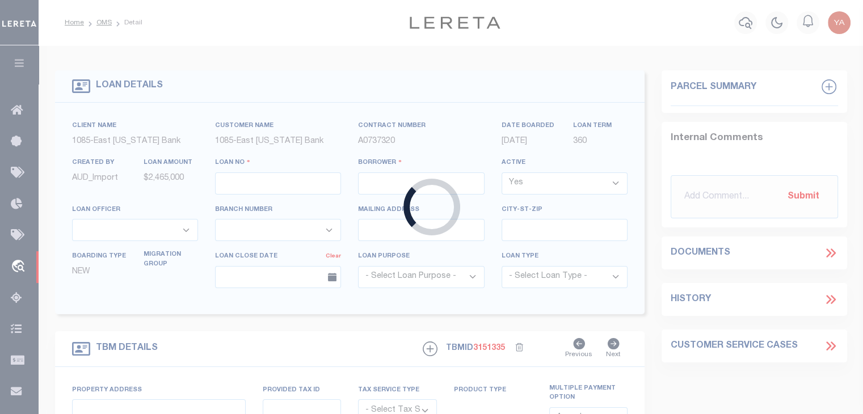
type input "[GEOGRAPHIC_DATA]"
select select
select select "NonEscrow"
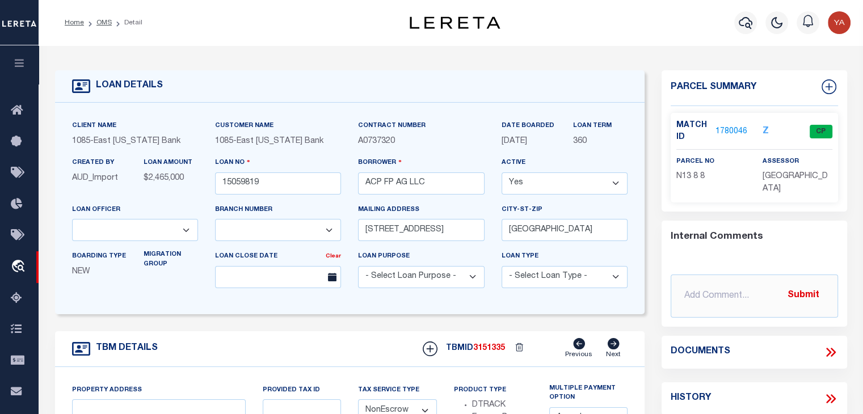
select select "900"
select select "1679"
click at [729, 130] on link "1780046" at bounding box center [732, 132] width 32 height 12
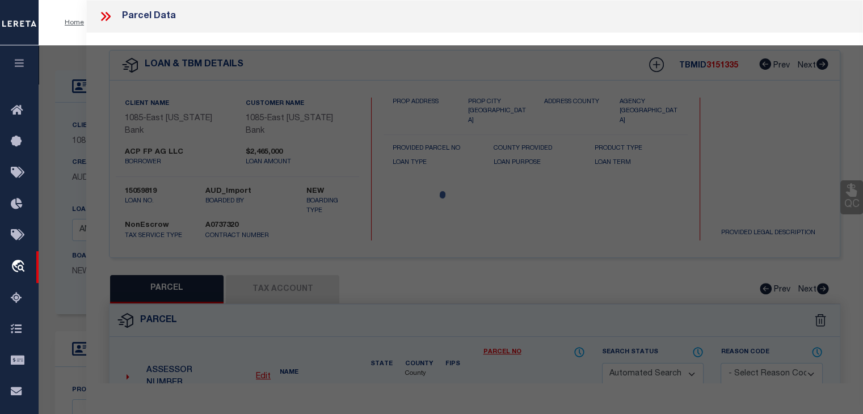
type input "32 CENTURY ST"
select select
type input "AGAWAM , MA 10010000"
type input "MA"
select select
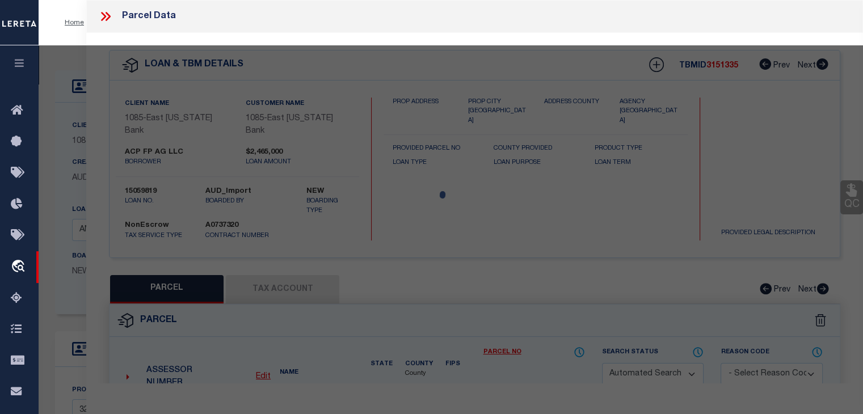
checkbox input "false"
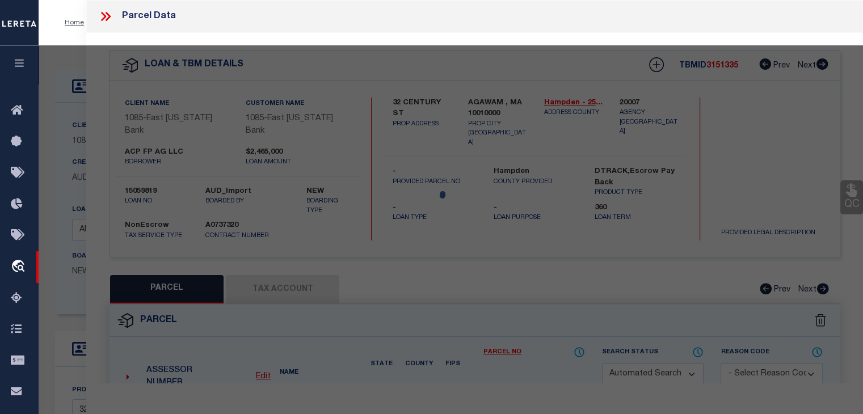
select select "CP"
type input "MILLWORK REALTY ASSOCIATES, LL"
select select
type input "32 CENTURY ST"
checkbox input "false"
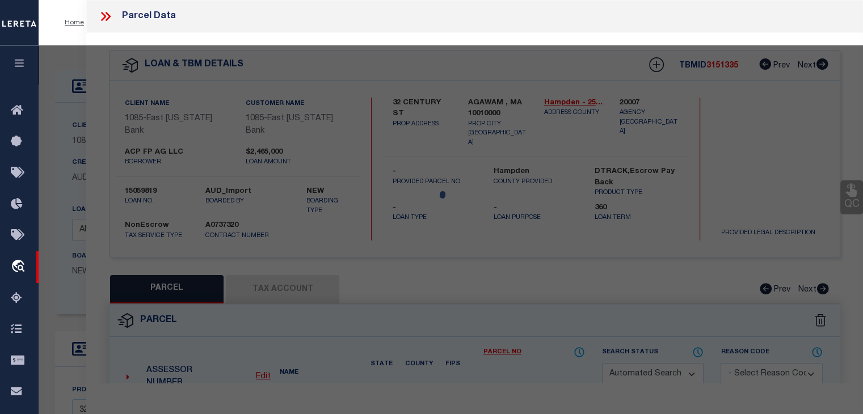
type input "AGAWAM , MA 10010"
type textarea "ACRES: 1.896"
type textarea "Completed based on the given document."
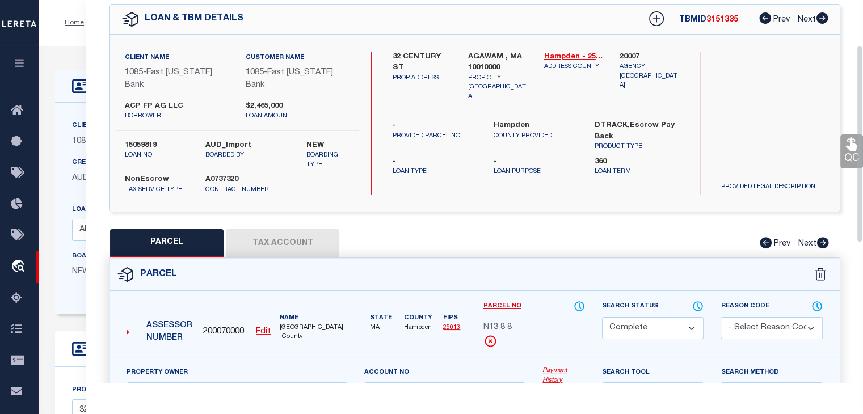
scroll to position [114, 0]
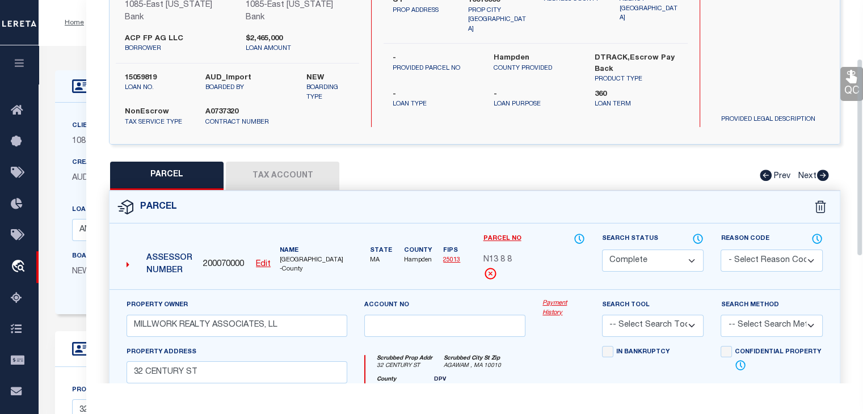
click at [554, 299] on link "Payment History" at bounding box center [564, 308] width 43 height 19
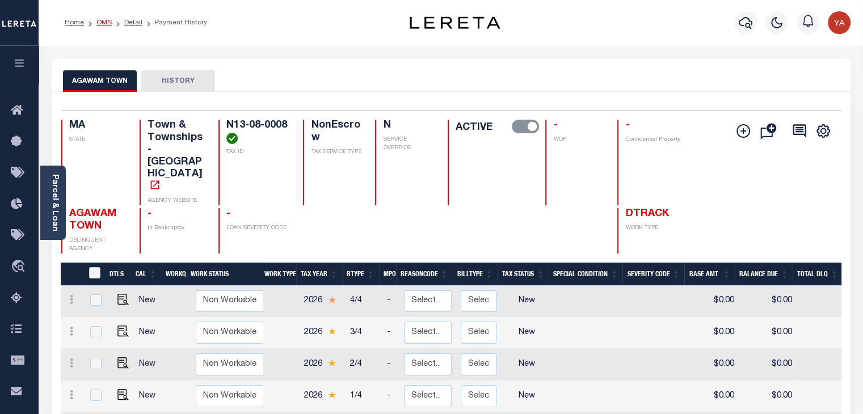
click at [107, 23] on link "OMS" at bounding box center [103, 22] width 15 height 7
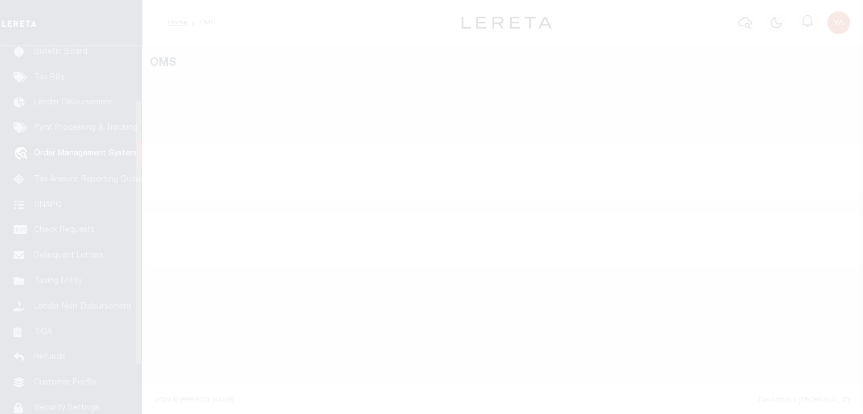
scroll to position [83, 0]
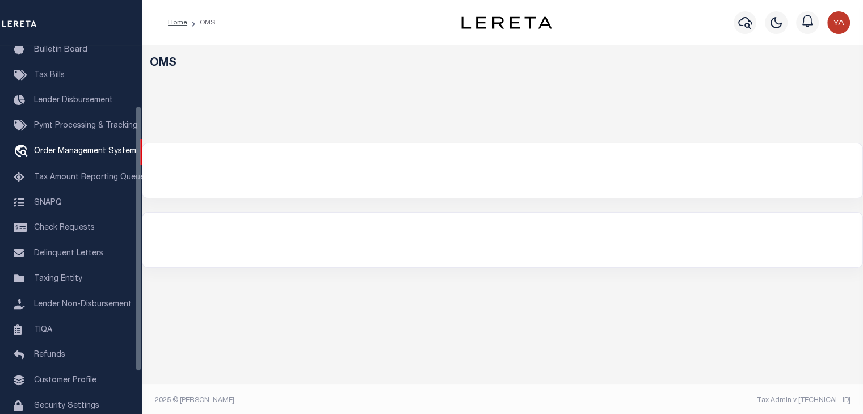
select select "200"
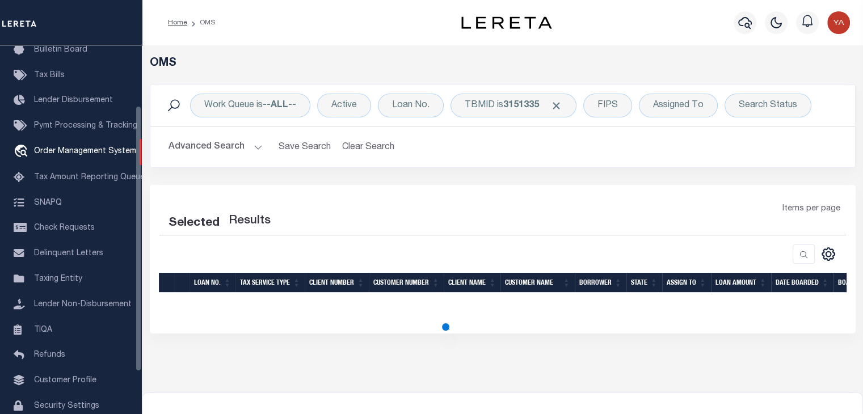
select select "200"
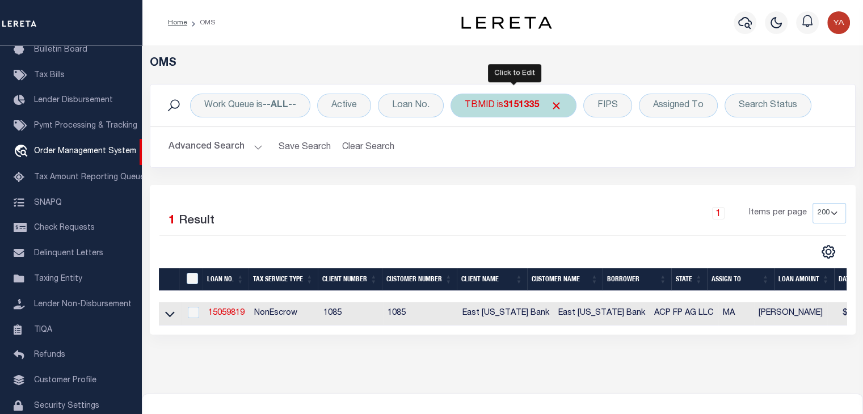
click at [506, 108] on b "3151335" at bounding box center [521, 105] width 36 height 9
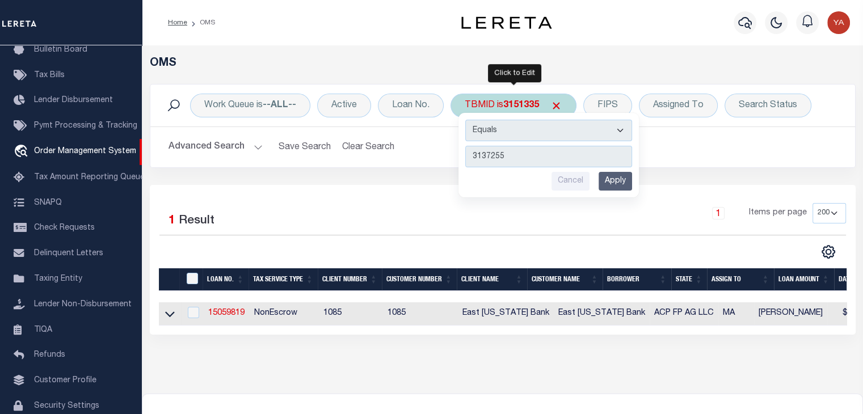
type input "3137255"
click at [619, 178] on input "Apply" at bounding box center [615, 181] width 33 height 19
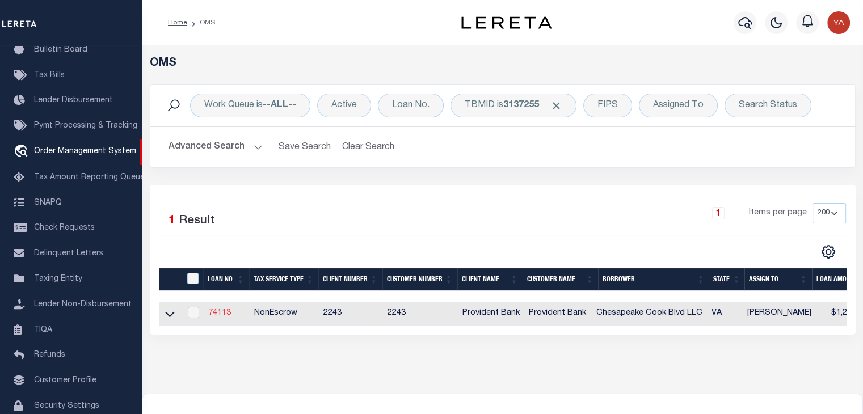
click at [221, 312] on link "74113" at bounding box center [219, 313] width 23 height 8
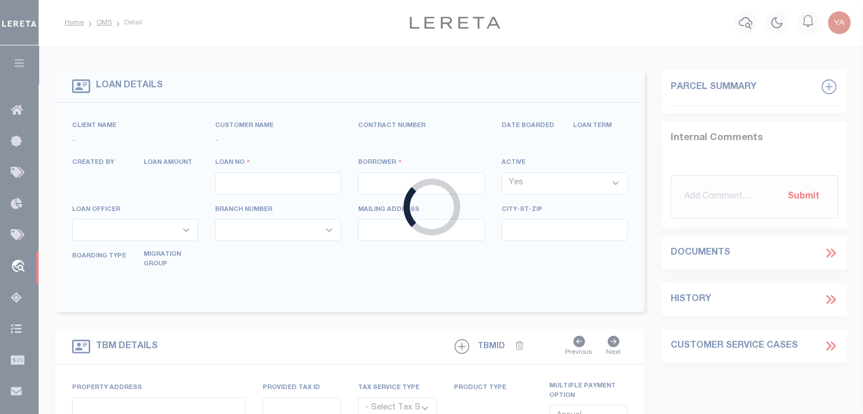
type input "74113"
type input "Chesapeake Cook Blvd LLC"
select select
select select "NonEscrow"
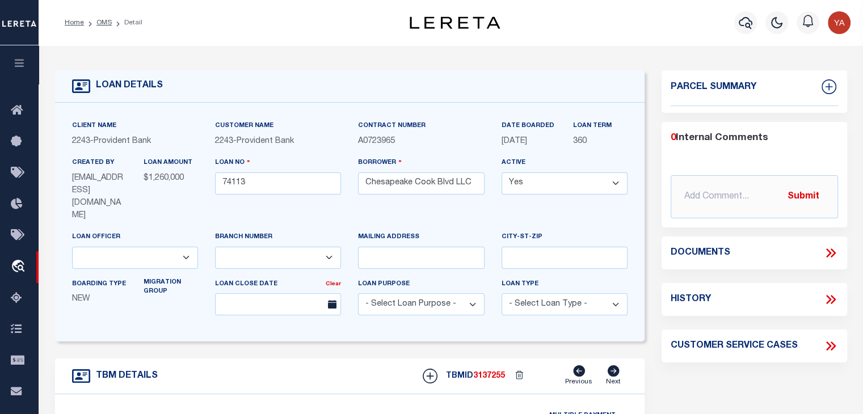
select select "13655"
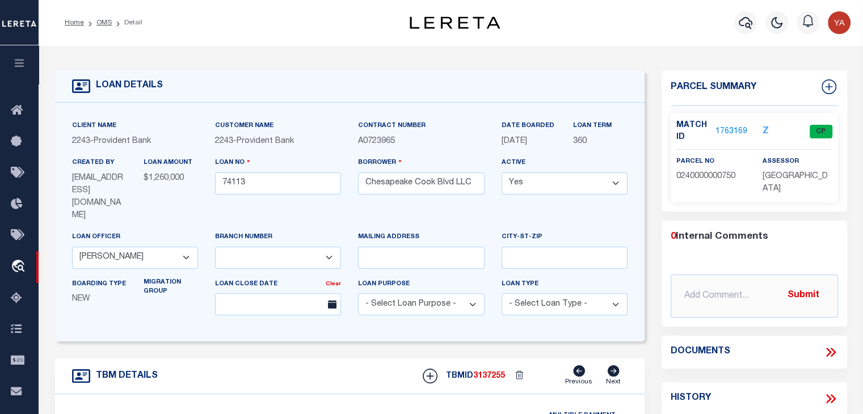
select select "5374"
type input "[STREET_ADDRESS]"
type input "Parcel # 240000000750"
select select
type input "Chesapeake VA 23323"
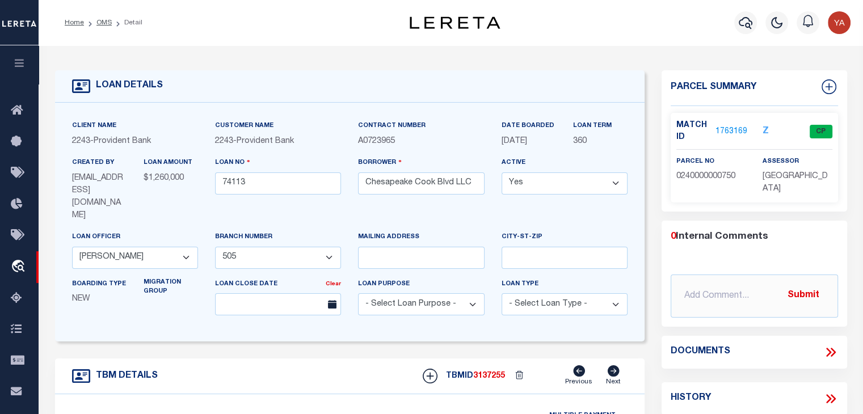
type input "VA"
click at [738, 130] on link "1763169" at bounding box center [732, 132] width 32 height 12
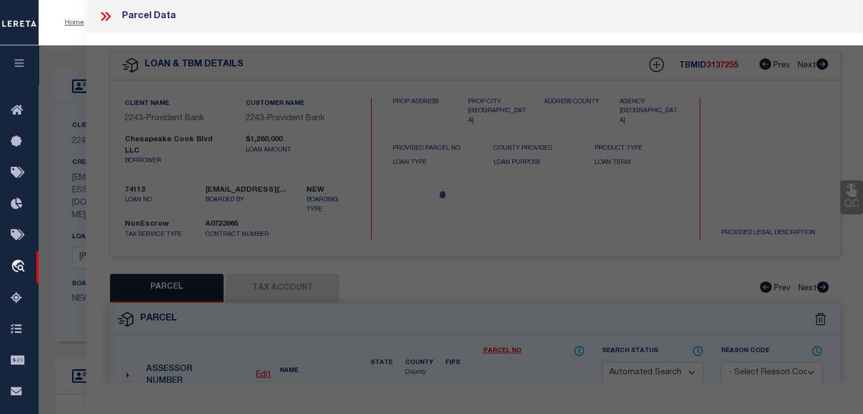
checkbox input "false"
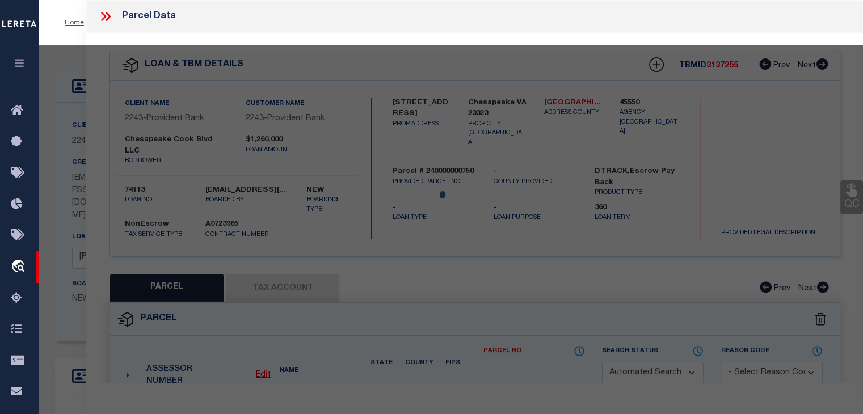
select select "CP"
type input "CHESAPEAKE COOK BLVD LLC"
select select
type input "3728 COOK BLVD"
checkbox input "false"
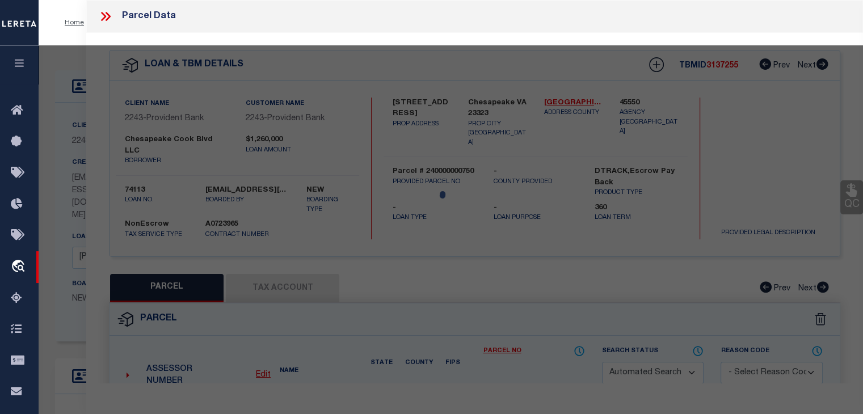
type input "Chesapeake VA 23323"
type textarea "PARCEL [STREET_ADDRESS]"
type textarea "Information Only - Installment Tax Years Based on Agency Review"
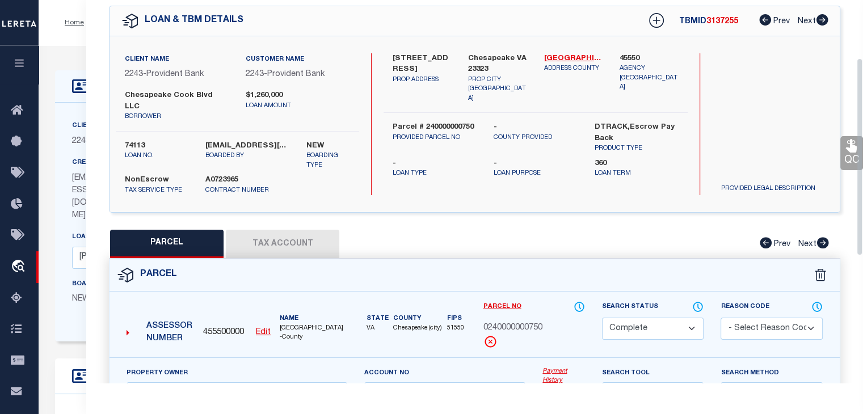
scroll to position [114, 0]
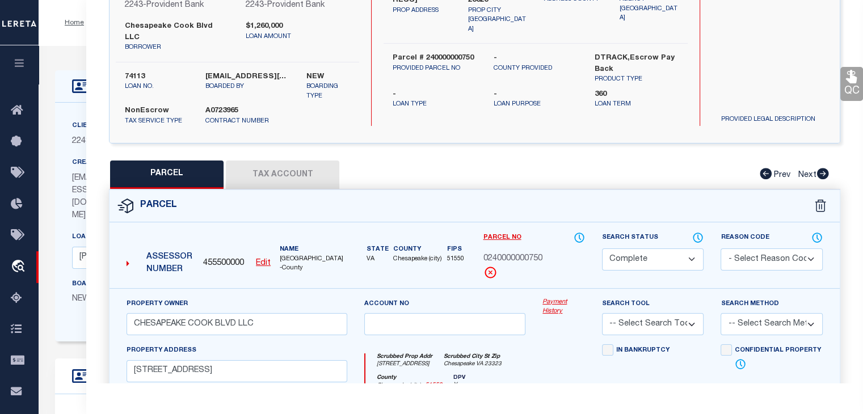
click at [559, 301] on link "Payment History" at bounding box center [564, 307] width 43 height 19
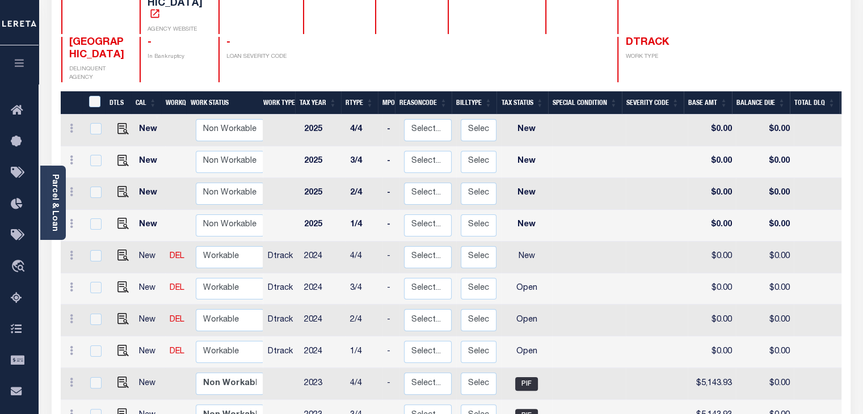
scroll to position [1, 0]
